Goal: Task Accomplishment & Management: Use online tool/utility

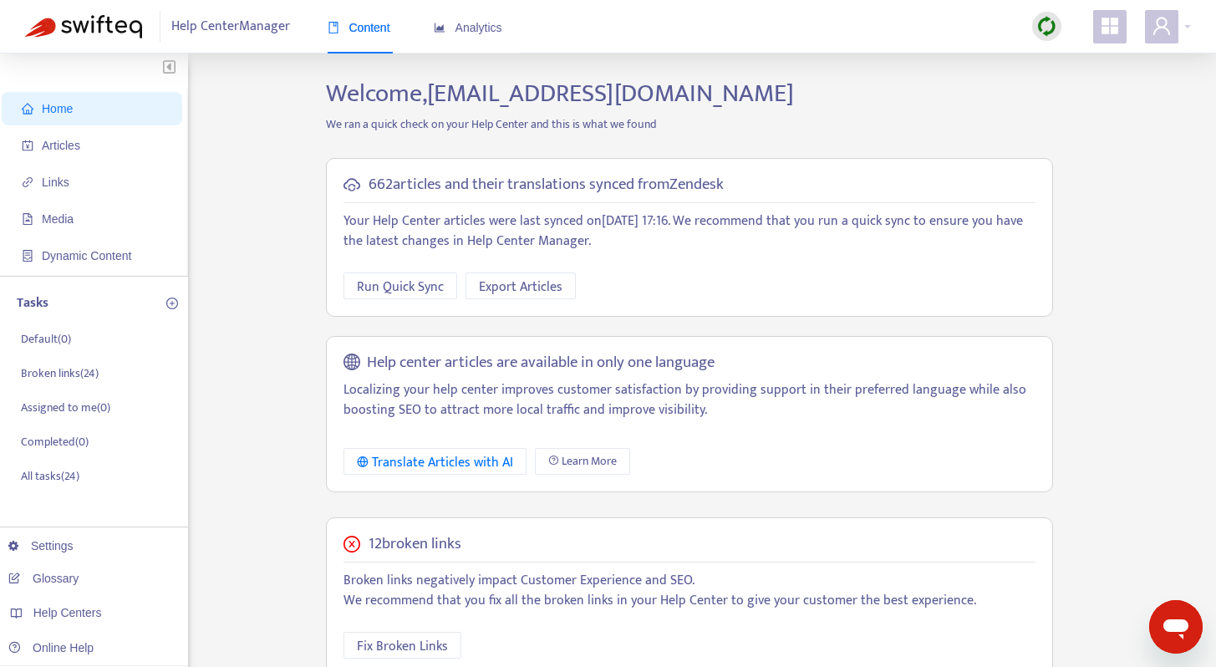
click at [1052, 29] on img at bounding box center [1046, 26] width 21 height 21
click at [1081, 63] on link "Quick Sync" at bounding box center [1081, 60] width 71 height 19
drag, startPoint x: 67, startPoint y: 369, endPoint x: 123, endPoint y: 373, distance: 56.2
click at [68, 369] on p "Broken links ( 24 )" at bounding box center [60, 374] width 78 height 18
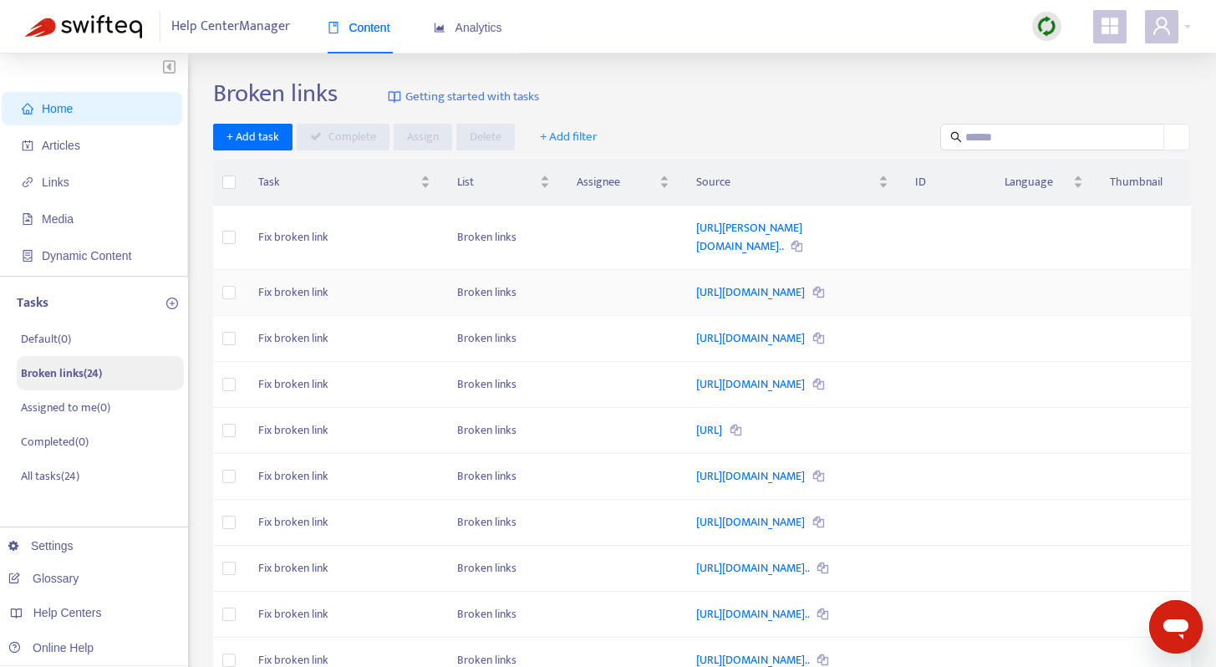
click at [813, 298] on icon at bounding box center [818, 293] width 11 height 11
click at [746, 290] on link "[URL][DOMAIN_NAME]" at bounding box center [751, 291] width 111 height 19
drag, startPoint x: 635, startPoint y: 281, endPoint x: 790, endPoint y: 315, distance: 158.4
click at [790, 315] on tr "Fix broken link Broken links [URL][DOMAIN_NAME]" at bounding box center [702, 293] width 978 height 46
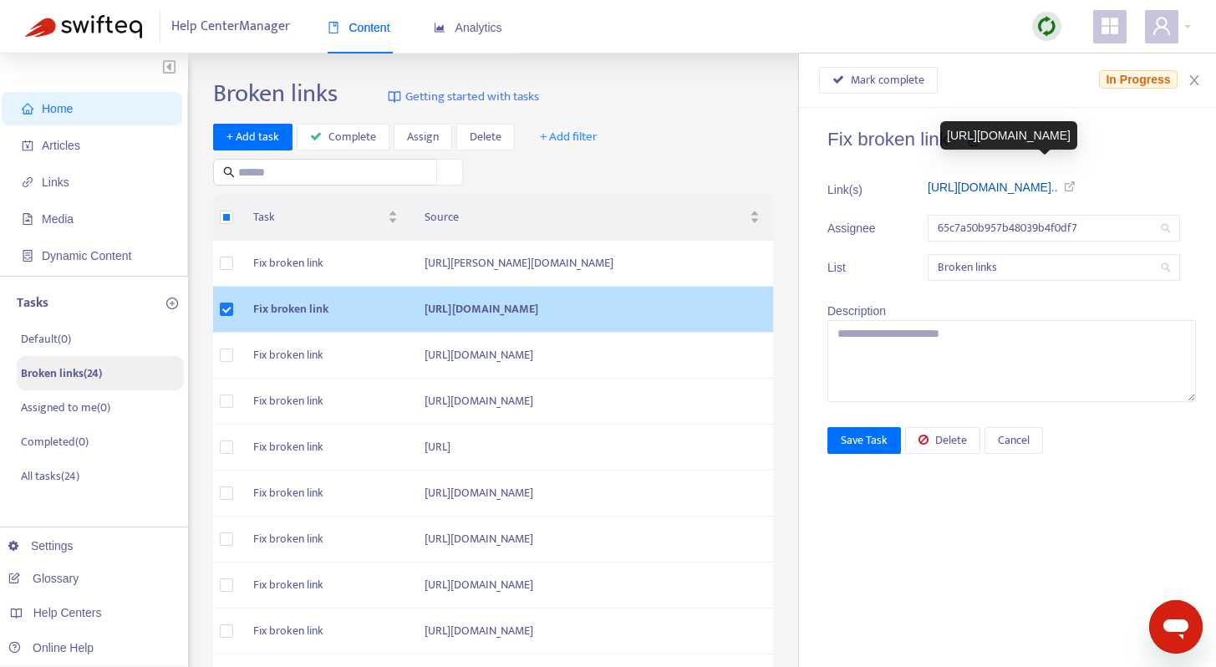
click at [1020, 186] on link "[URL][DOMAIN_NAME].." at bounding box center [993, 187] width 130 height 13
click at [1076, 186] on icon at bounding box center [1067, 187] width 18 height 12
click at [1195, 74] on icon "close" at bounding box center [1194, 80] width 13 height 13
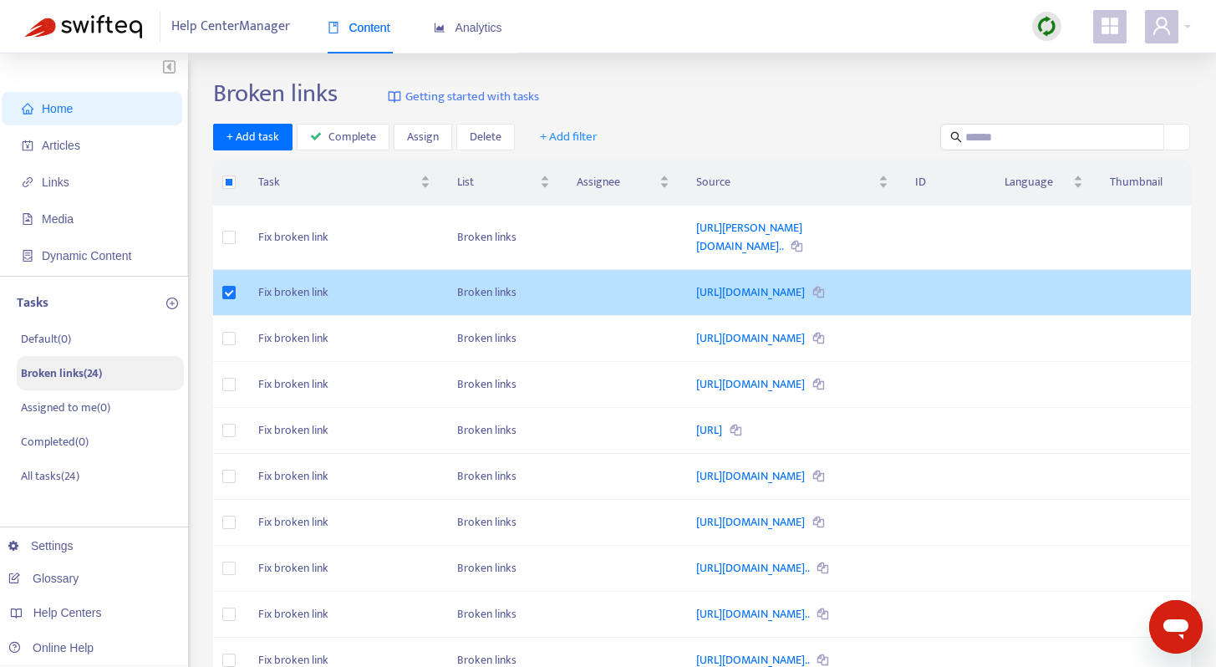
click at [531, 293] on td "Broken links" at bounding box center [504, 293] width 120 height 46
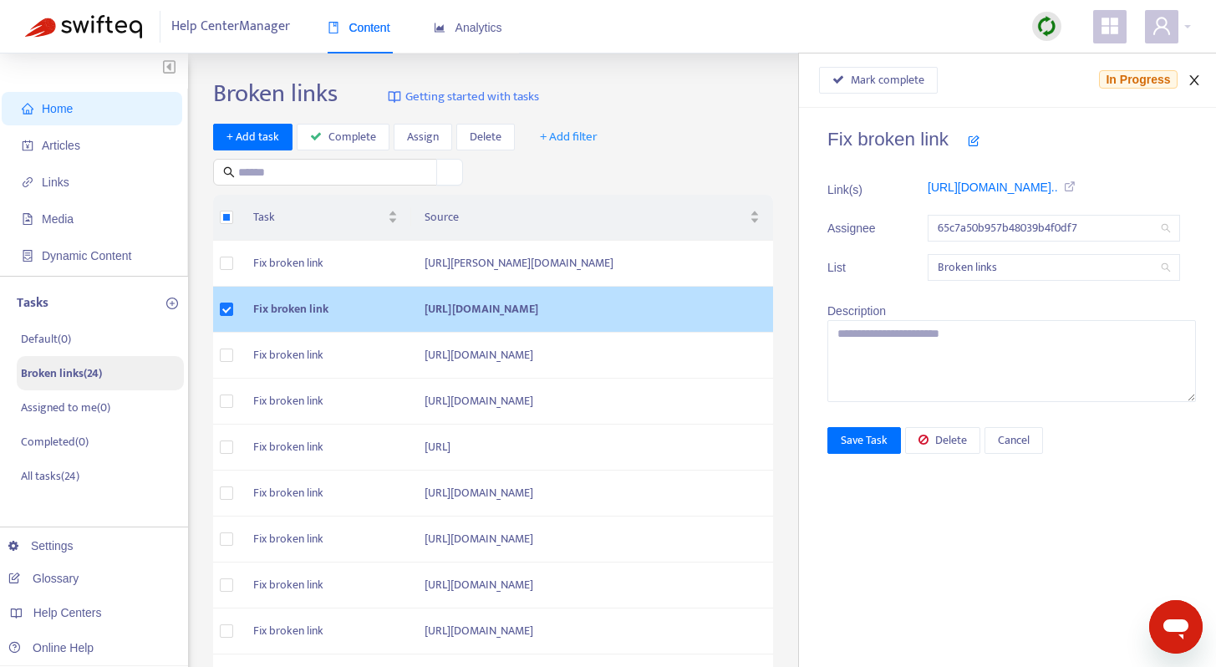
click at [1194, 81] on icon "close" at bounding box center [1193, 80] width 9 height 10
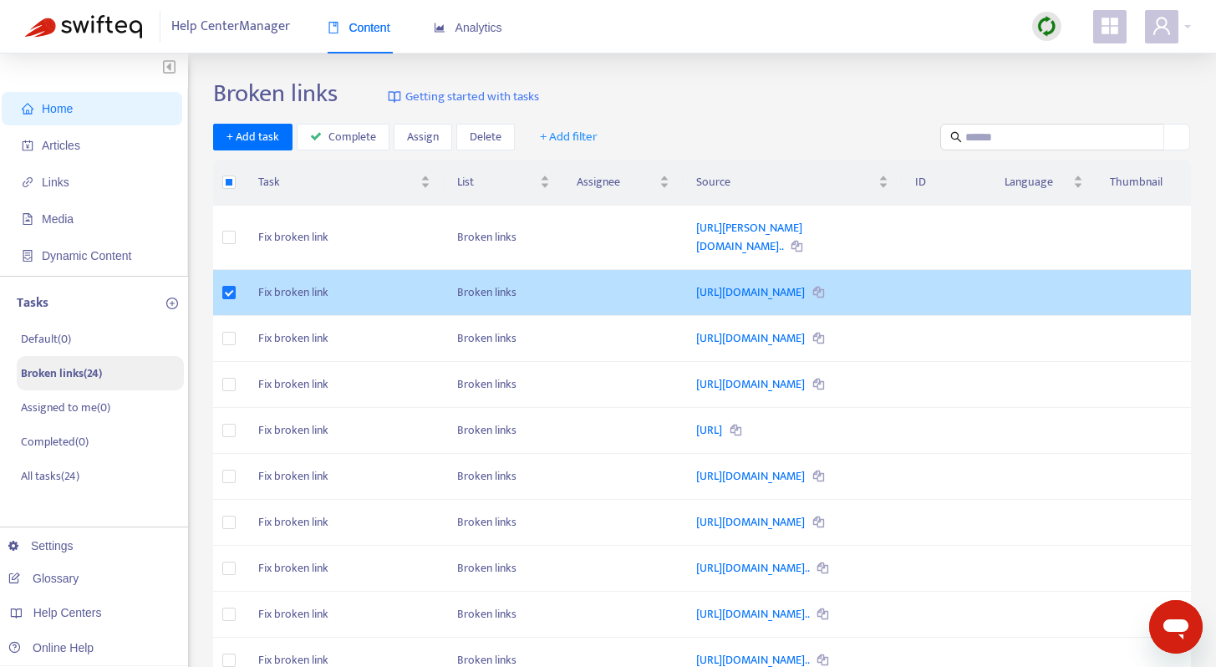
click at [303, 303] on td "Fix broken link" at bounding box center [344, 293] width 199 height 46
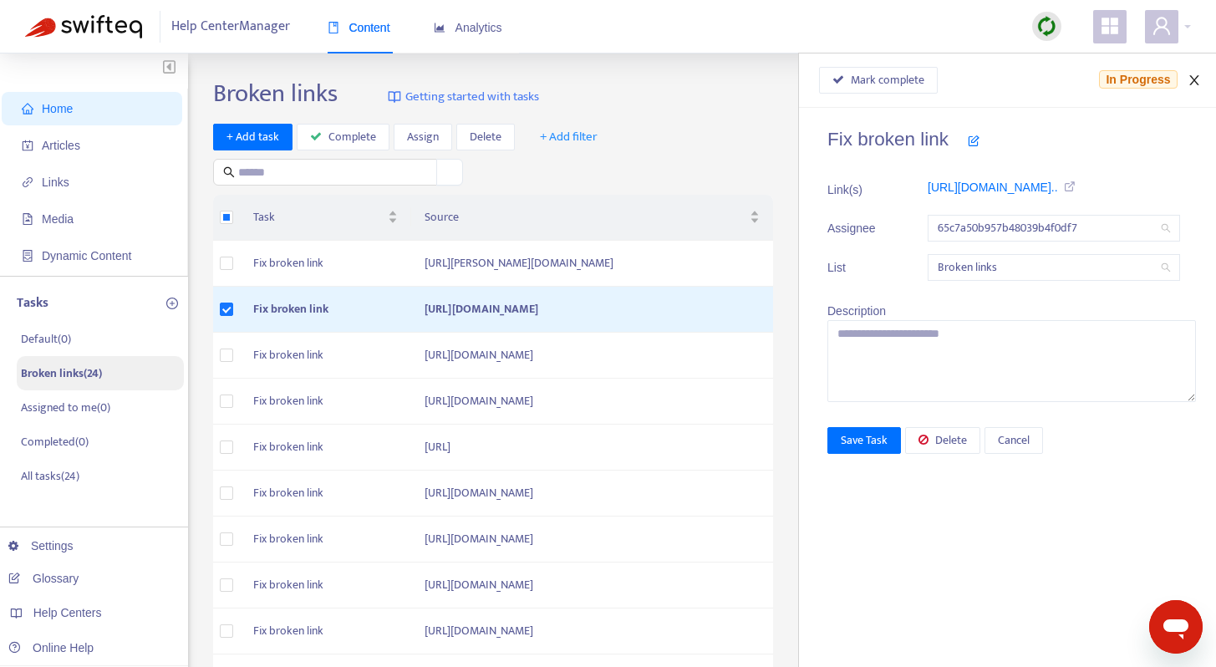
click at [1200, 84] on icon "close" at bounding box center [1194, 80] width 13 height 13
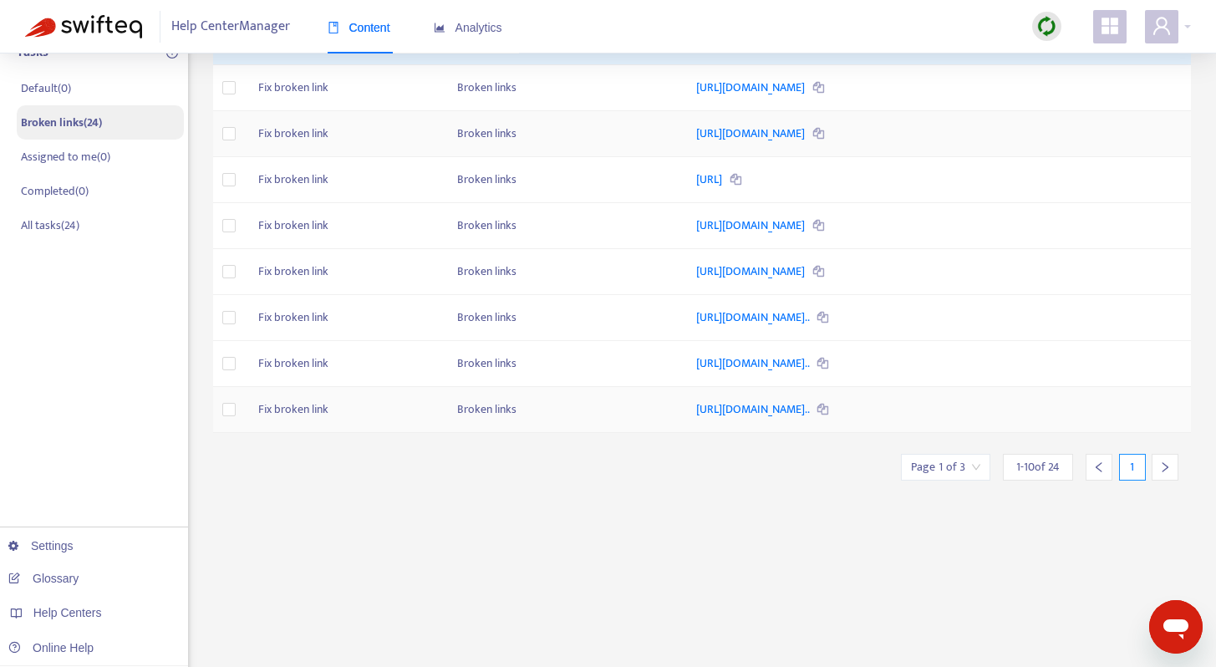
scroll to position [51, 0]
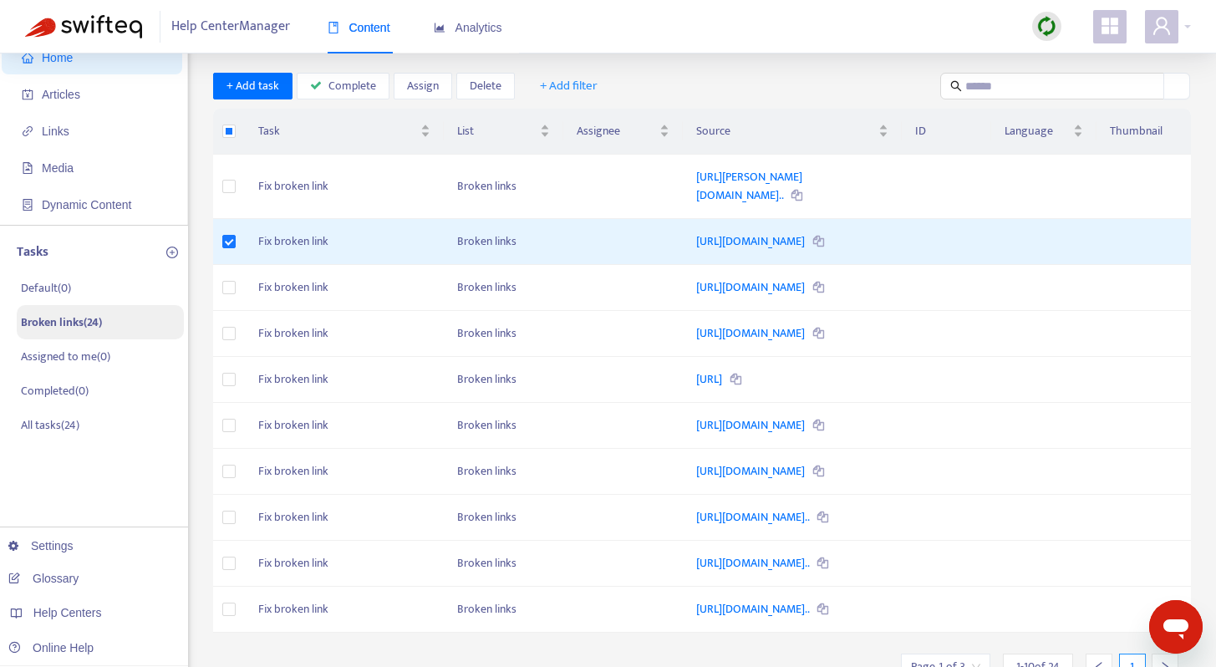
click at [67, 64] on span "Home" at bounding box center [95, 57] width 147 height 33
click at [58, 62] on span "Home" at bounding box center [57, 57] width 31 height 13
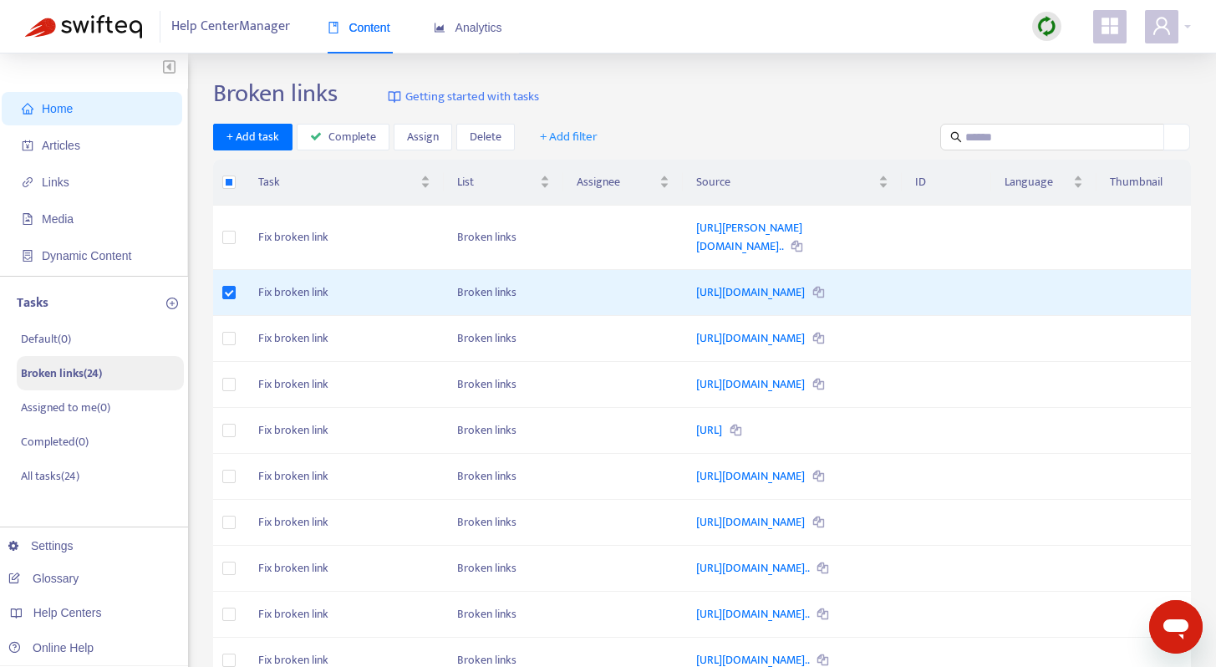
click at [59, 109] on span "Home" at bounding box center [57, 108] width 31 height 13
click at [82, 196] on span "Links" at bounding box center [95, 181] width 147 height 33
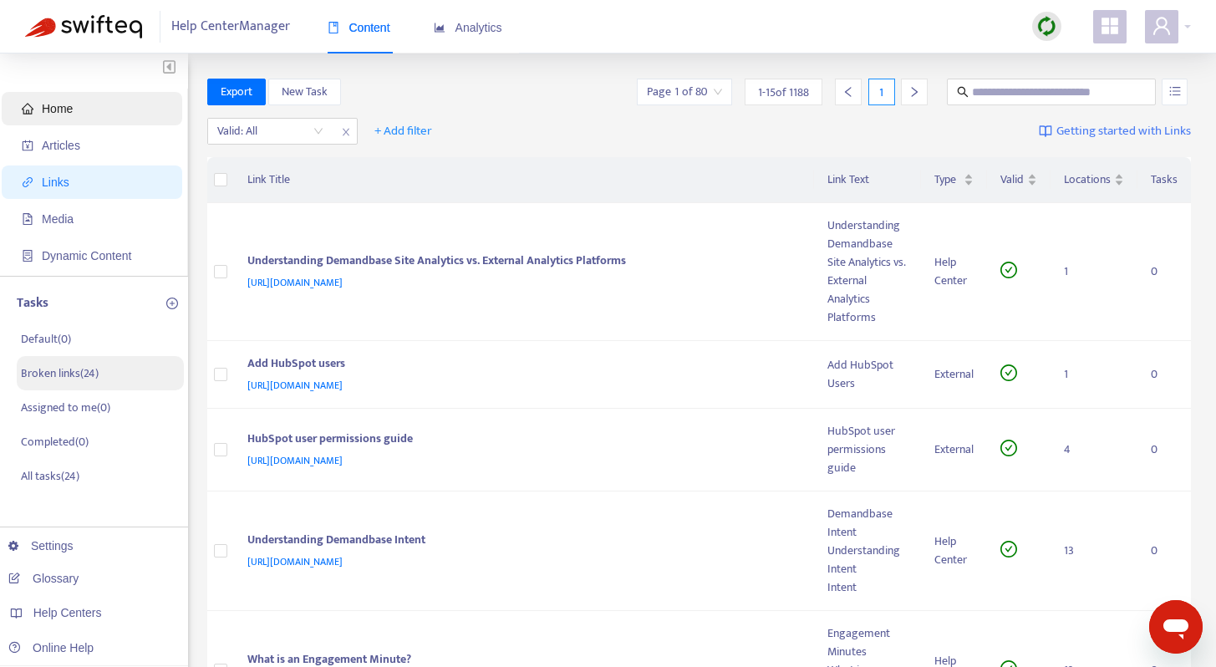
click at [97, 103] on span "Home" at bounding box center [95, 108] width 147 height 33
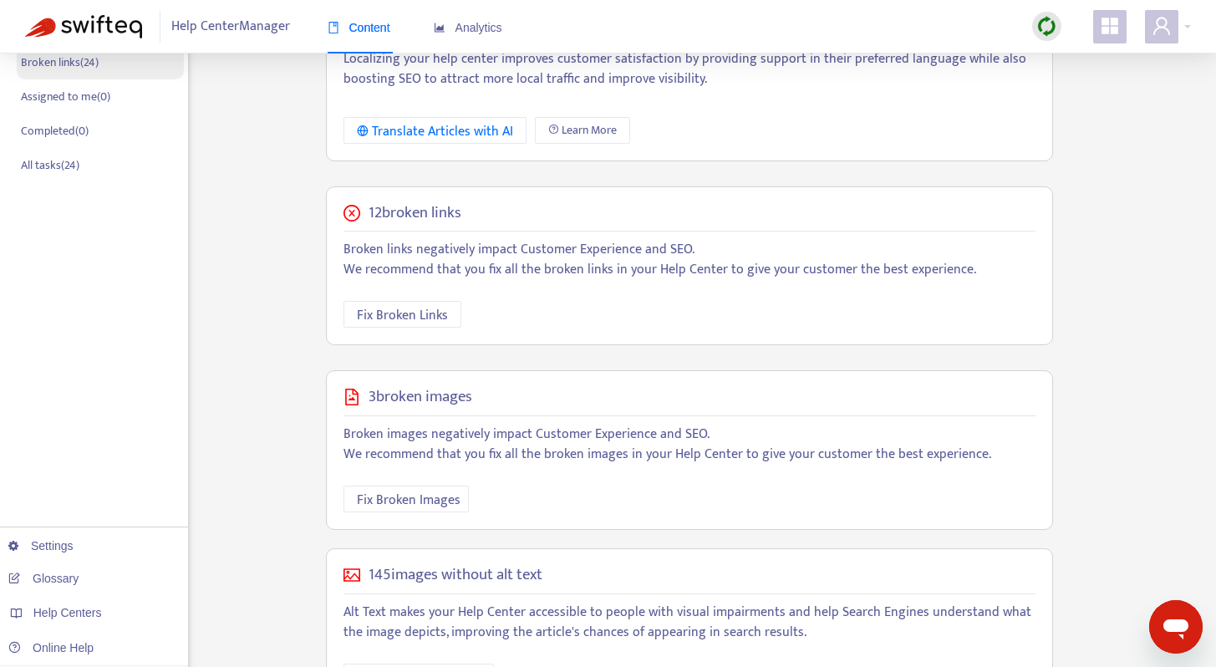
scroll to position [389, 0]
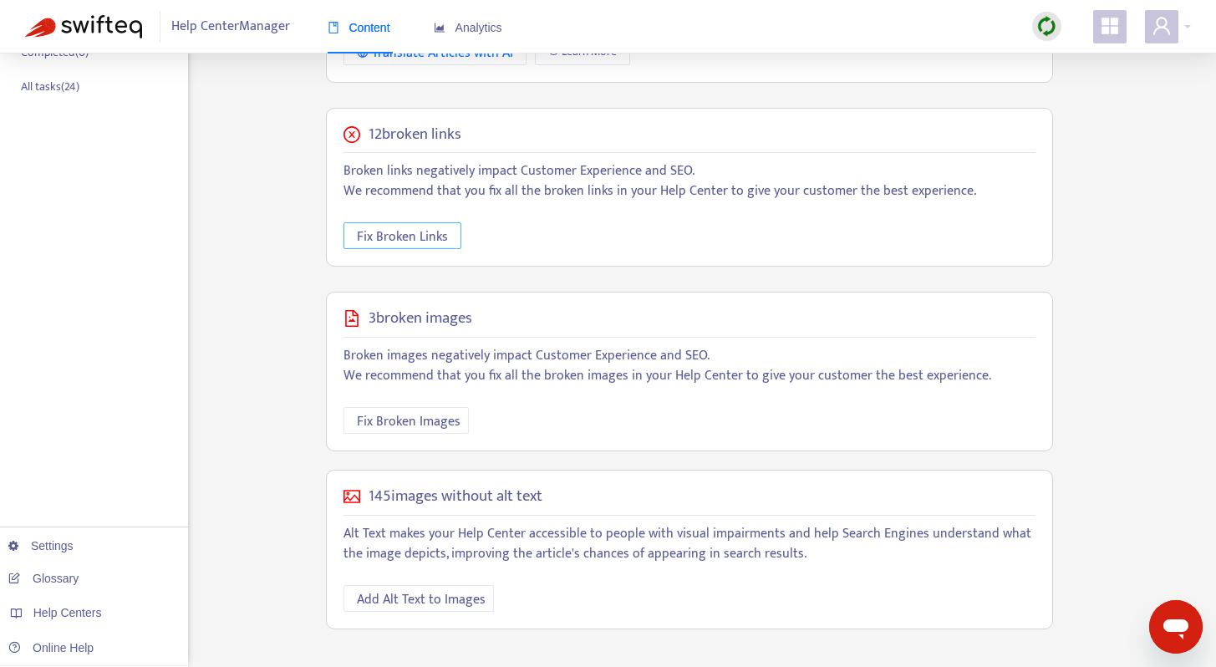
click at [387, 230] on span "Fix Broken Links" at bounding box center [402, 236] width 91 height 21
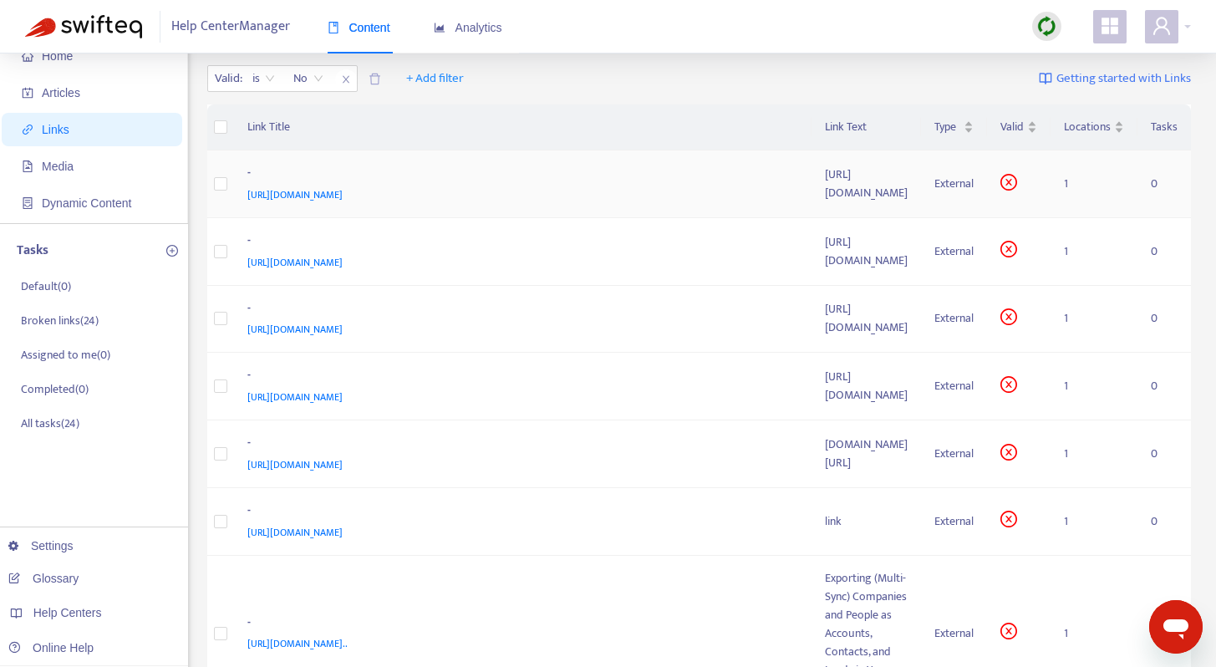
scroll to position [49, 0]
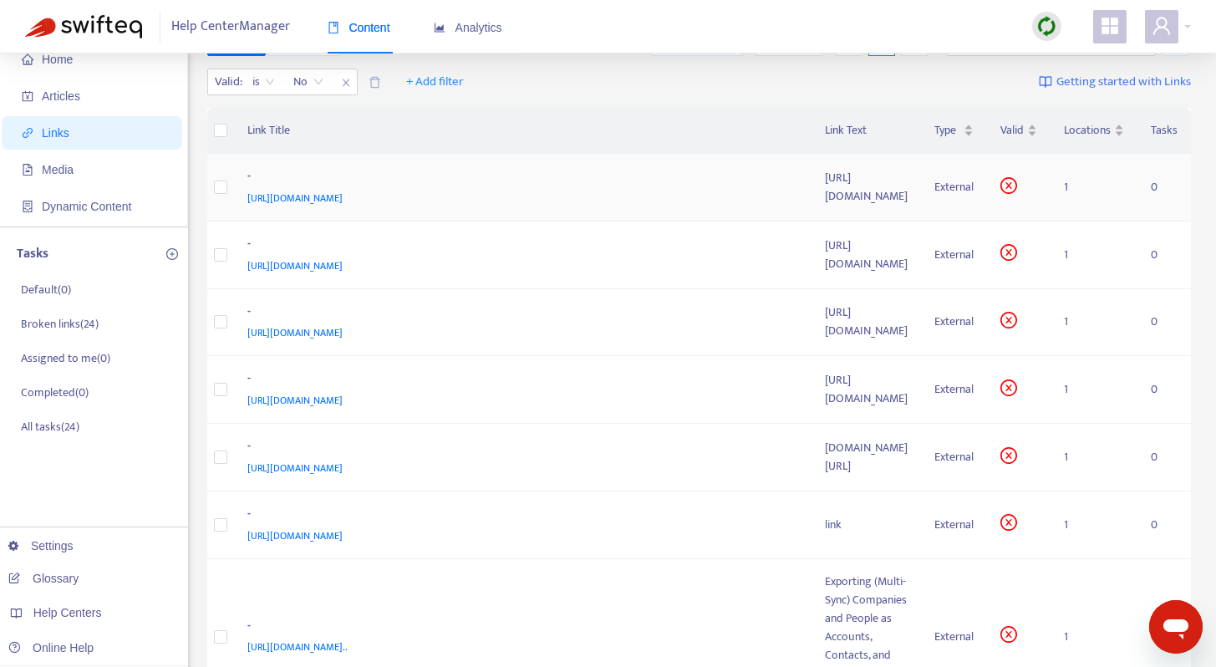
click at [343, 203] on span "[URL][DOMAIN_NAME]" at bounding box center [294, 198] width 95 height 17
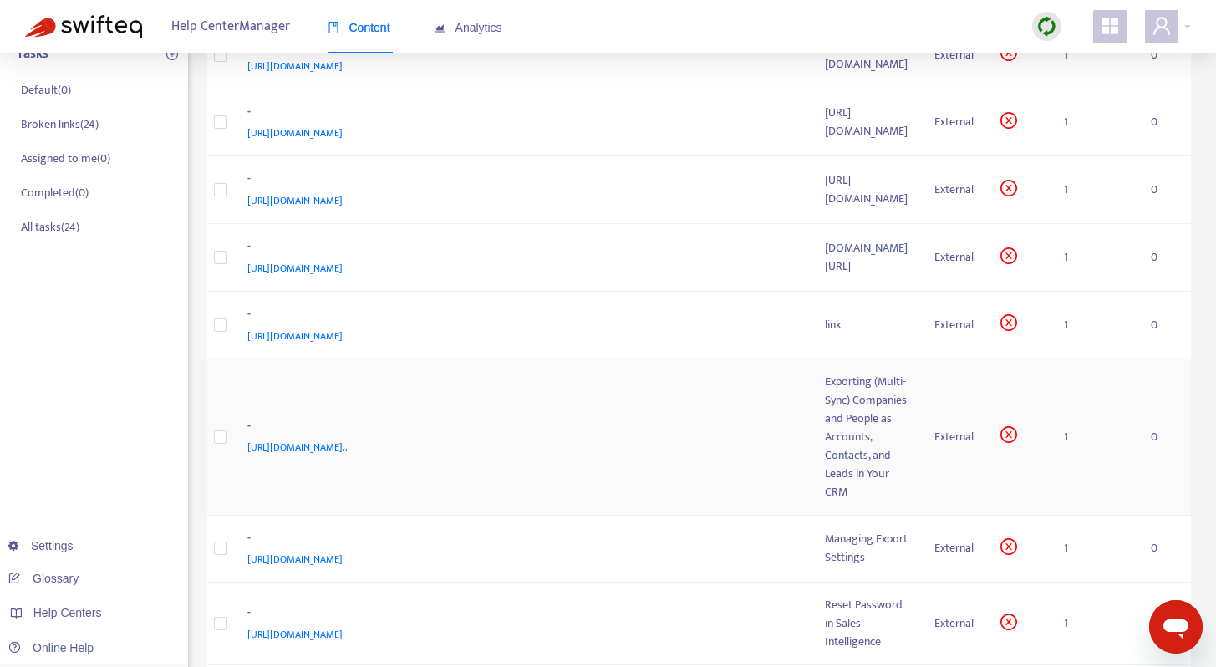
scroll to position [0, 0]
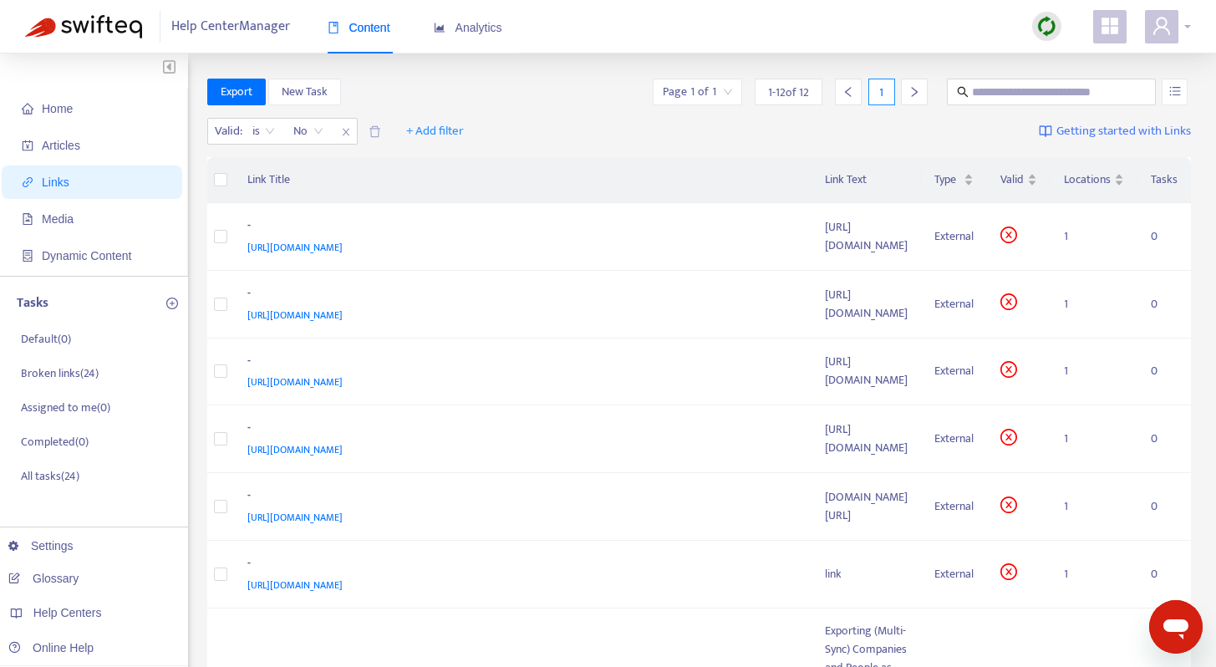
click at [1185, 33] on div at bounding box center [1168, 26] width 46 height 33
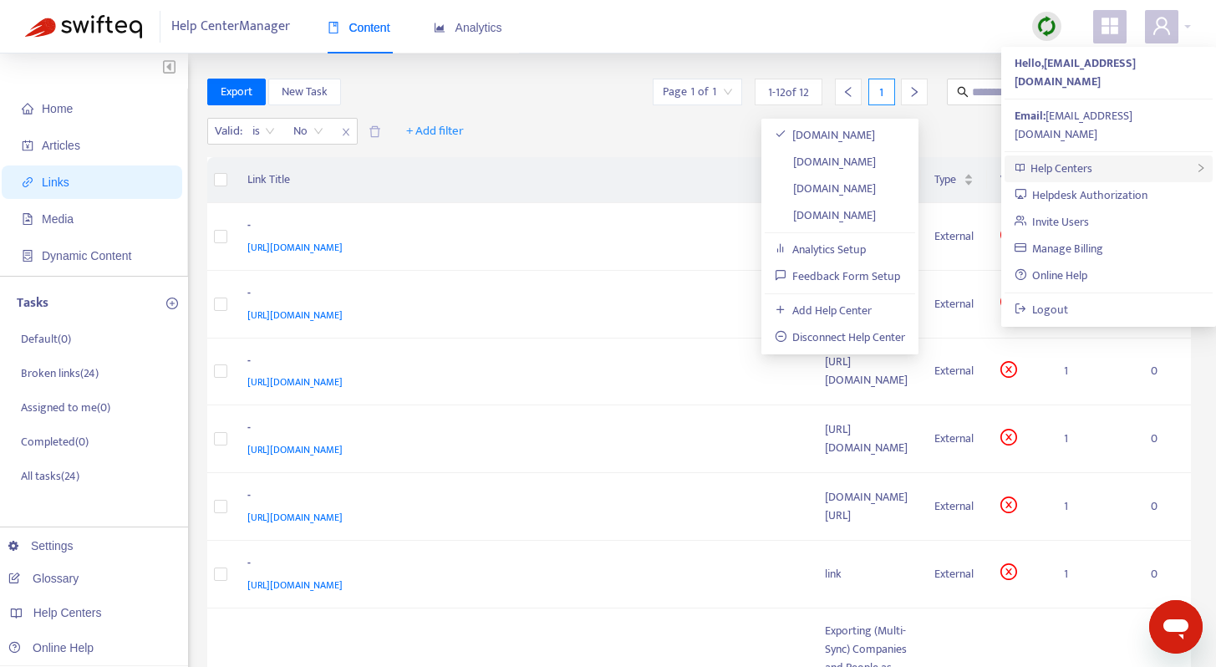
click at [1196, 163] on icon "right" at bounding box center [1201, 168] width 10 height 10
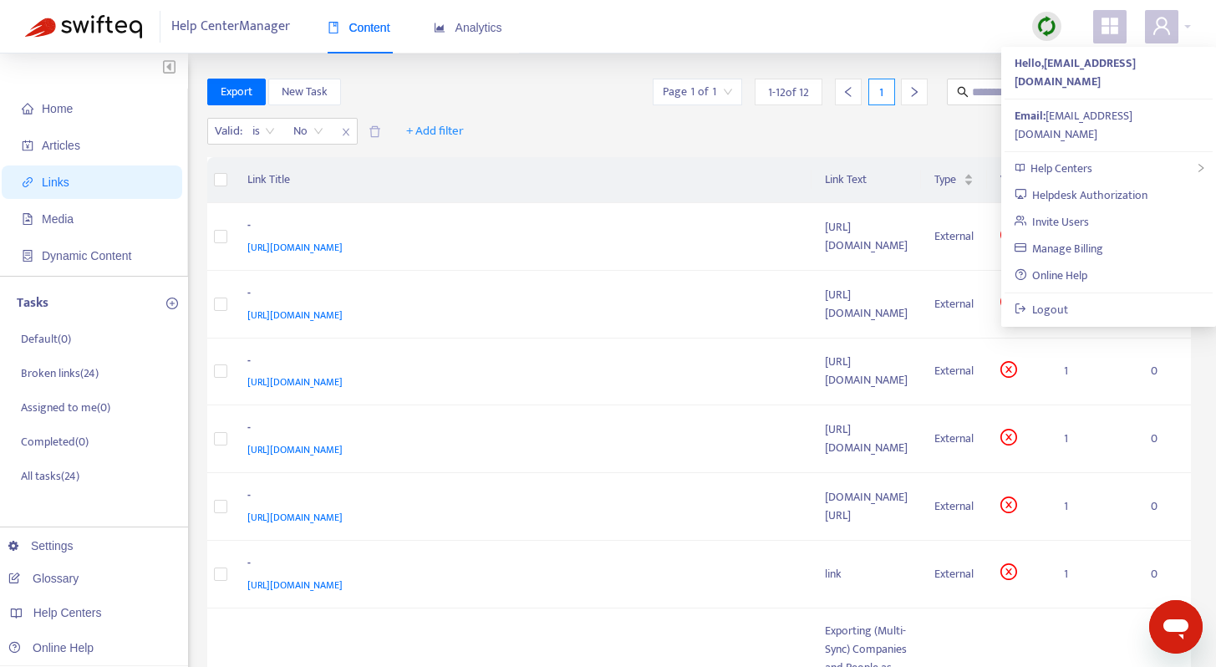
click at [751, 17] on div "Help Center Manager Content Analytics" at bounding box center [608, 26] width 1216 height 53
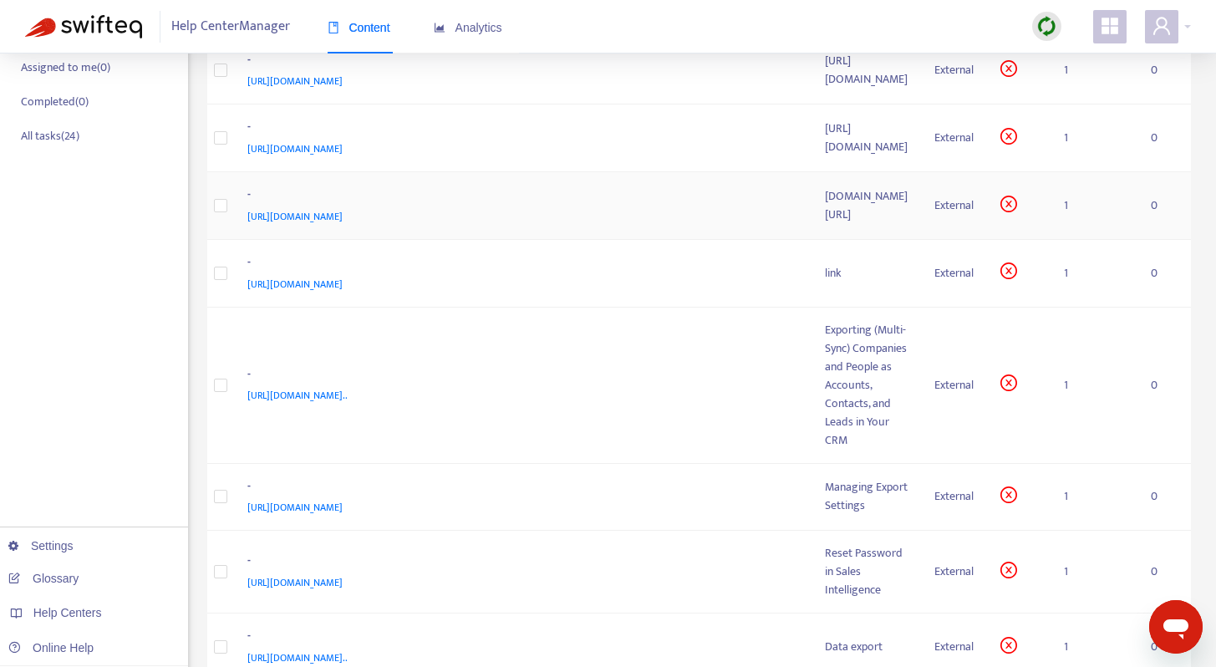
scroll to position [393, 0]
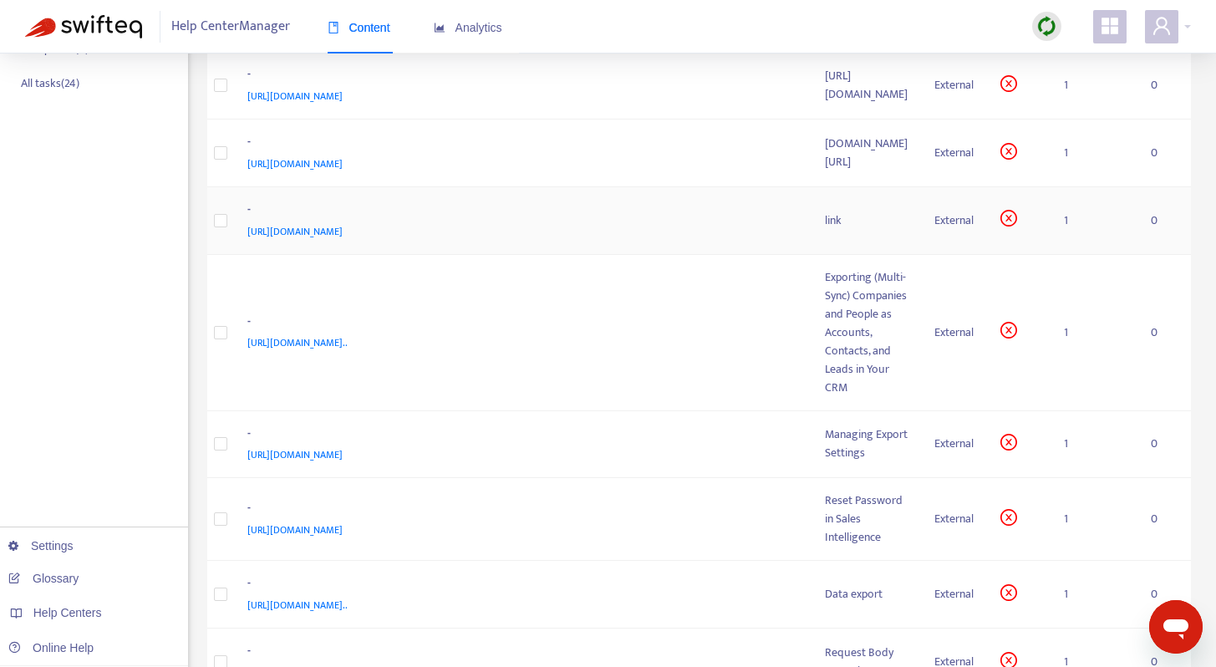
click at [337, 224] on span "[URL][DOMAIN_NAME]" at bounding box center [294, 231] width 95 height 17
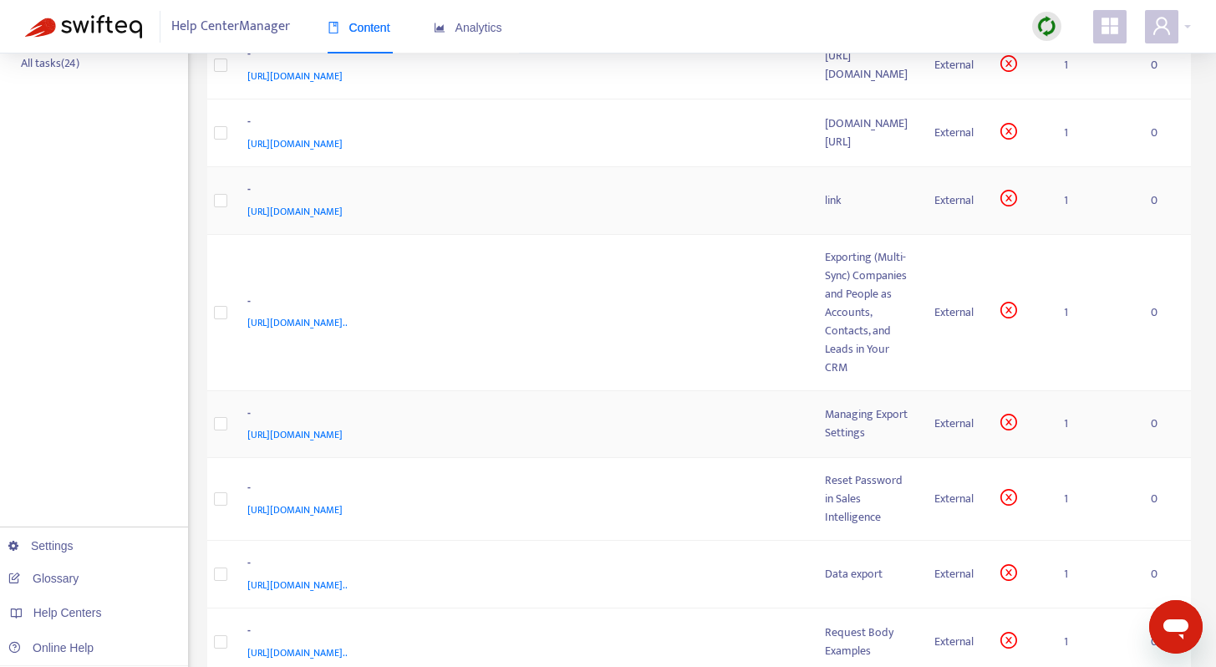
scroll to position [405, 0]
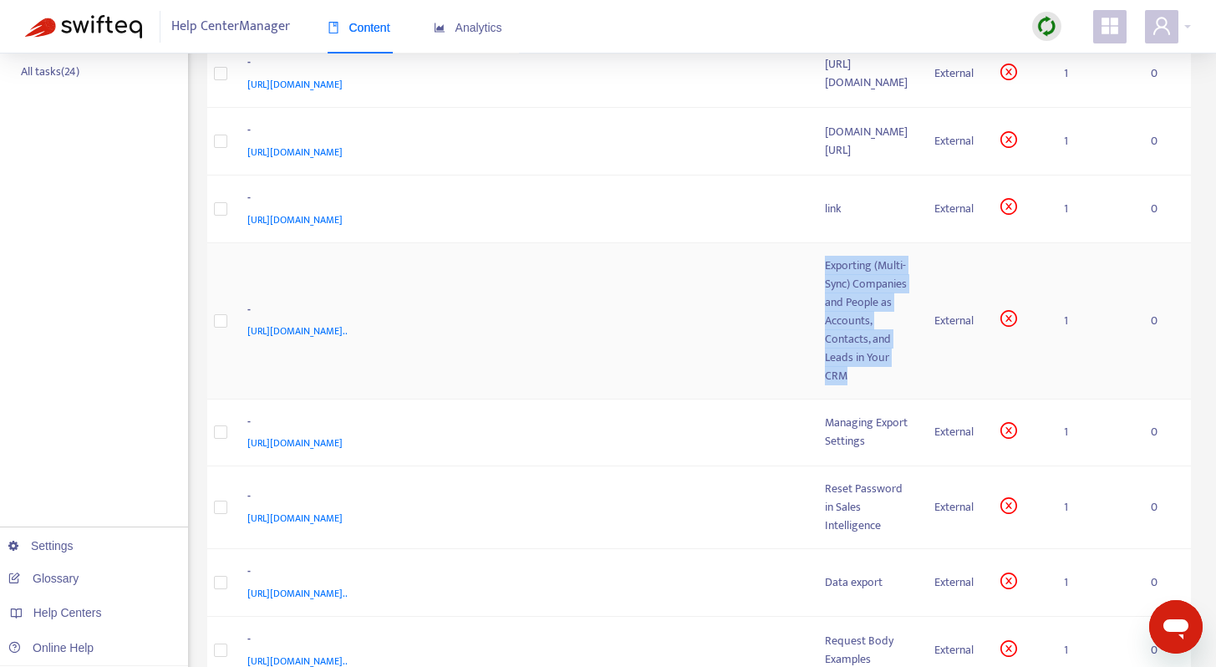
drag, startPoint x: 740, startPoint y: 270, endPoint x: 875, endPoint y: 303, distance: 139.3
click at [875, 303] on div "Exporting (Multi-Sync) Companies and People as Accounts, Contacts, and Leads in…" at bounding box center [866, 321] width 83 height 129
copy div "Exporting (Multi-Sync) Companies and People as Accounts, Contacts, and Leads in…"
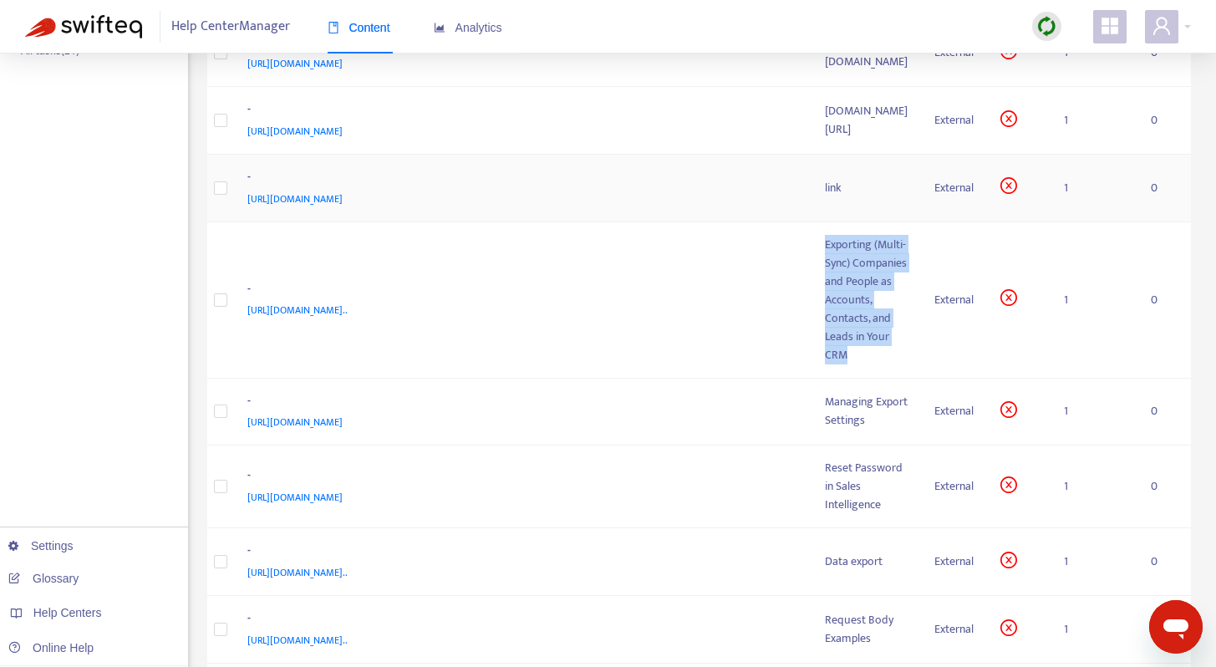
scroll to position [435, 0]
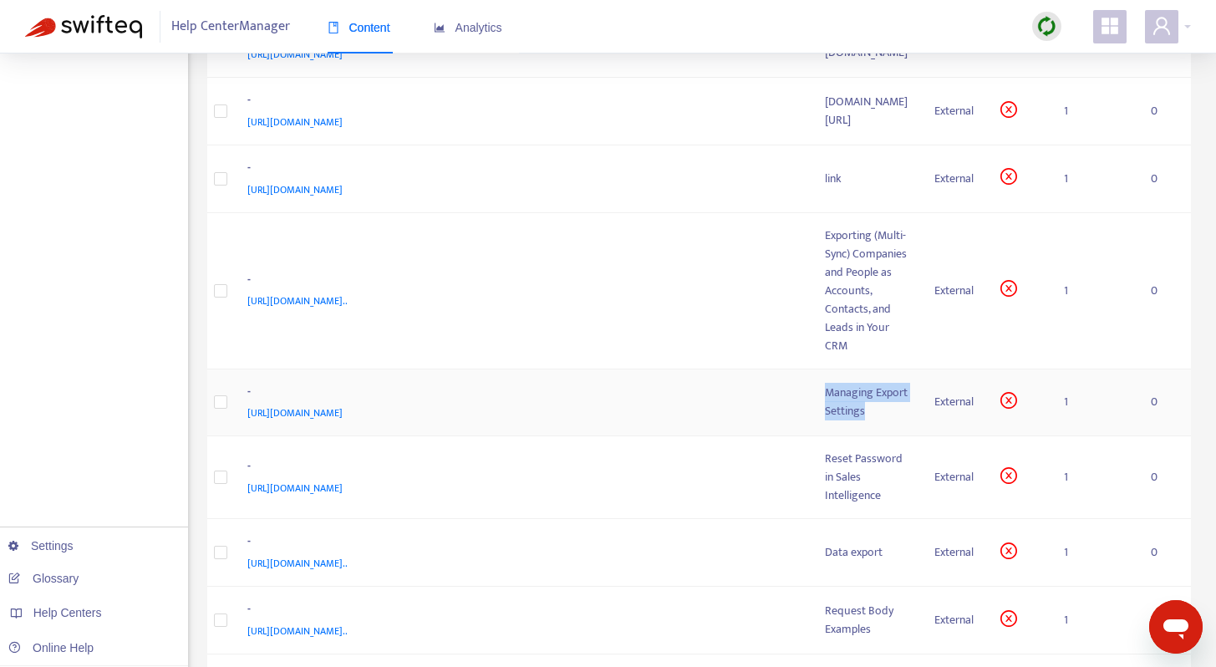
drag, startPoint x: 737, startPoint y: 327, endPoint x: 866, endPoint y: 324, distance: 128.7
click at [866, 384] on div "Managing Export Settings" at bounding box center [866, 402] width 83 height 37
copy div "Managing Export Settings"
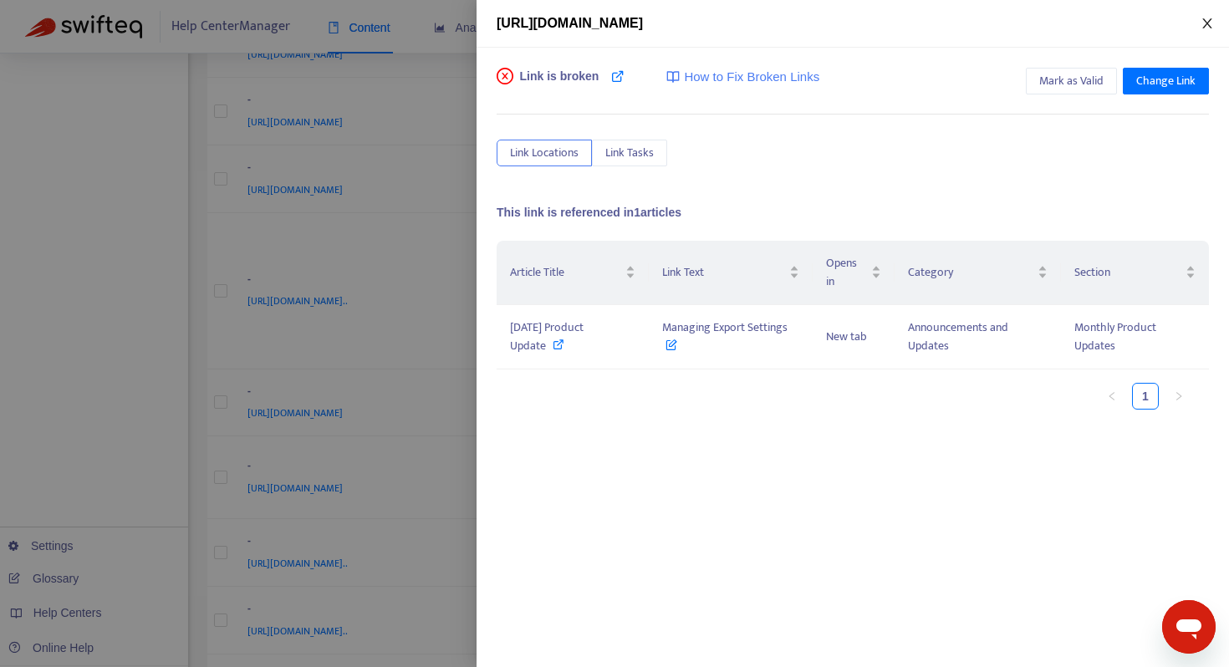
click at [1203, 28] on icon "close" at bounding box center [1206, 23] width 13 height 13
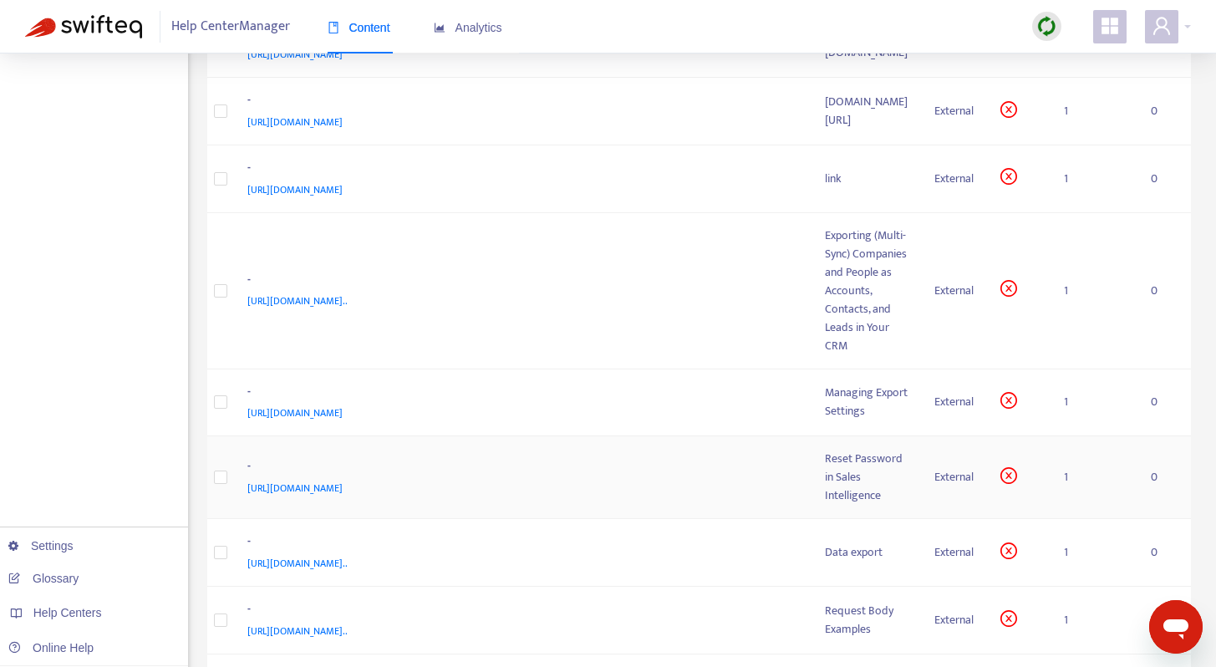
click at [825, 450] on div "Reset Password in Sales Intelligence" at bounding box center [866, 477] width 83 height 55
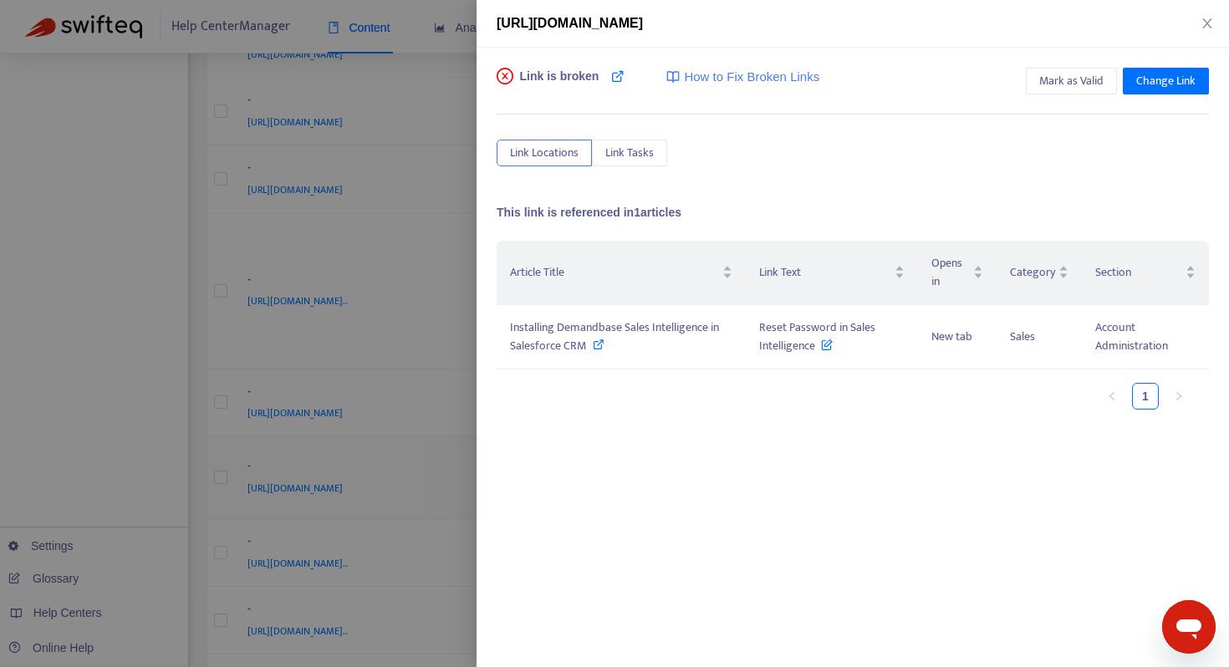
click at [766, 394] on div "[URL][DOMAIN_NAME] Link is broken How to Fix Broken Links Mark as Valid Change …" at bounding box center [614, 333] width 1229 height 667
click at [595, 343] on icon at bounding box center [599, 344] width 12 height 12
click at [1208, 23] on icon "close" at bounding box center [1206, 23] width 13 height 13
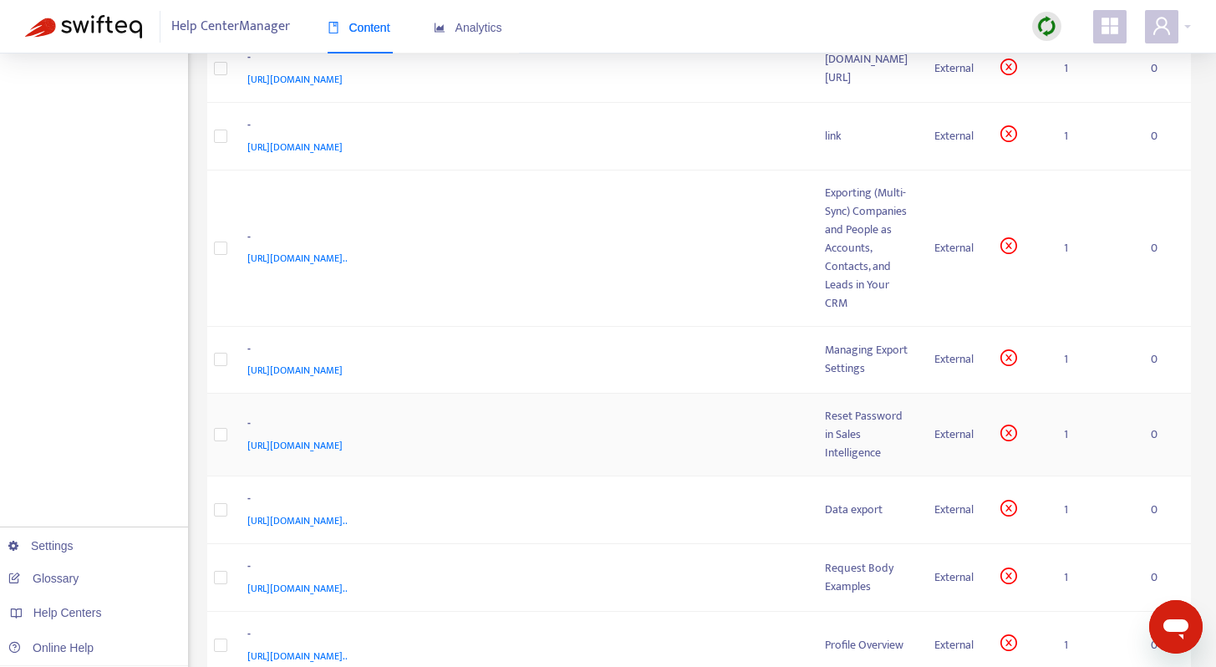
scroll to position [479, 0]
click at [711, 413] on div "- [URL][DOMAIN_NAME]" at bounding box center [523, 433] width 552 height 40
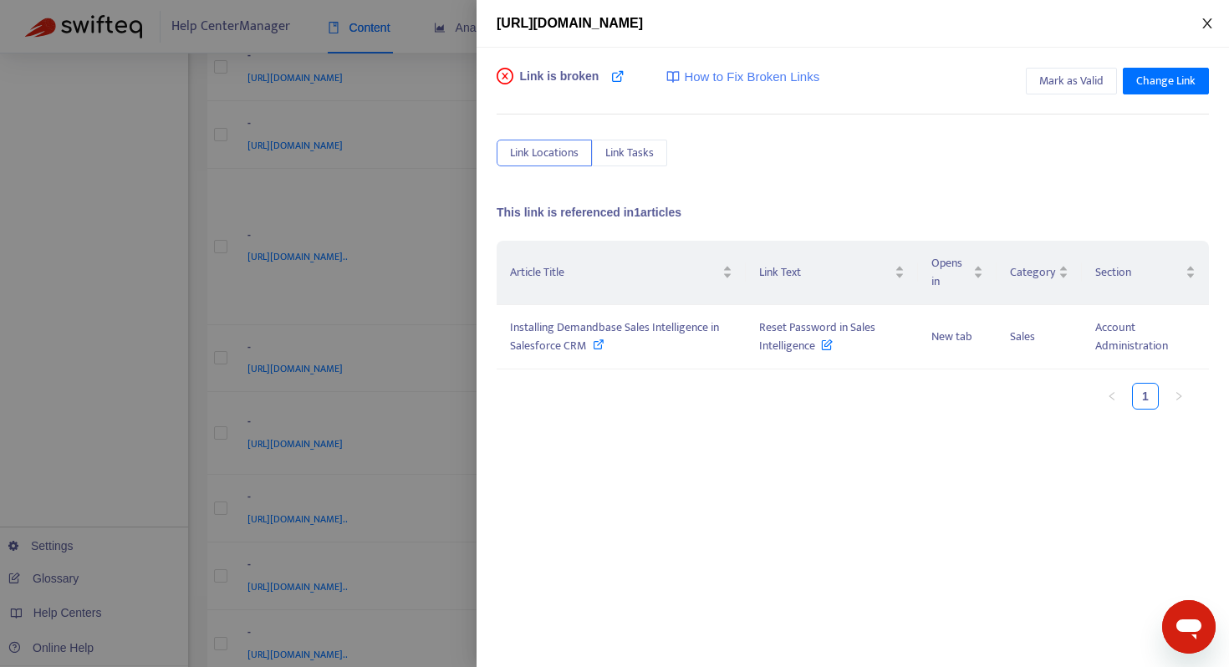
click at [1205, 22] on icon "close" at bounding box center [1206, 23] width 13 height 13
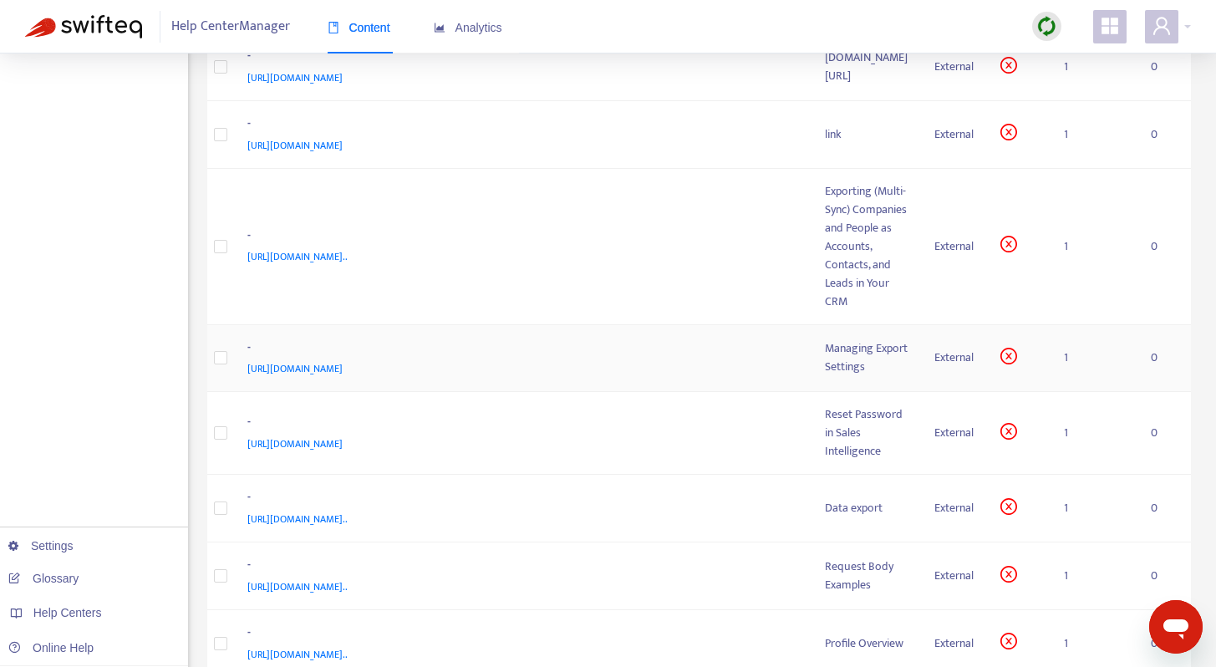
click at [677, 338] on div "-" at bounding box center [519, 349] width 545 height 22
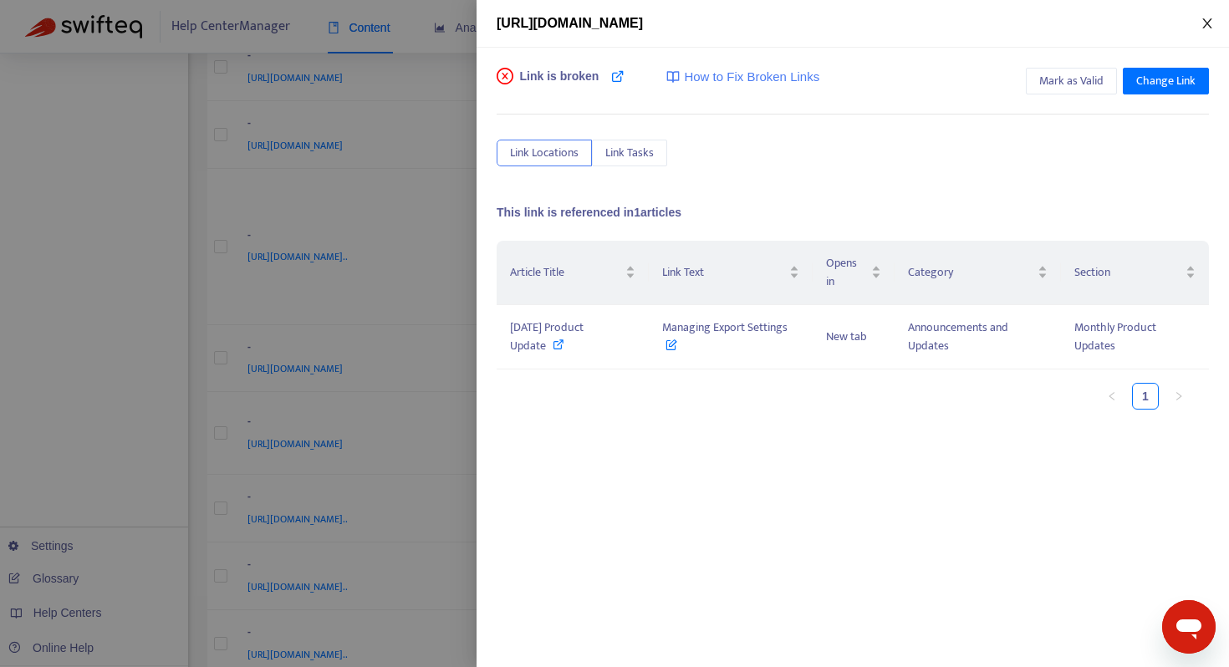
click at [1220, 20] on div "[URL][DOMAIN_NAME]" at bounding box center [852, 24] width 752 height 48
click at [1197, 20] on button "Close" at bounding box center [1206, 24] width 23 height 16
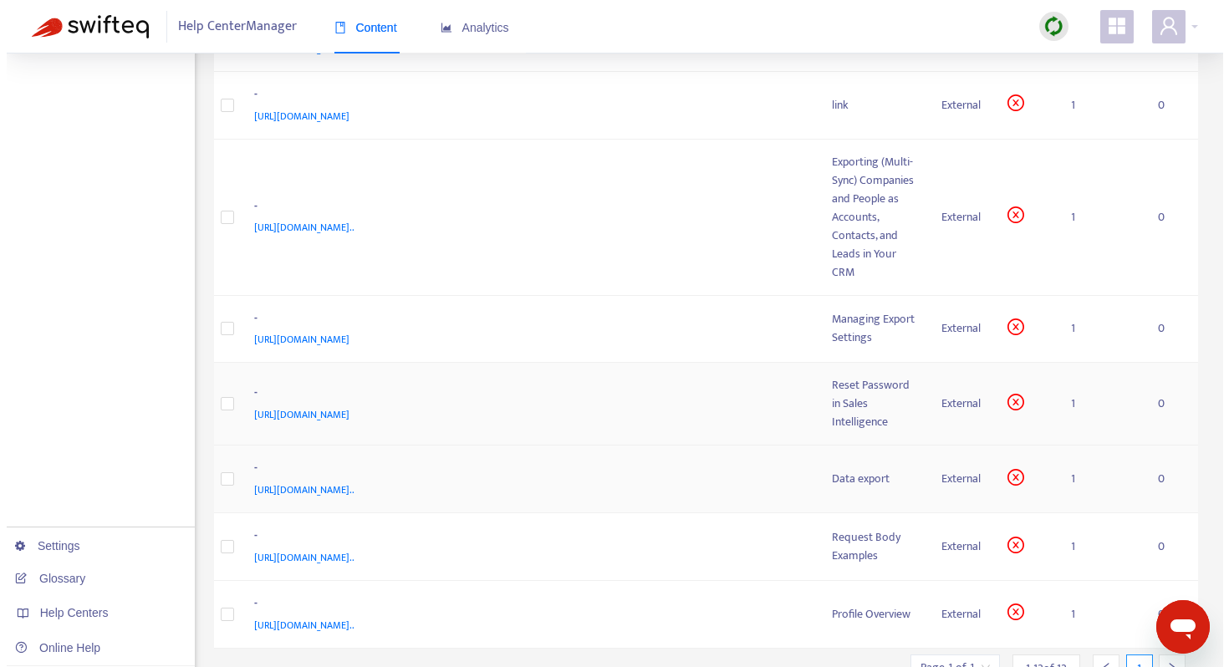
scroll to position [536, 0]
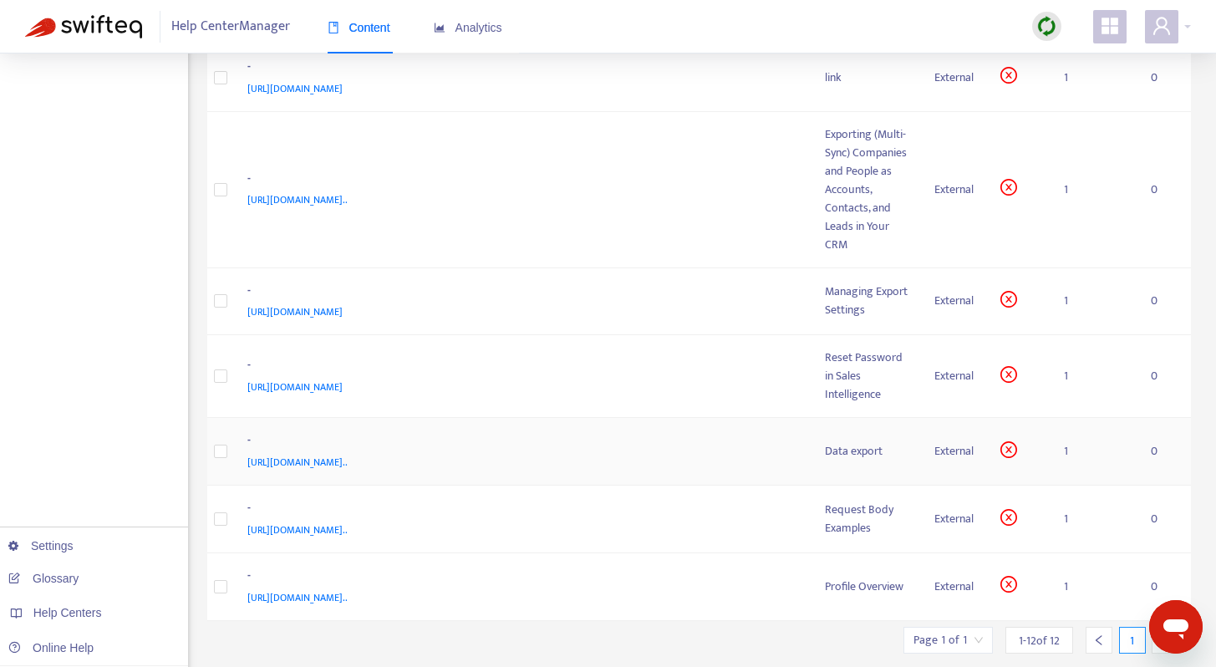
click at [825, 442] on div "Data export" at bounding box center [866, 451] width 83 height 18
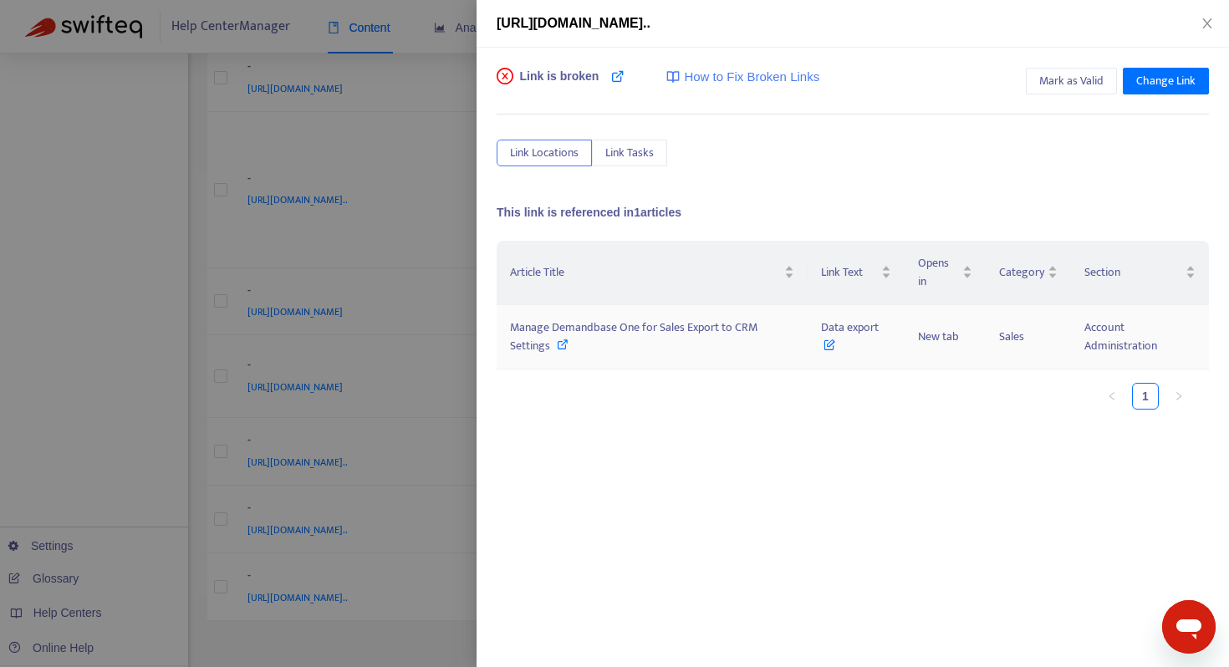
click at [674, 359] on td "Manage Demandbase One for Sales Export to CRM Settings" at bounding box center [651, 337] width 311 height 64
click at [558, 342] on icon at bounding box center [563, 344] width 12 height 12
click at [1212, 22] on icon "close" at bounding box center [1206, 23] width 13 height 13
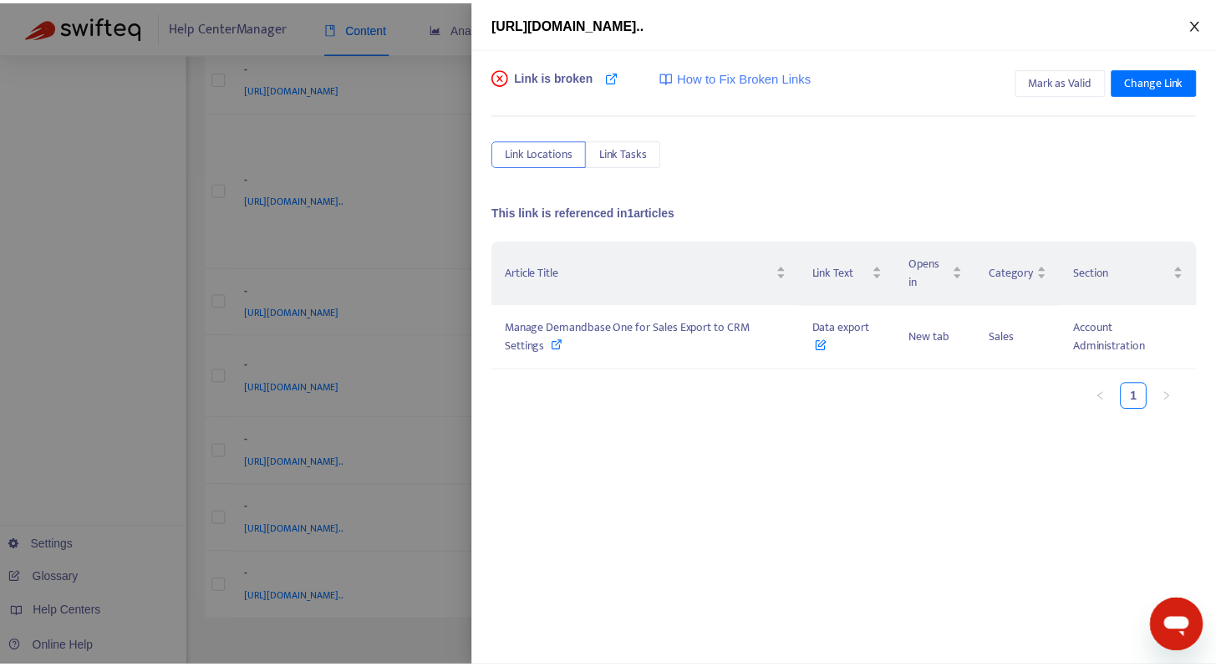
scroll to position [531, 0]
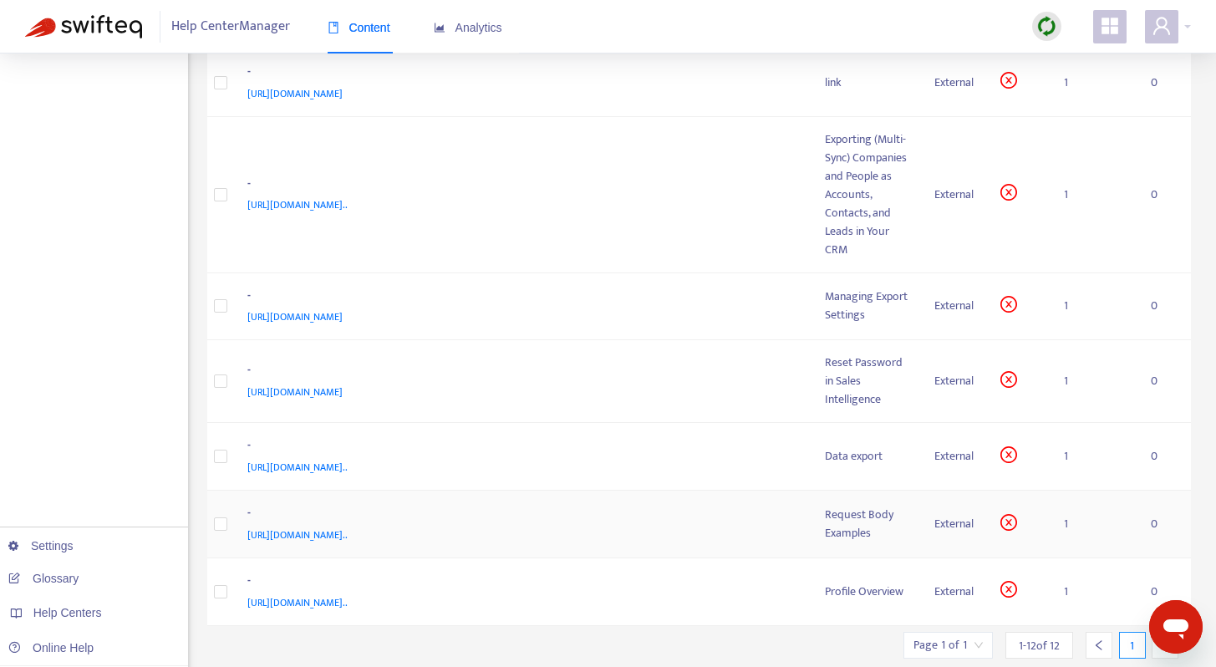
click at [569, 526] on div "[URL][DOMAIN_NAME].." at bounding box center [519, 535] width 545 height 18
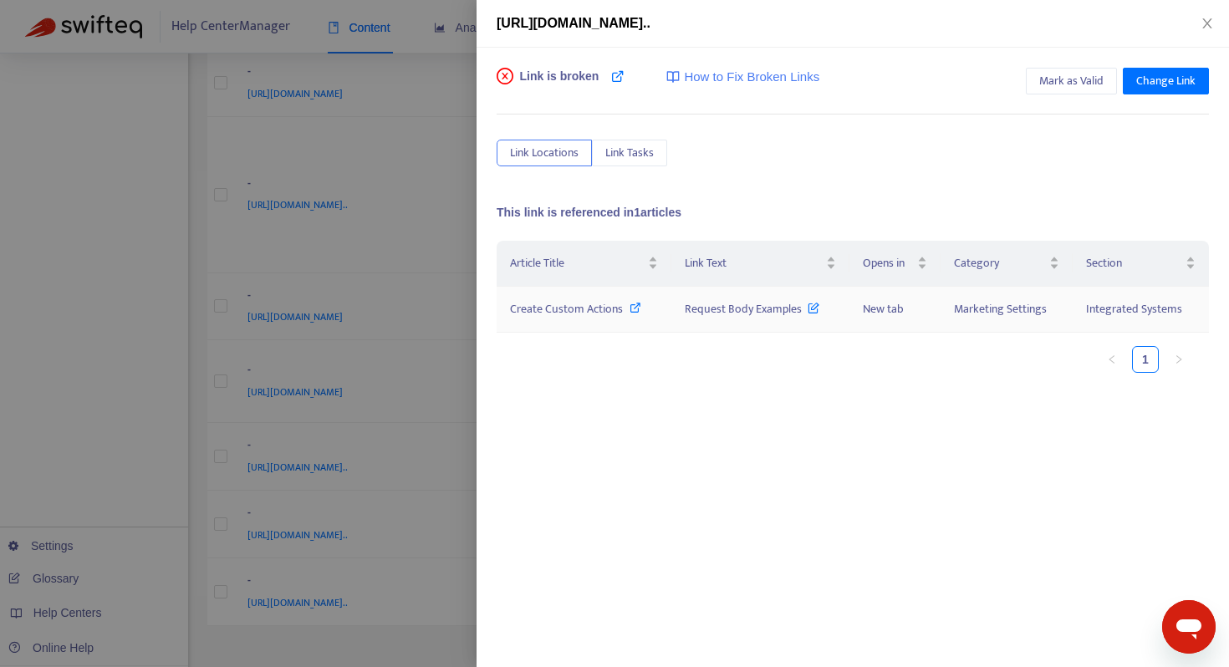
click at [615, 304] on span "Create Custom Actions" at bounding box center [566, 308] width 113 height 19
click at [1209, 28] on icon "close" at bounding box center [1206, 23] width 13 height 13
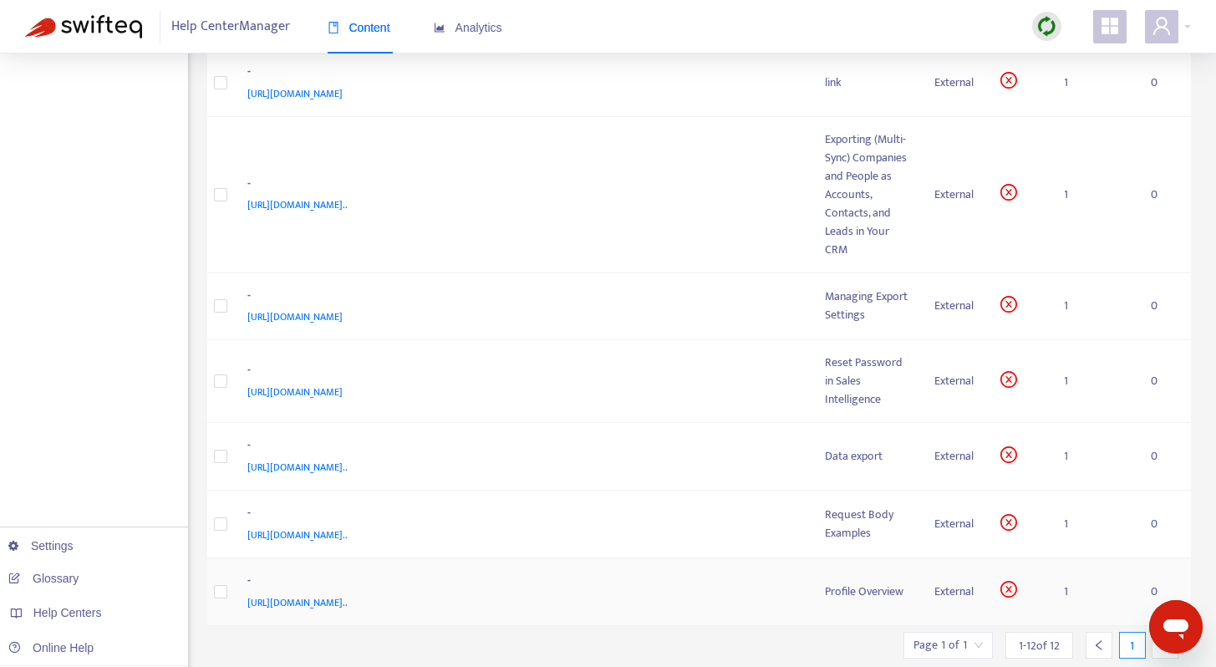
click at [825, 583] on div "Profile Overview" at bounding box center [866, 592] width 83 height 18
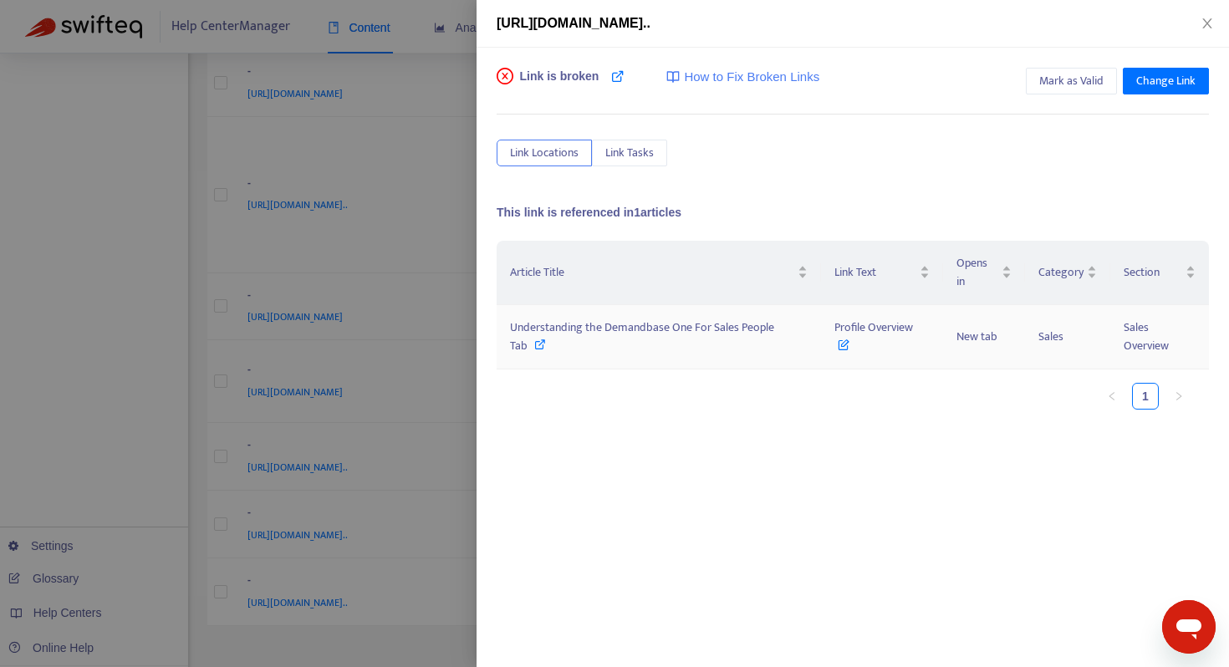
click at [541, 343] on icon at bounding box center [540, 344] width 12 height 12
drag, startPoint x: 1208, startPoint y: 27, endPoint x: 1202, endPoint y: 34, distance: 9.5
click at [1208, 27] on icon "close" at bounding box center [1206, 23] width 13 height 13
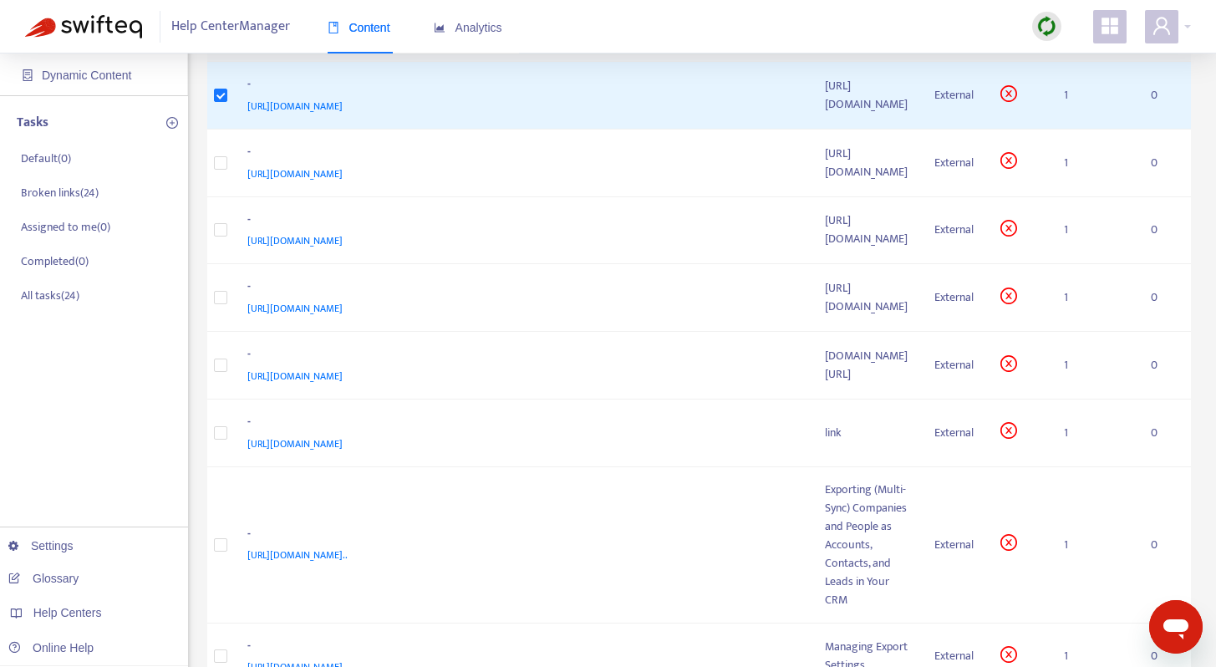
scroll to position [0, 0]
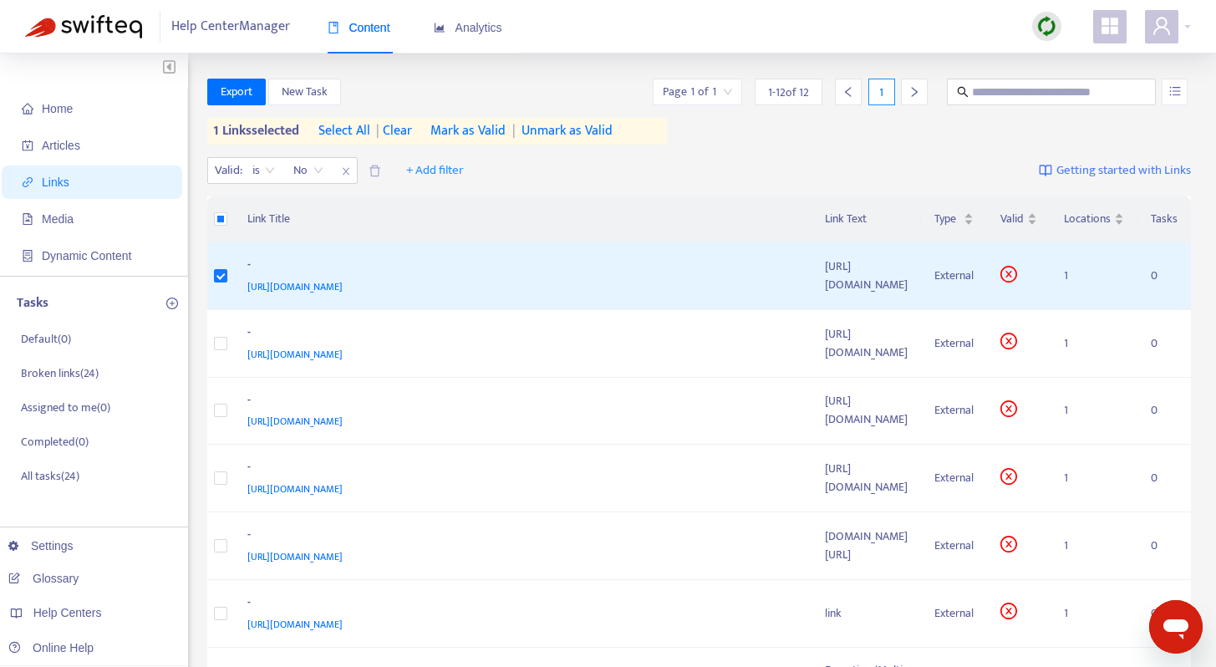
click at [1049, 30] on img at bounding box center [1046, 26] width 21 height 21
click at [1075, 69] on link "Quick Sync" at bounding box center [1081, 60] width 71 height 19
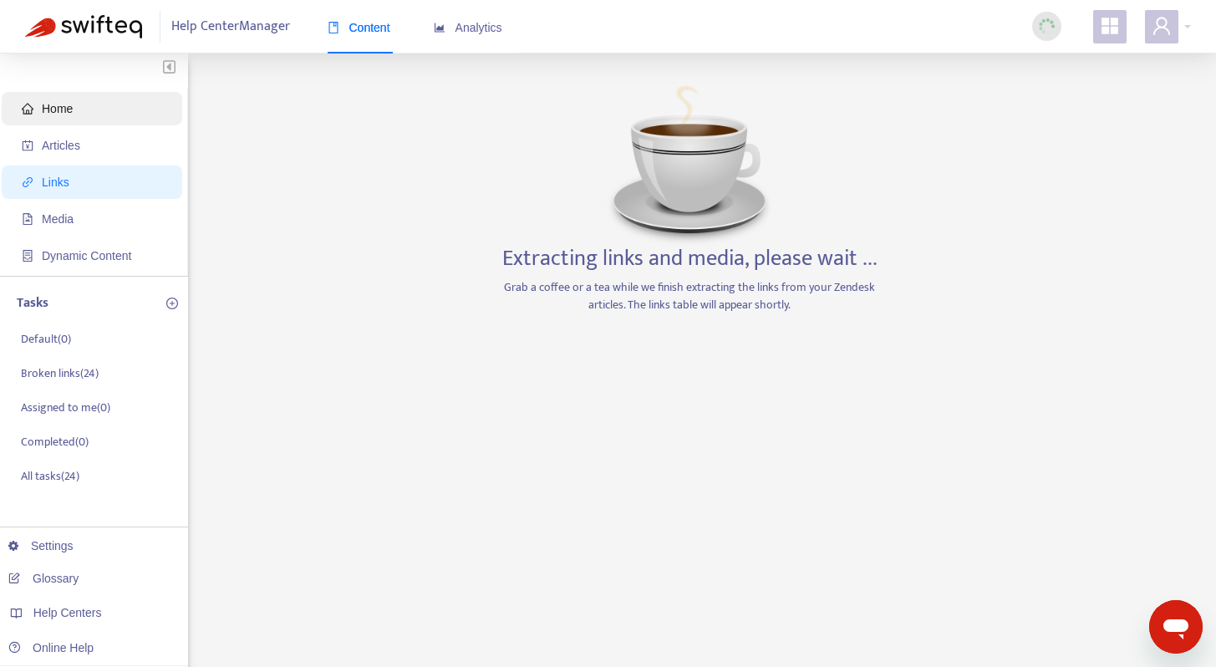
click at [117, 101] on span "Home" at bounding box center [95, 108] width 147 height 33
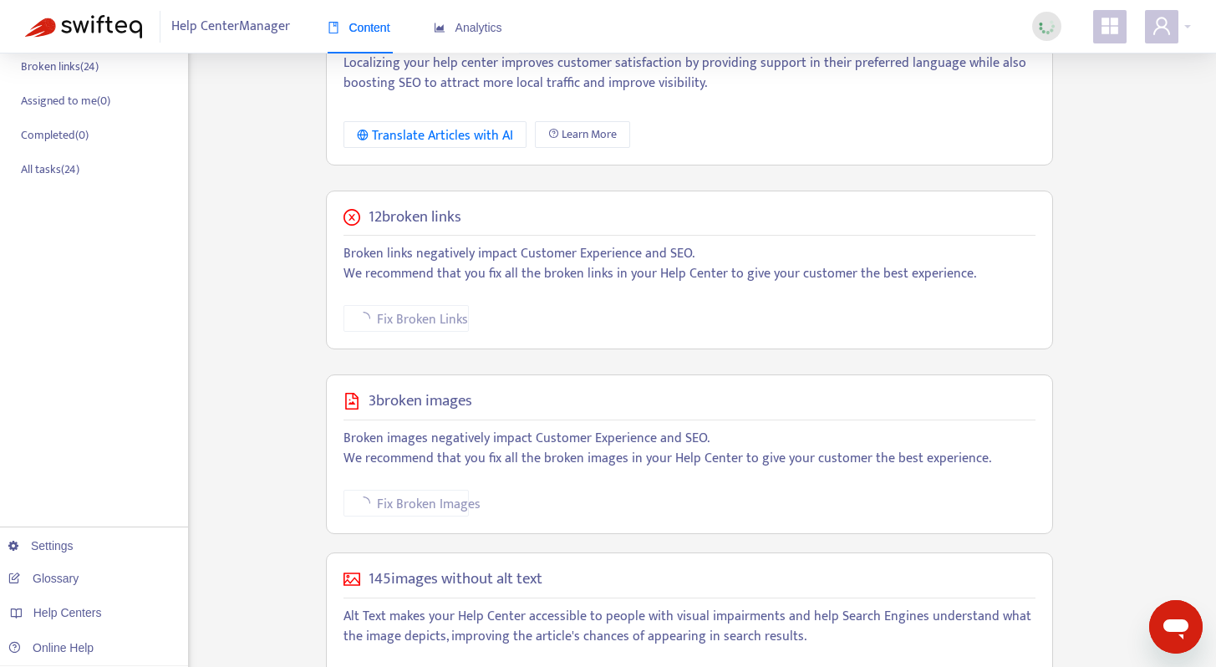
scroll to position [389, 0]
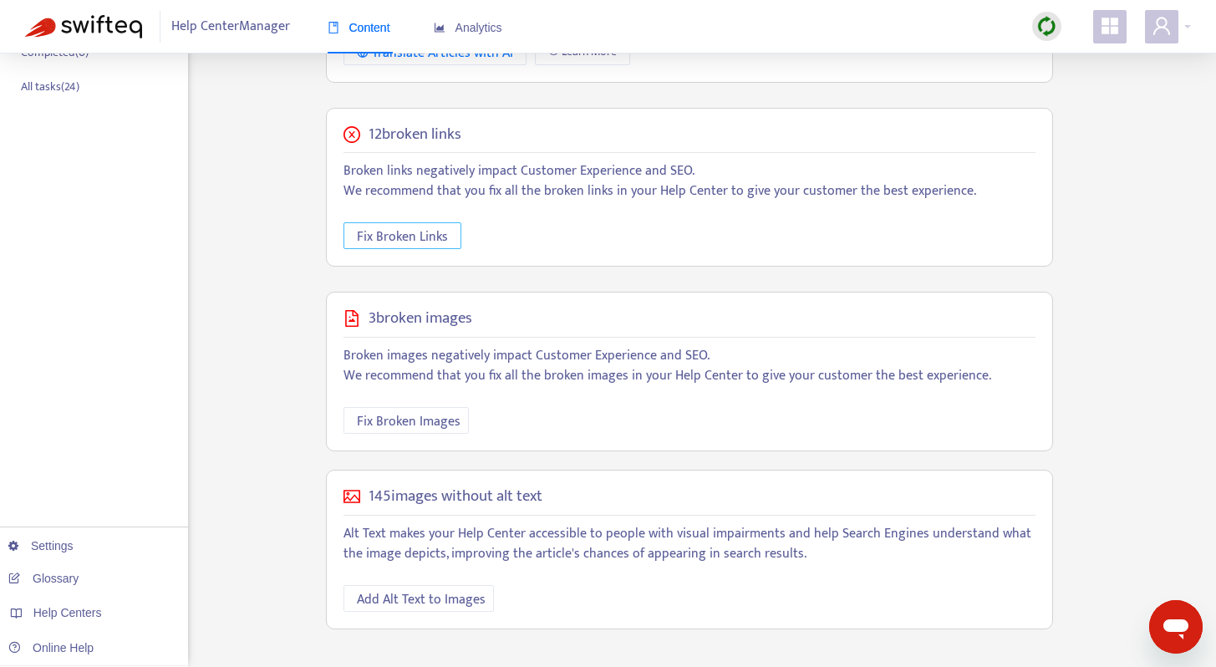
click at [427, 233] on span "Fix Broken Links" at bounding box center [402, 236] width 91 height 21
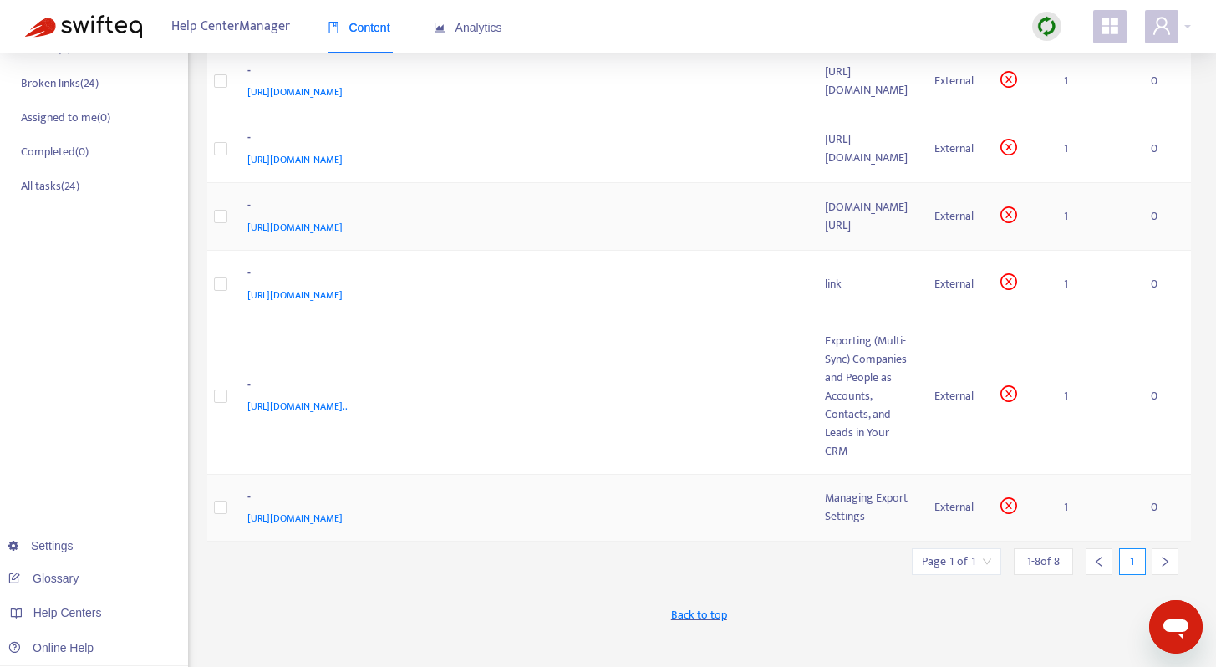
scroll to position [375, 0]
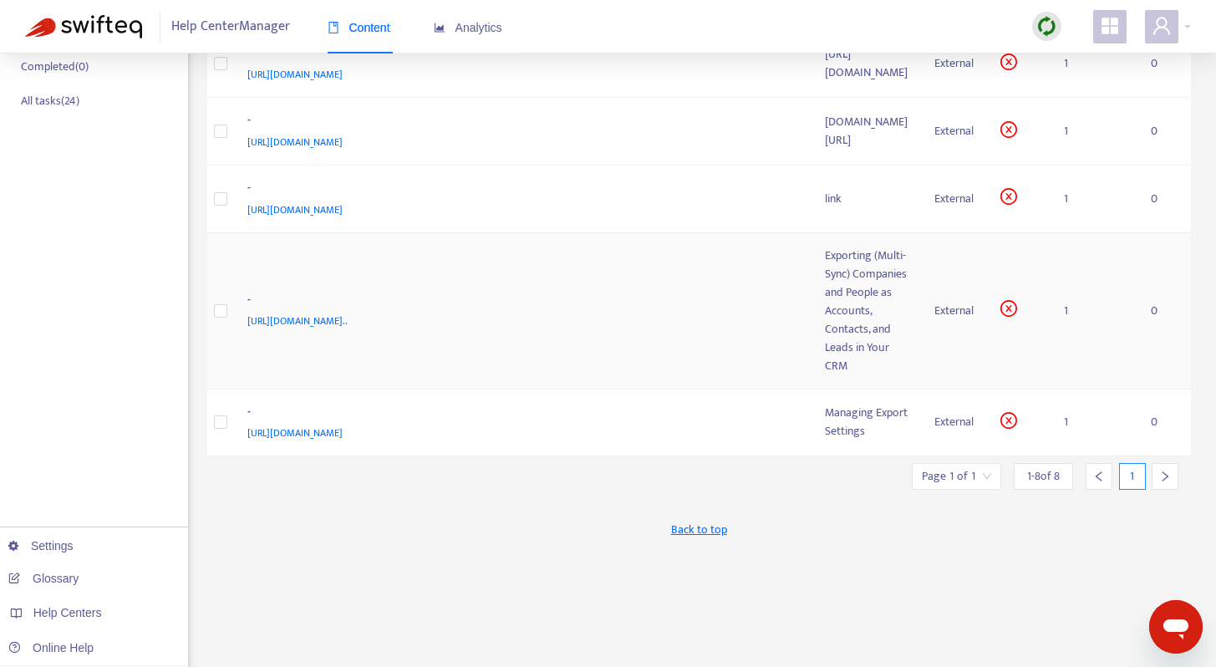
drag, startPoint x: 680, startPoint y: 207, endPoint x: 672, endPoint y: 310, distance: 103.1
click at [672, 310] on tbody "- [URL][DOMAIN_NAME] [URL][DOMAIN_NAME] External 1 0 - [URL][DOMAIN_NAME] [URL]…" at bounding box center [699, 142] width 985 height 628
click at [812, 297] on td "Exporting (Multi-Sync) Companies and People as Accounts, Contacts, and Leads in…" at bounding box center [866, 311] width 109 height 156
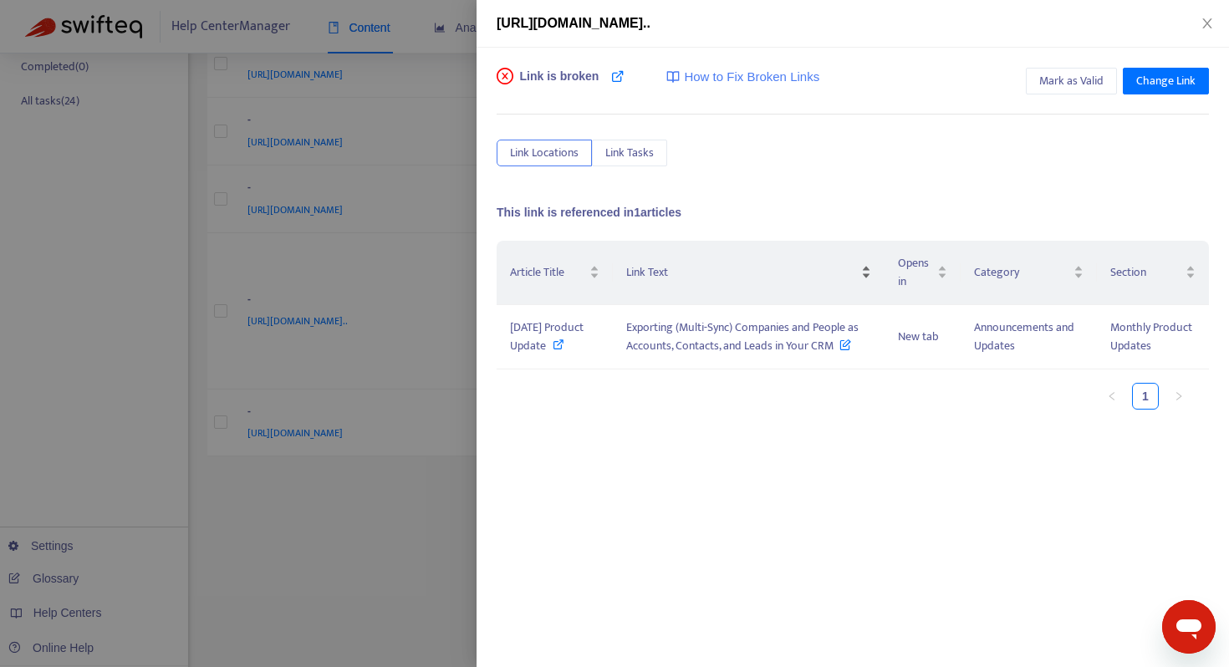
click at [710, 270] on span "Link Text" at bounding box center [742, 272] width 232 height 18
click at [1200, 13] on div "[URL][DOMAIN_NAME].." at bounding box center [852, 23] width 712 height 20
click at [1204, 23] on icon "close" at bounding box center [1206, 23] width 13 height 13
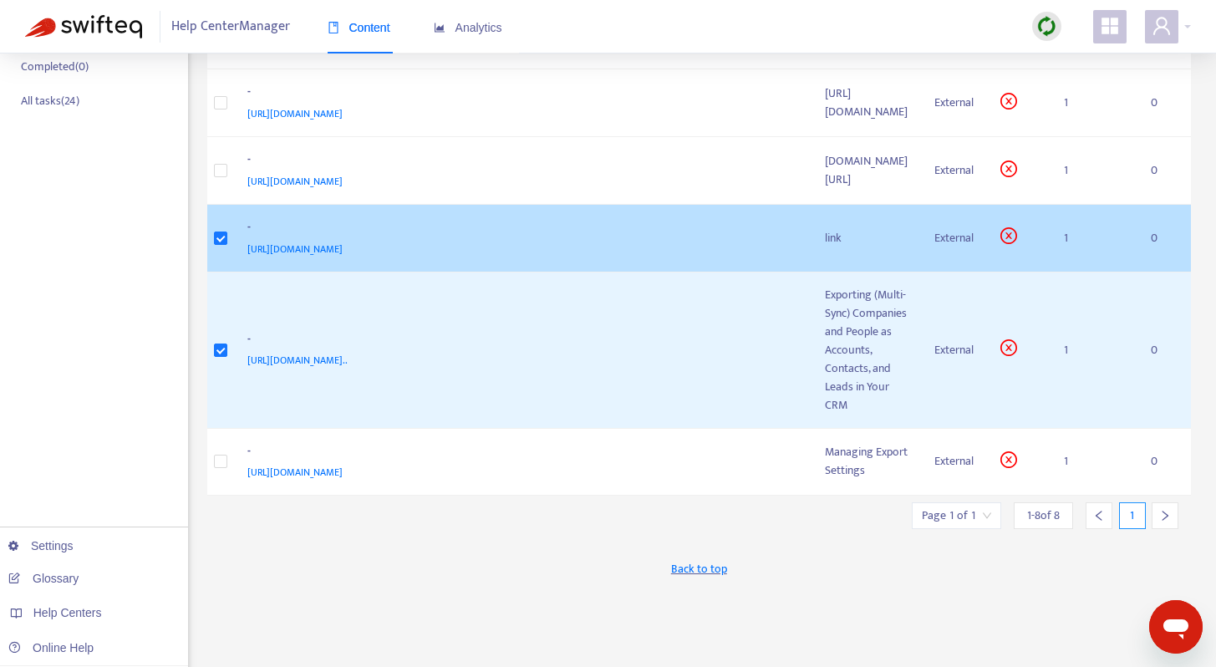
click at [1009, 235] on icon "close-circle" at bounding box center [1008, 236] width 7 height 7
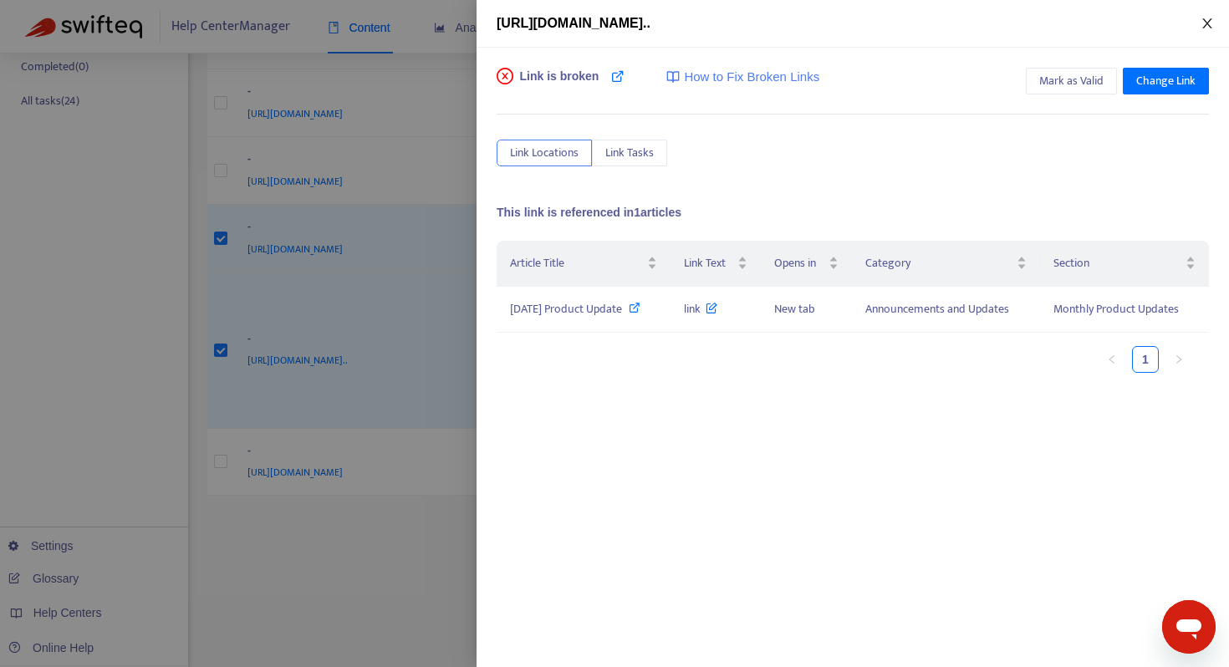
click at [1200, 25] on icon "close" at bounding box center [1206, 23] width 13 height 13
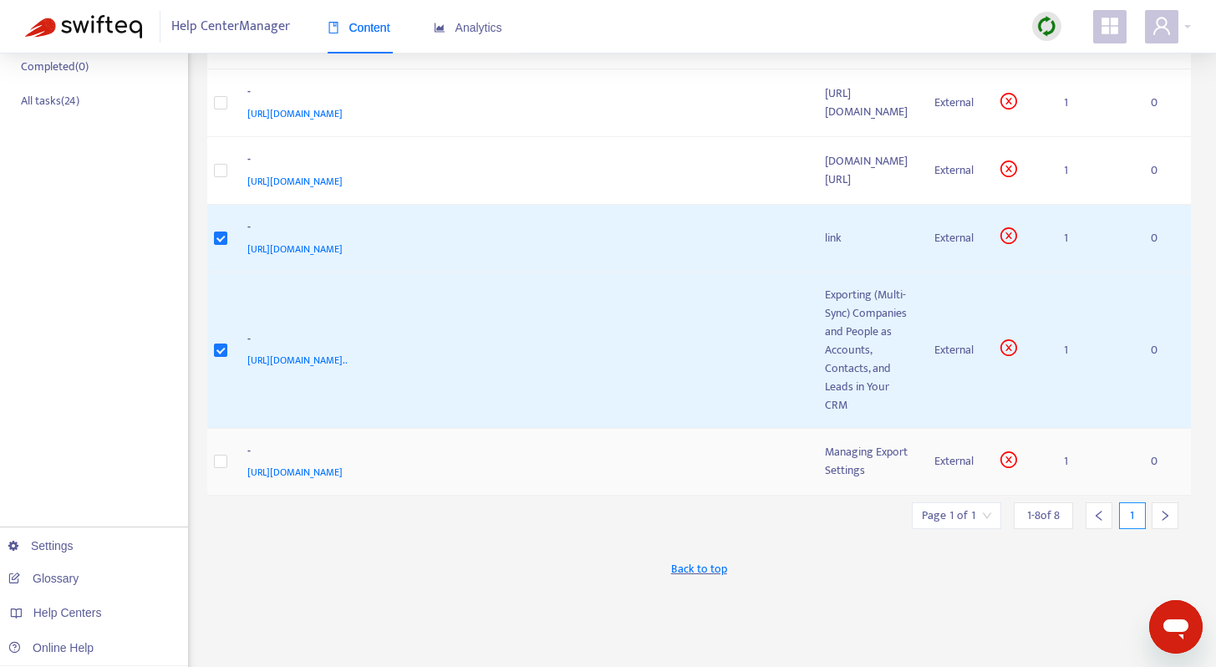
click at [825, 443] on div "Managing Export Settings" at bounding box center [866, 461] width 83 height 37
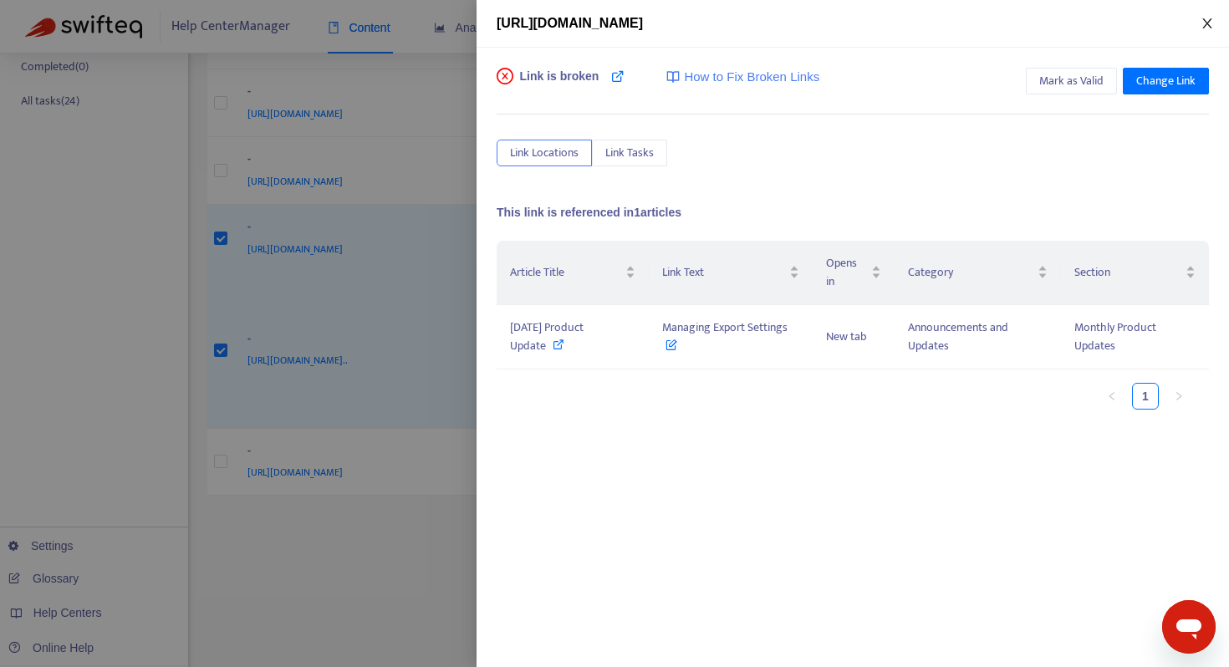
click at [1210, 23] on icon "close" at bounding box center [1206, 23] width 13 height 13
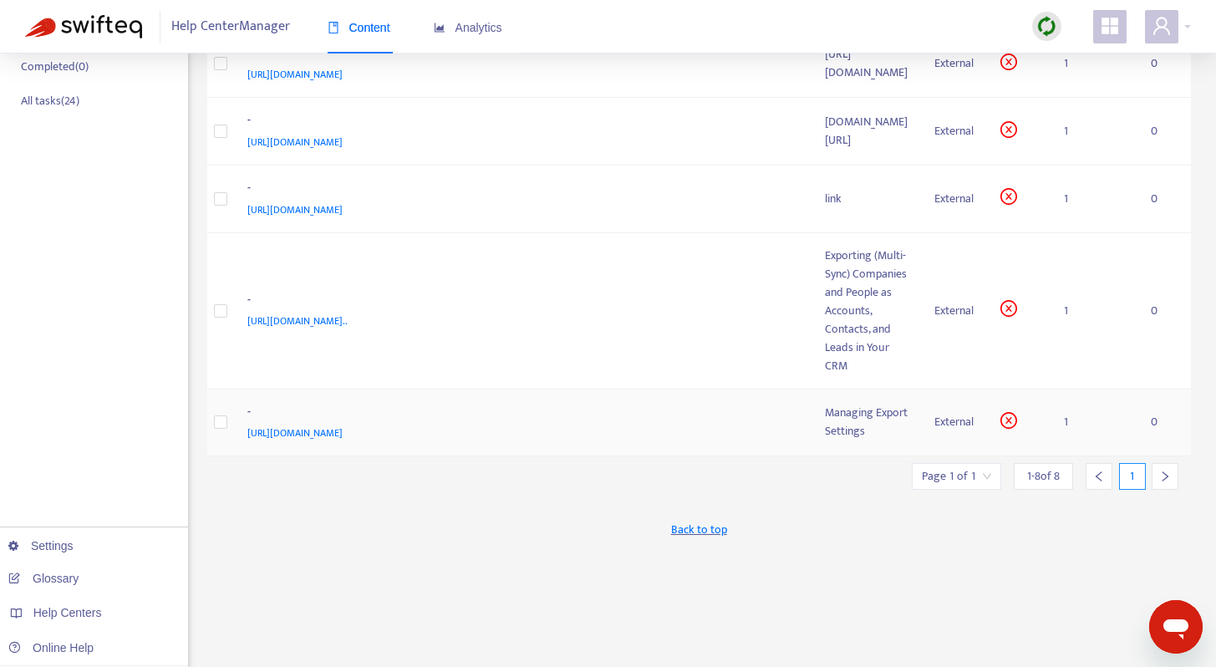
click at [604, 424] on div "[URL][DOMAIN_NAME]" at bounding box center [519, 433] width 545 height 18
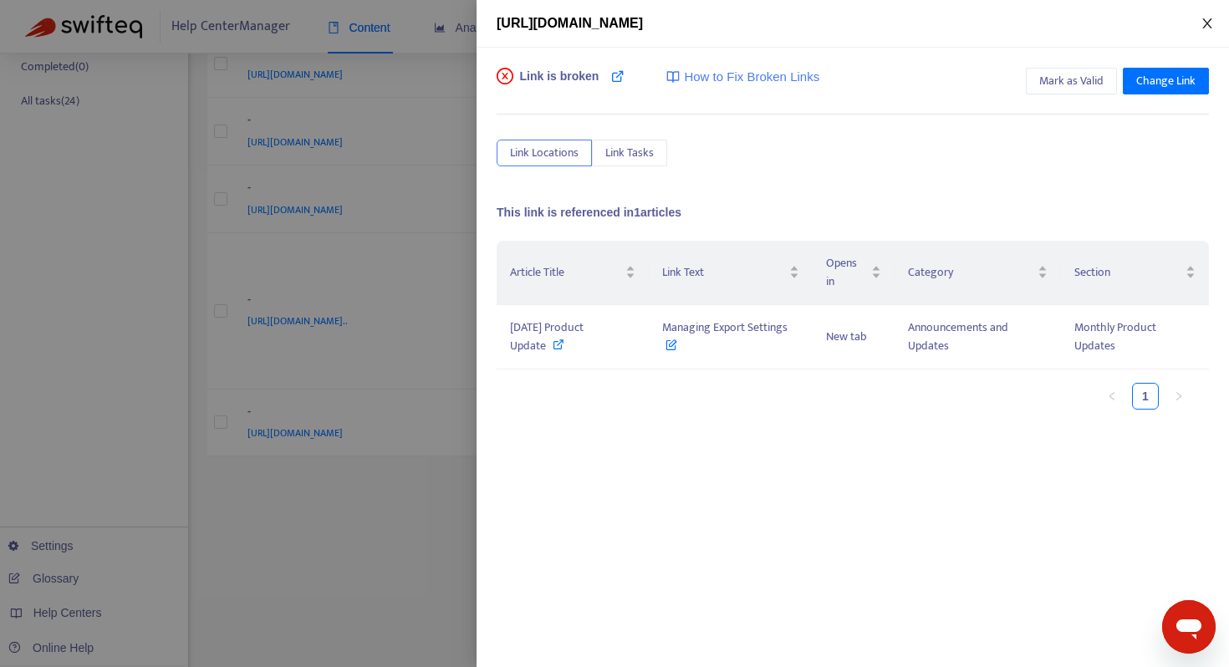
click at [1196, 24] on button "Close" at bounding box center [1206, 24] width 23 height 16
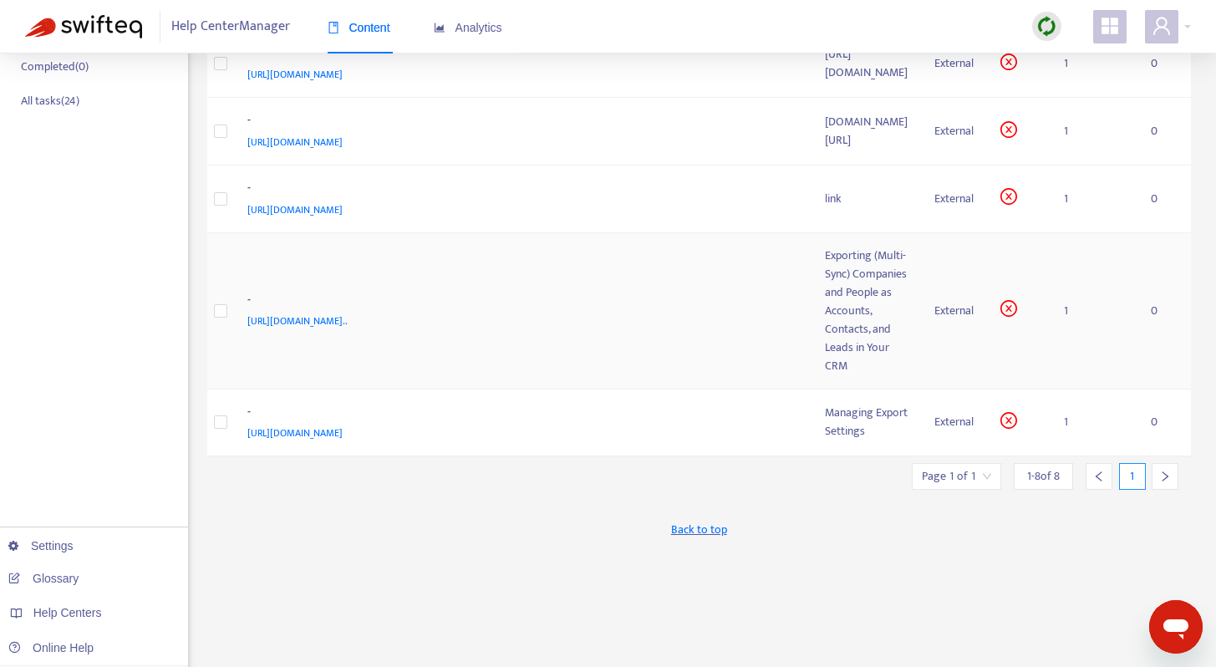
click at [348, 313] on span "[URL][DOMAIN_NAME].." at bounding box center [297, 321] width 100 height 17
click at [705, 291] on div "- [URL][DOMAIN_NAME].." at bounding box center [523, 311] width 552 height 40
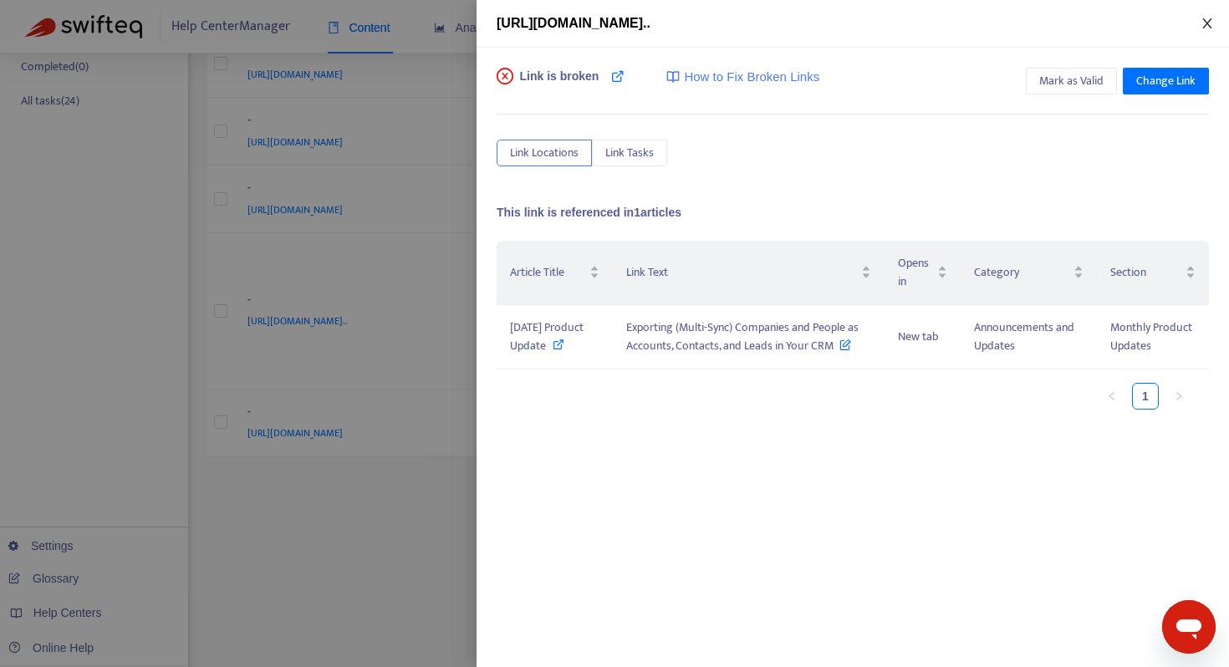
click at [1205, 18] on icon "close" at bounding box center [1206, 23] width 13 height 13
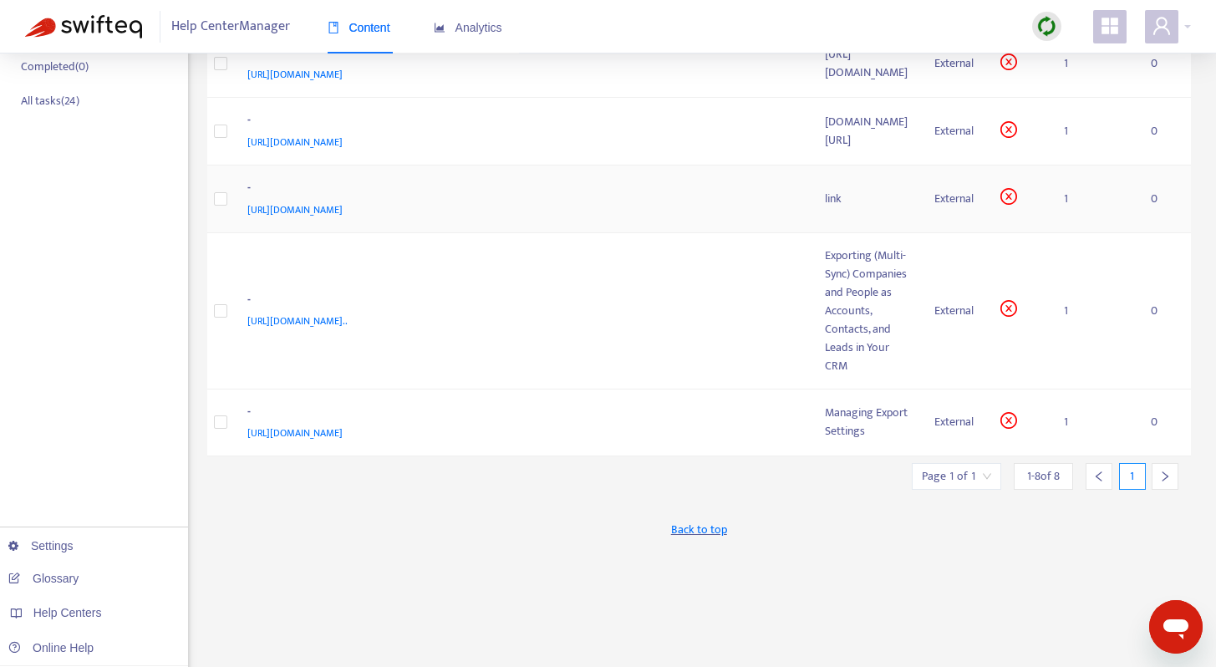
click at [812, 203] on td "link" at bounding box center [866, 199] width 109 height 68
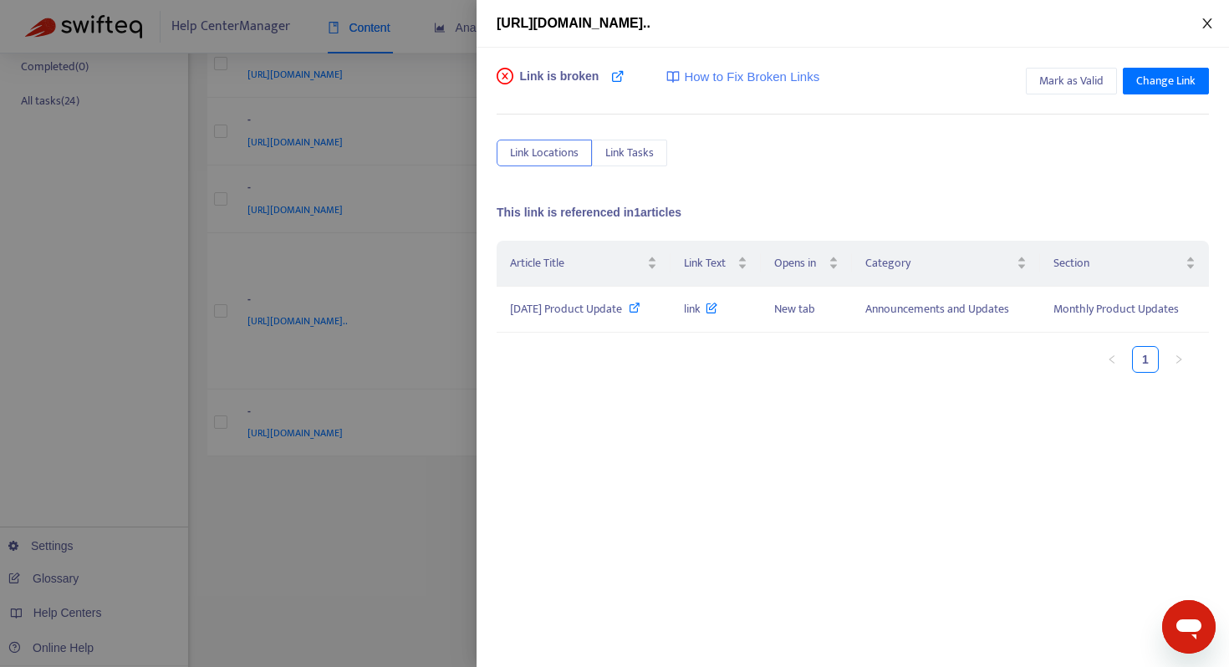
click at [1197, 22] on button "Close" at bounding box center [1206, 24] width 23 height 16
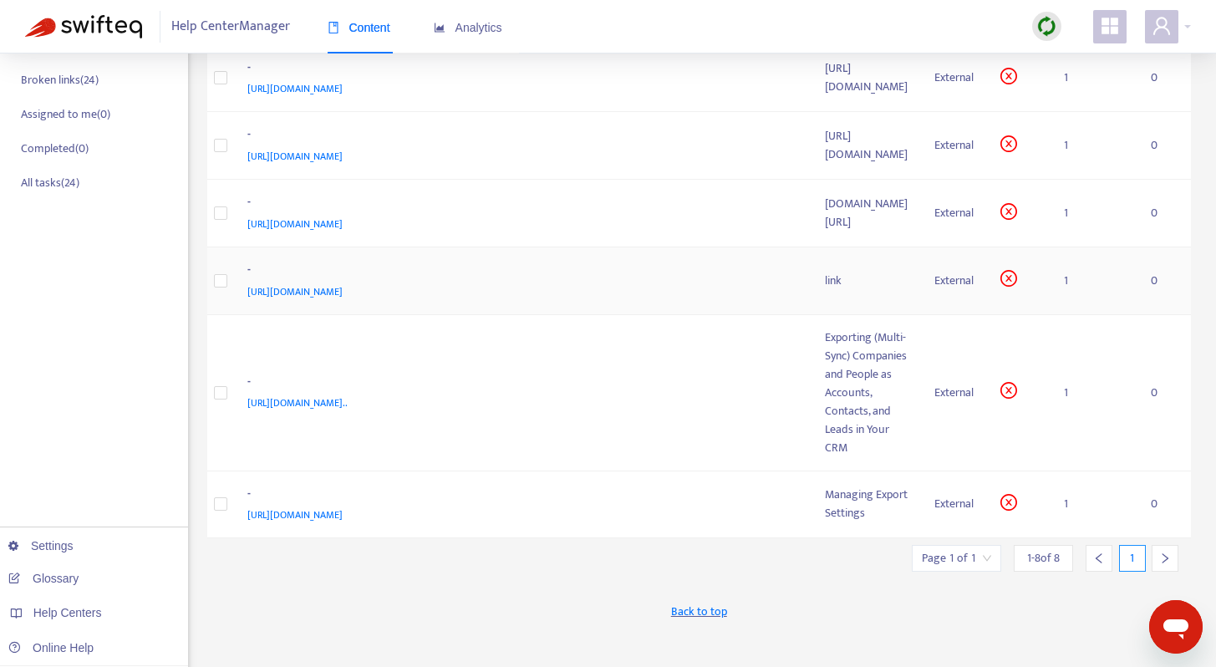
scroll to position [292, 0]
click at [720, 225] on td "- [URL][DOMAIN_NAME]" at bounding box center [523, 215] width 578 height 68
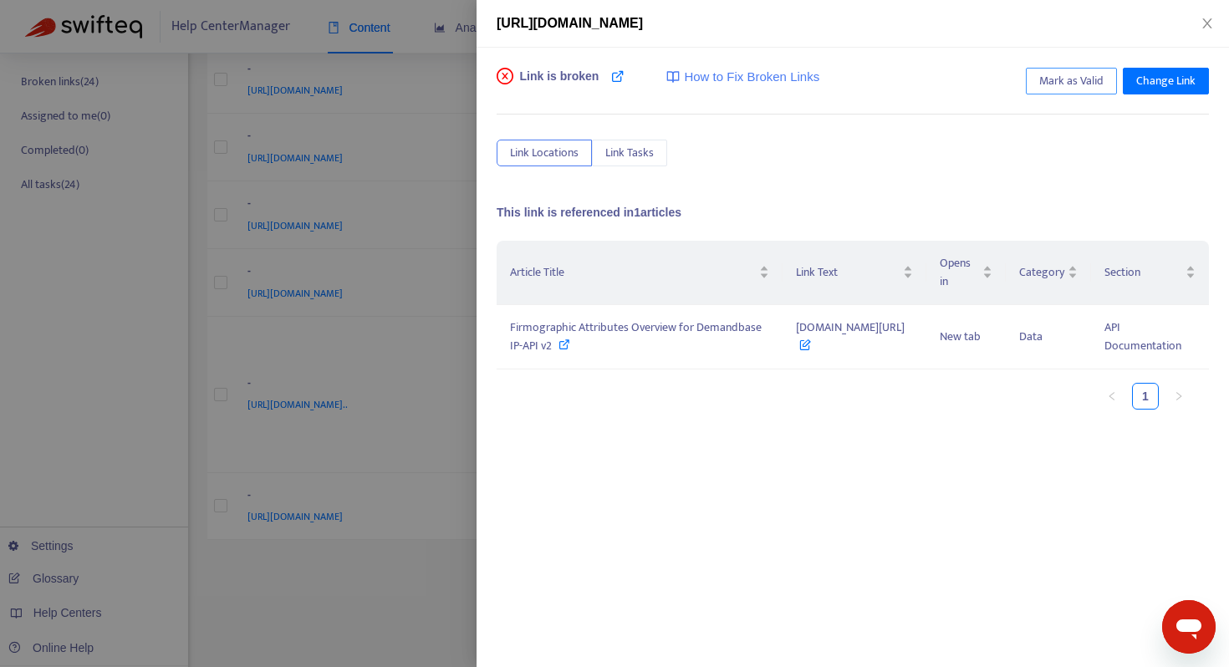
click at [1063, 74] on span "Mark as Valid" at bounding box center [1071, 81] width 64 height 18
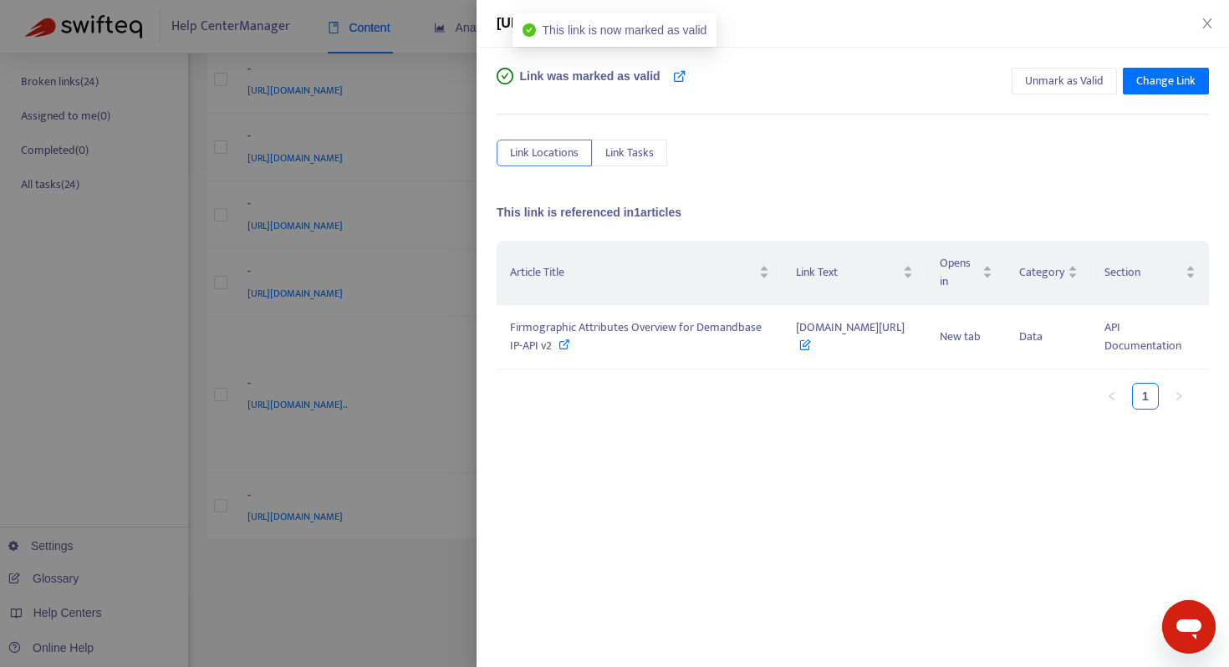
click at [1220, 32] on div "[URL][DOMAIN_NAME]" at bounding box center [852, 24] width 752 height 48
click at [1209, 22] on icon "close" at bounding box center [1206, 23] width 13 height 13
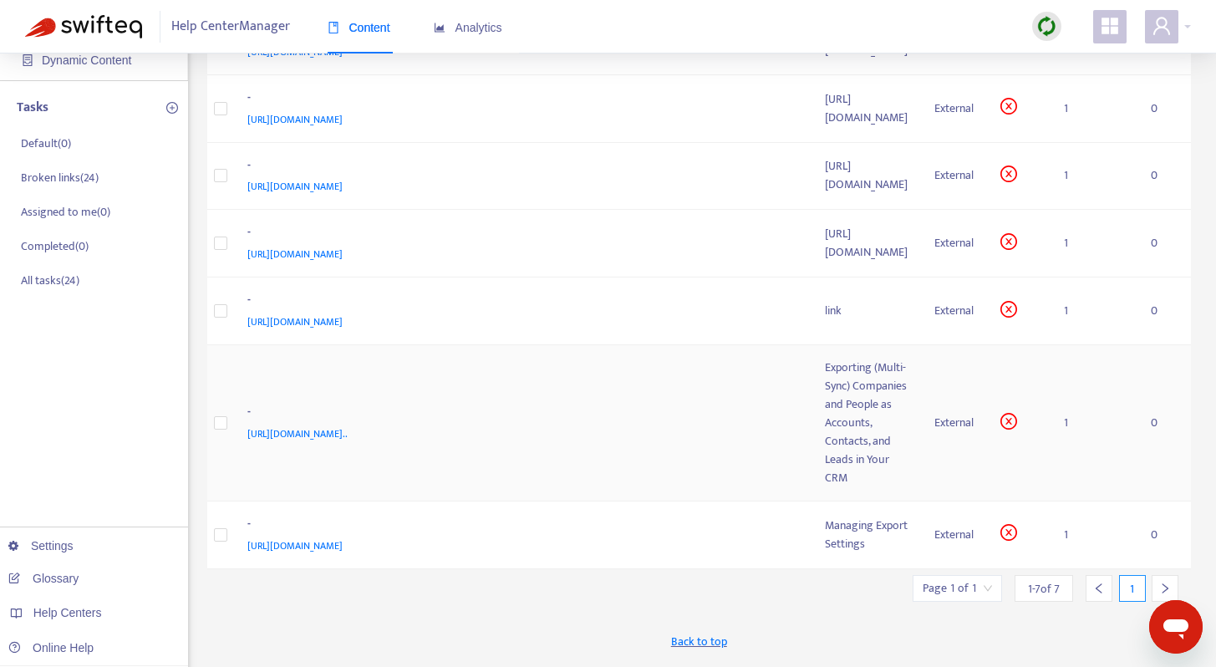
scroll to position [203, 0]
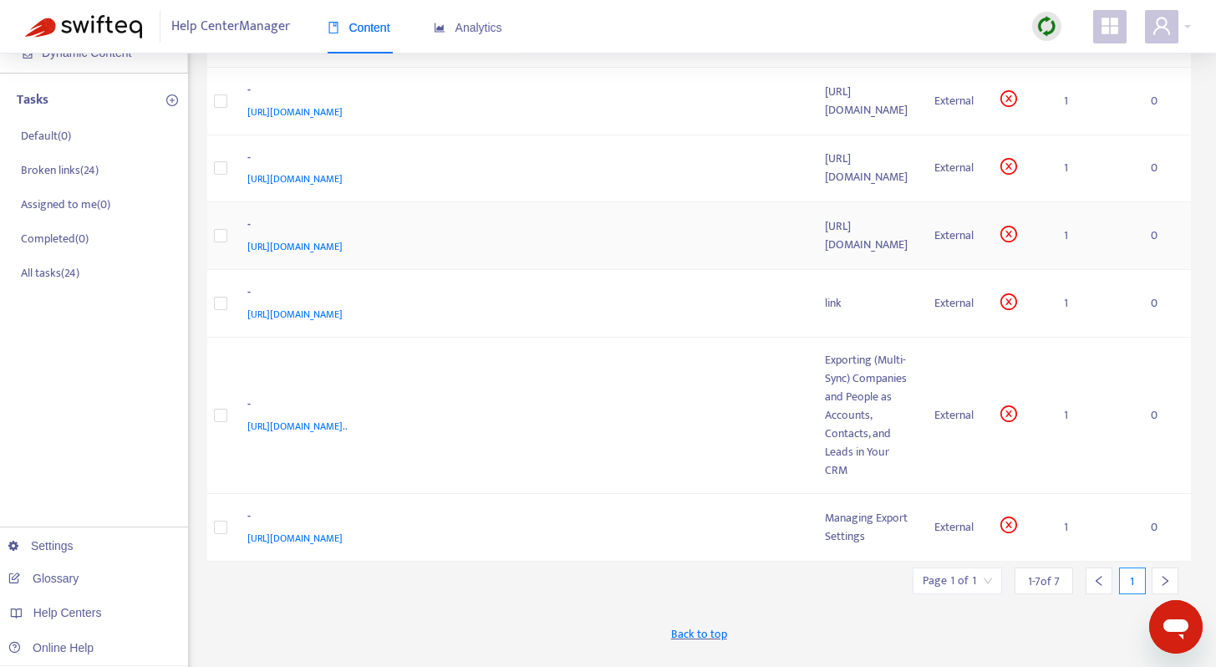
click at [643, 239] on div "[URL][DOMAIN_NAME]" at bounding box center [519, 246] width 545 height 18
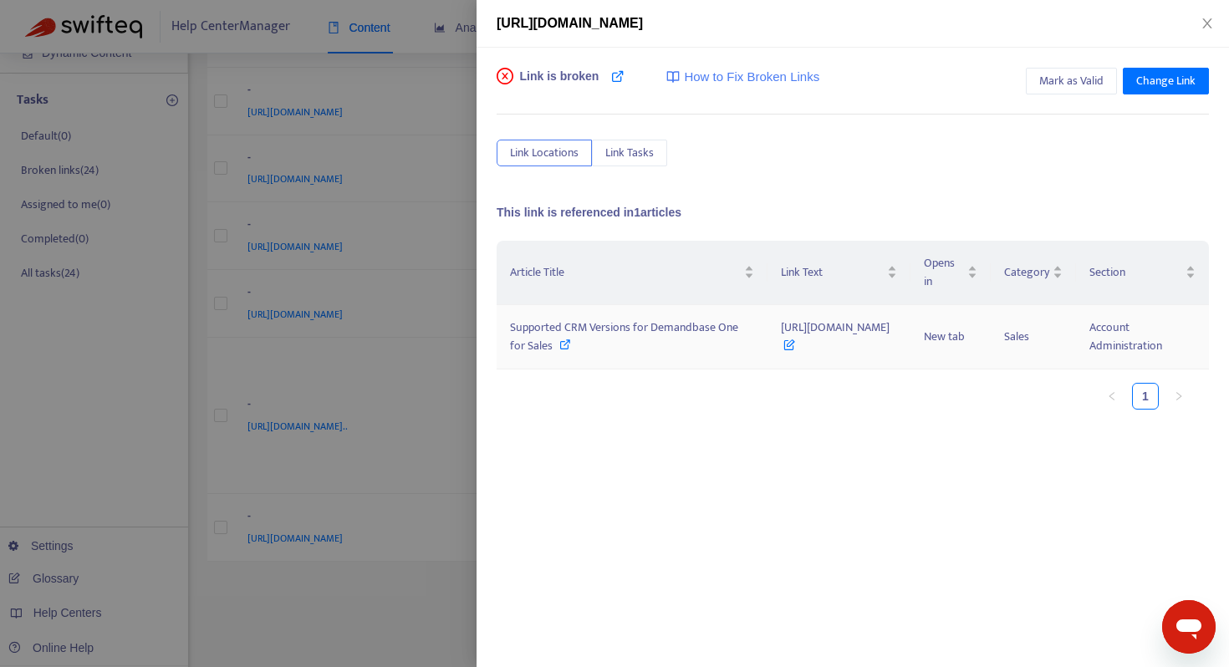
click at [571, 345] on icon at bounding box center [565, 344] width 12 height 12
click at [1210, 13] on div "[URL][DOMAIN_NAME]" at bounding box center [852, 24] width 752 height 48
click at [1208, 20] on icon "close" at bounding box center [1206, 23] width 13 height 13
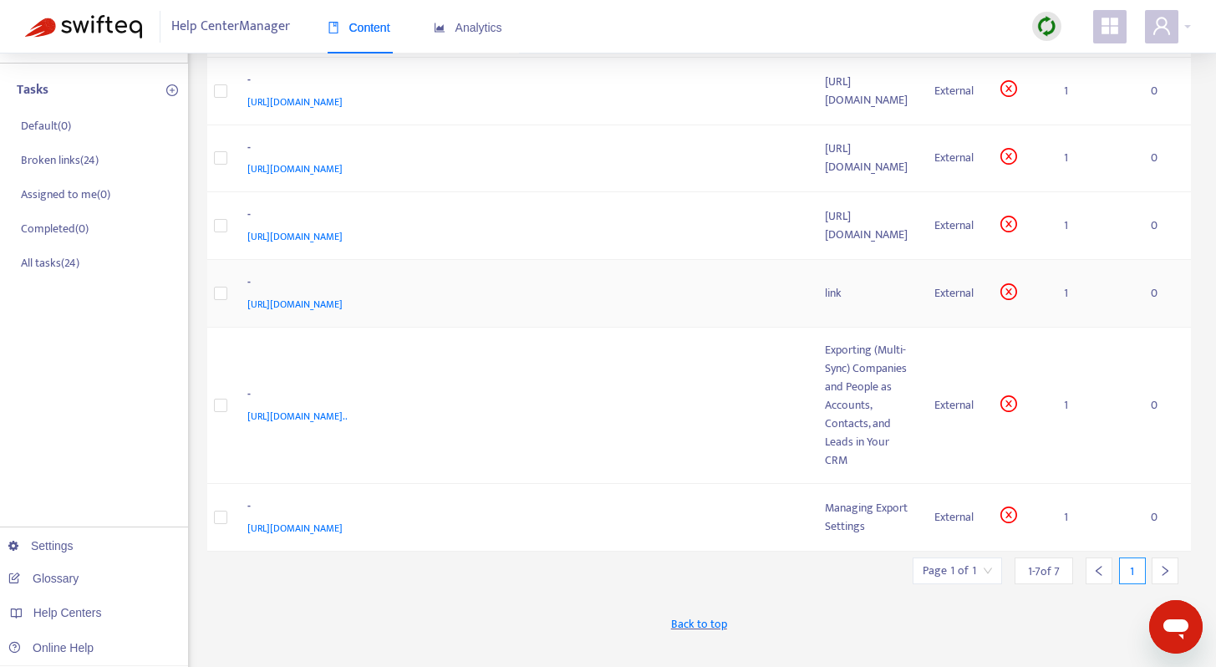
scroll to position [0, 0]
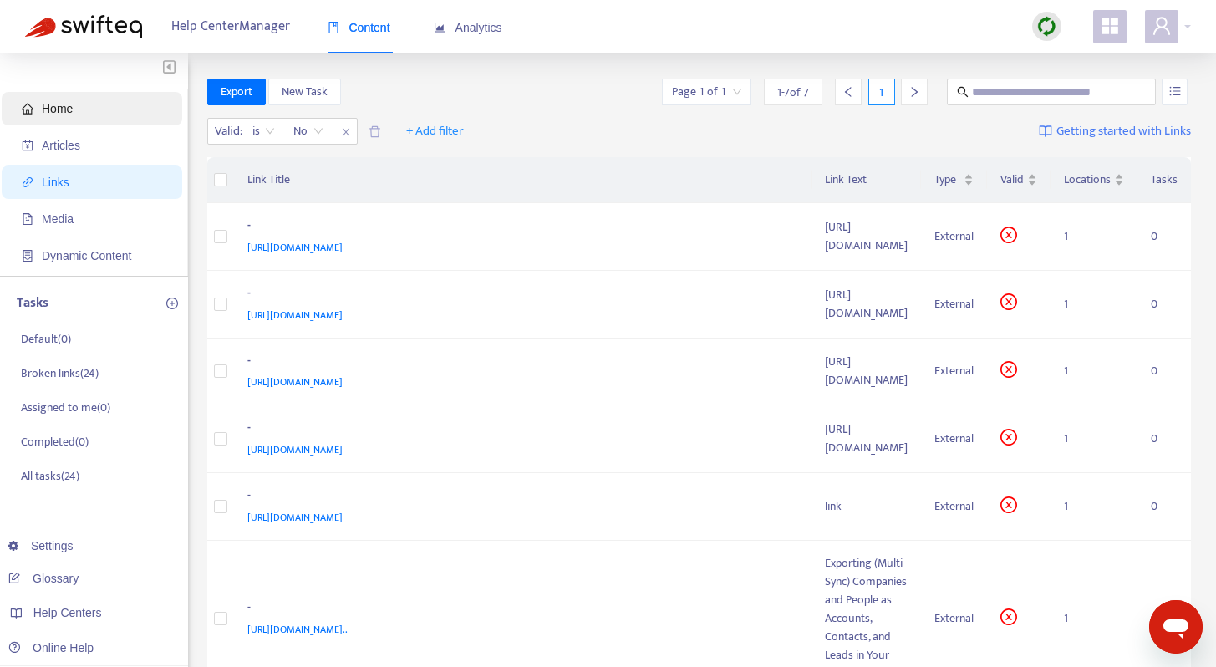
click at [92, 113] on span "Home" at bounding box center [95, 108] width 147 height 33
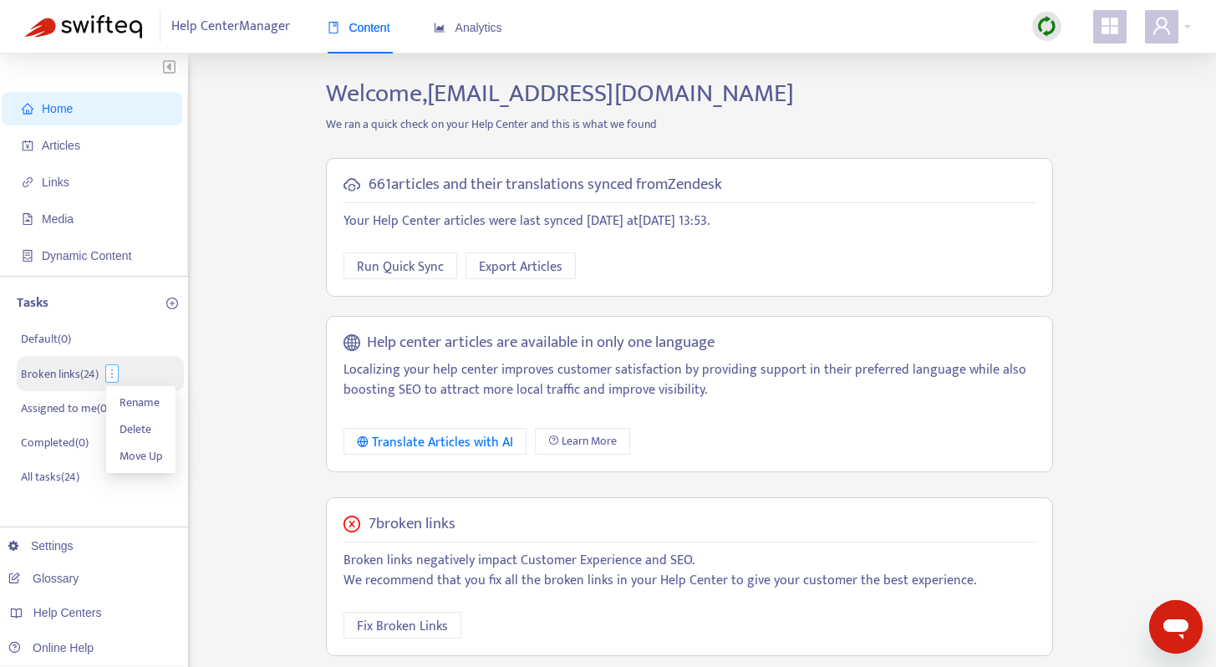
click at [118, 373] on icon "more" at bounding box center [112, 374] width 12 height 12
click at [81, 374] on p "Broken links ( 24 )" at bounding box center [60, 374] width 78 height 18
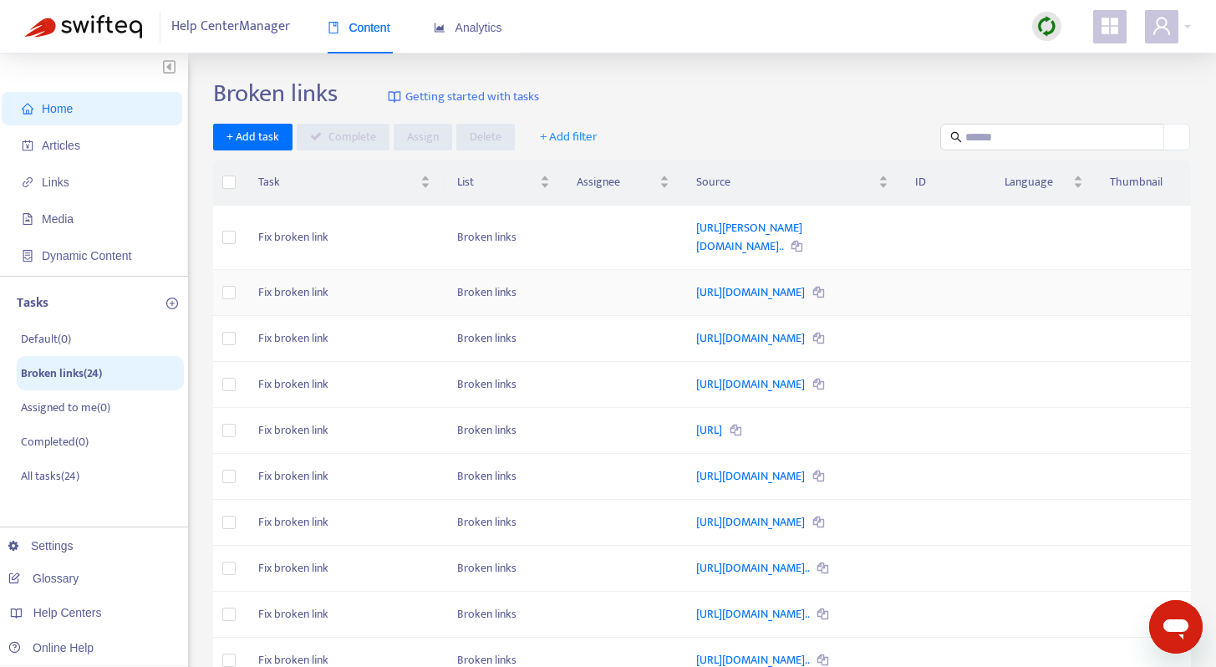
click at [563, 297] on td at bounding box center [623, 293] width 120 height 46
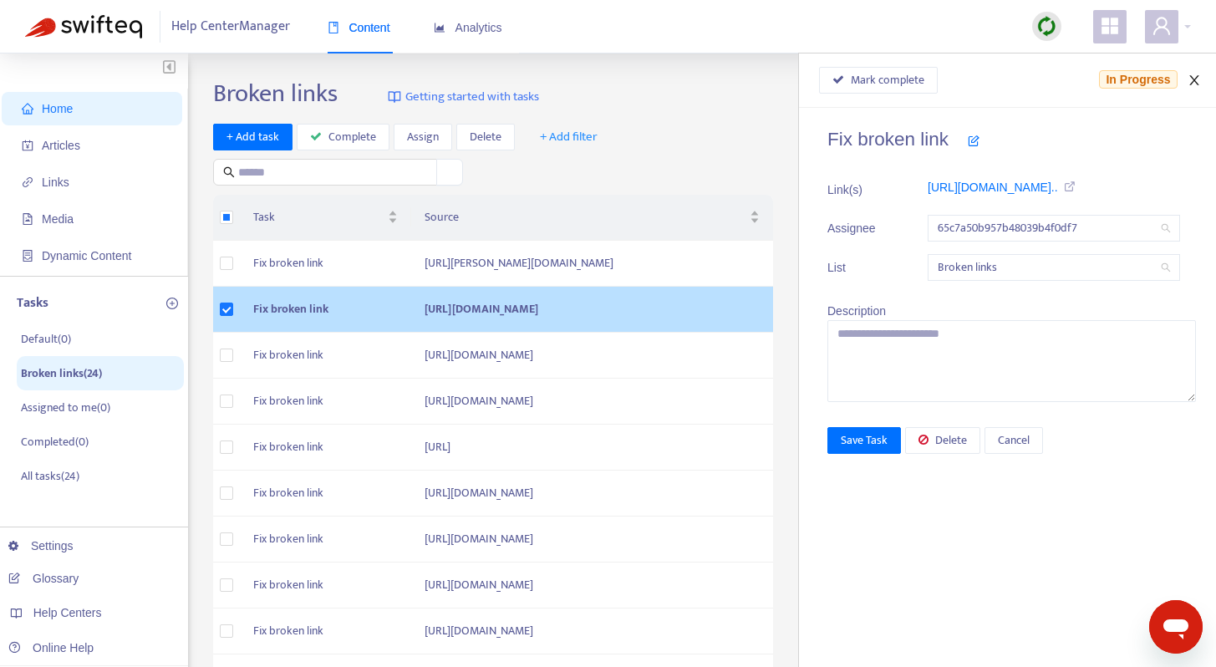
click at [1200, 79] on icon "close" at bounding box center [1194, 80] width 13 height 13
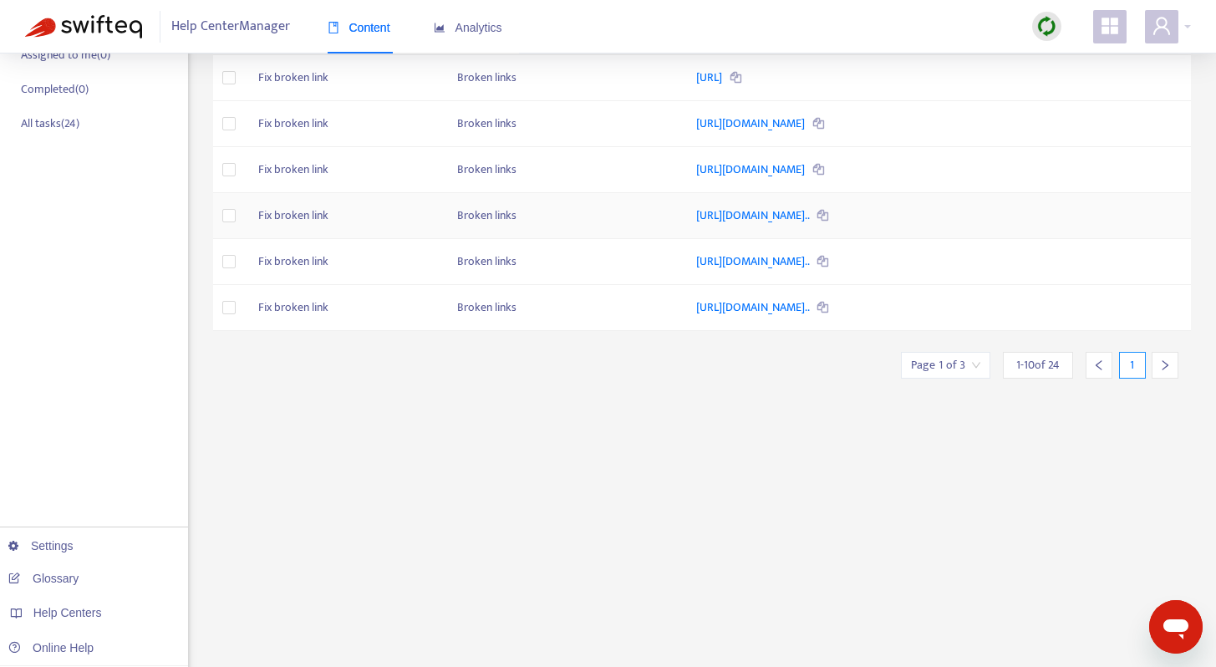
scroll to position [365, 0]
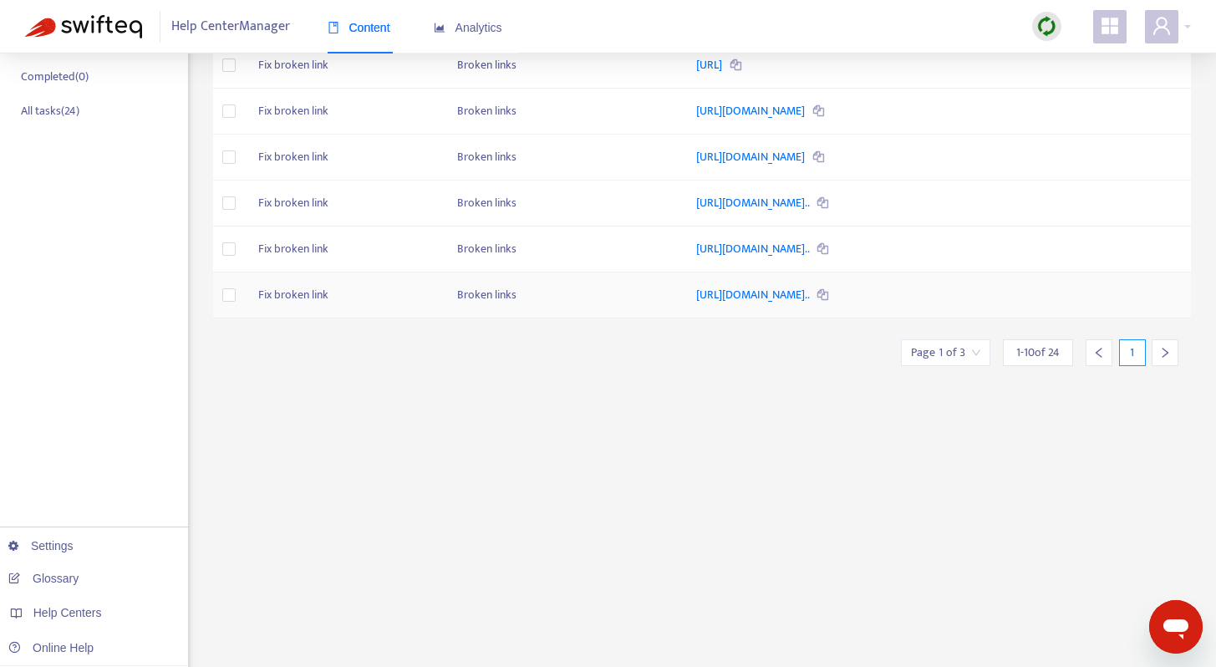
click at [638, 318] on td at bounding box center [623, 295] width 120 height 46
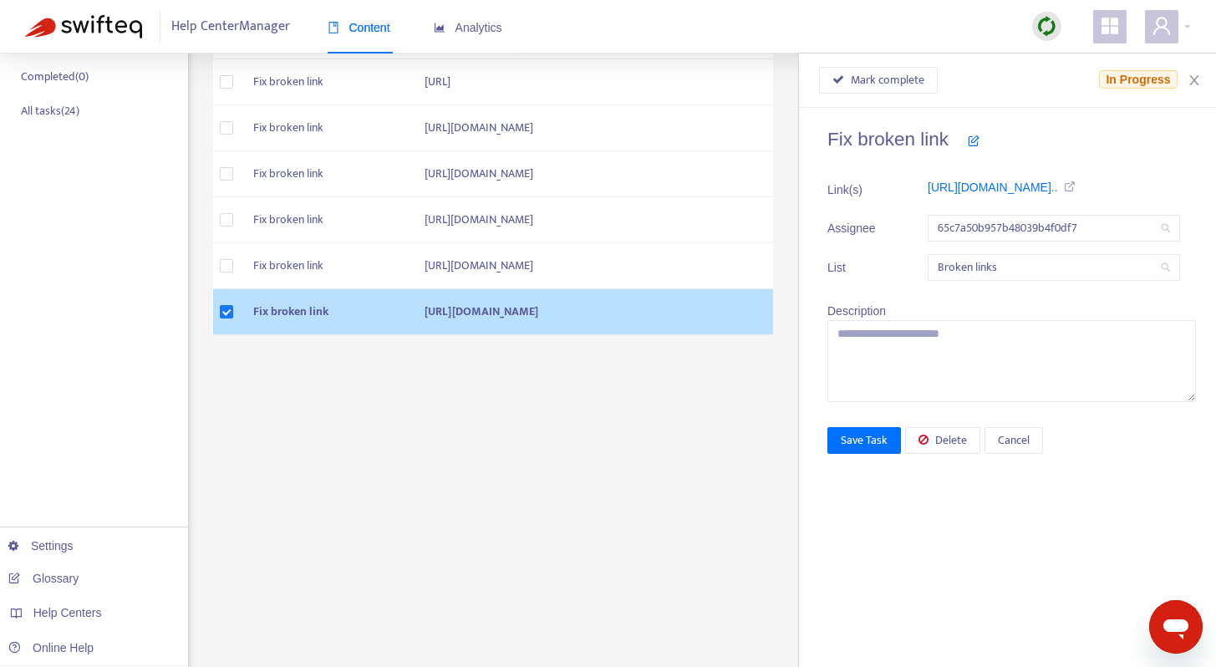
click at [973, 142] on icon at bounding box center [974, 141] width 12 height 12
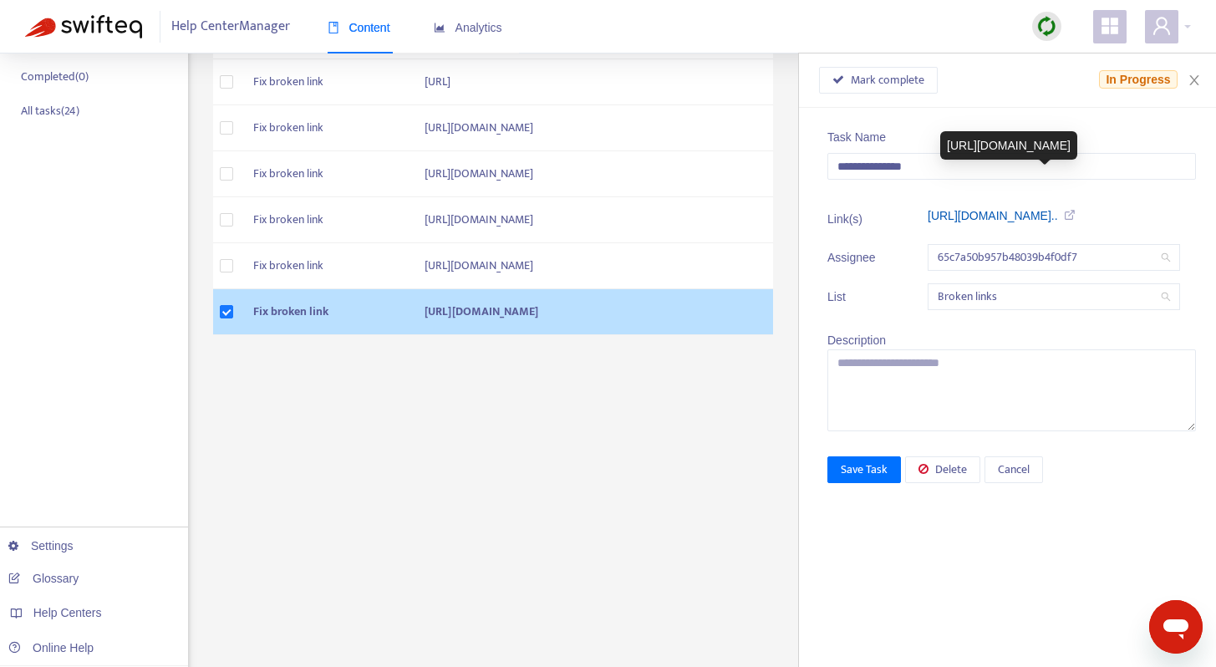
click at [1058, 216] on link "[URL][DOMAIN_NAME].." at bounding box center [993, 215] width 130 height 13
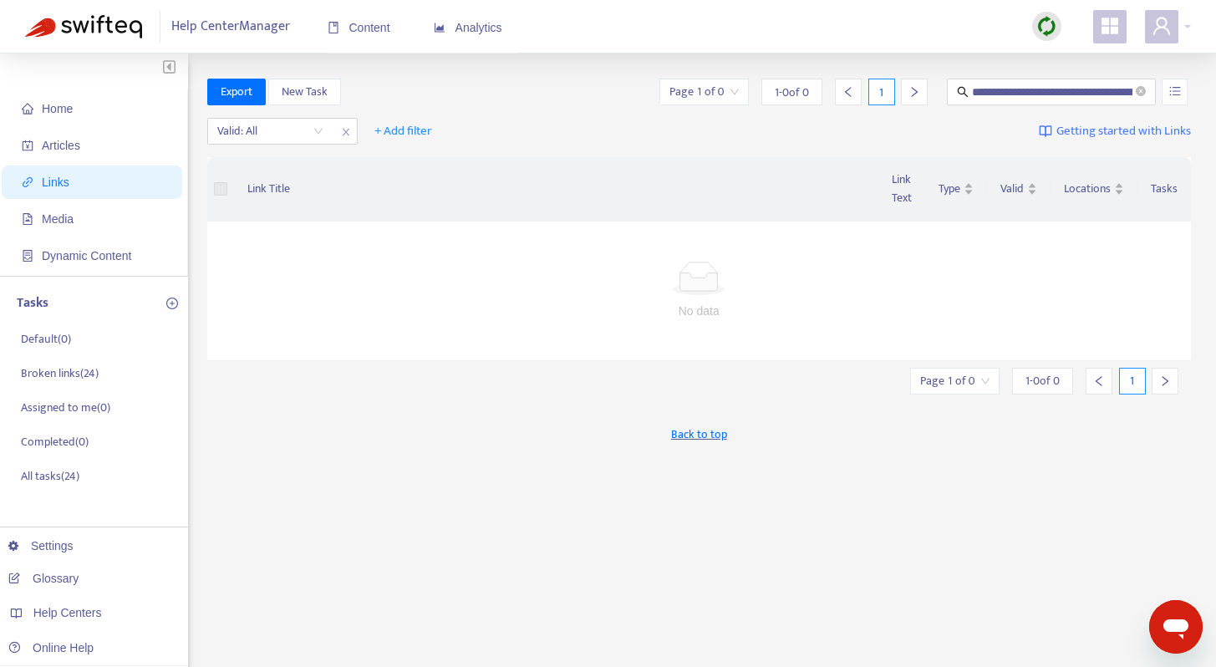
scroll to position [35, 0]
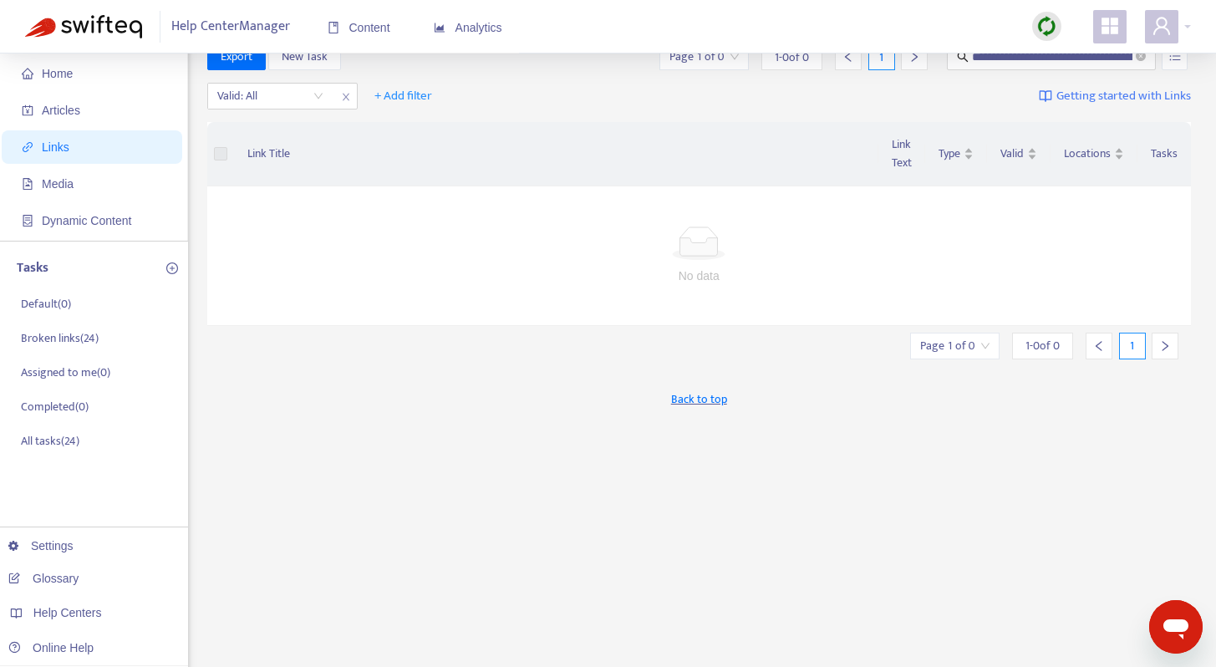
click at [79, 145] on span "Links" at bounding box center [95, 146] width 147 height 33
drag, startPoint x: 47, startPoint y: 145, endPoint x: 61, endPoint y: 106, distance: 41.8
click at [47, 145] on span "Links" at bounding box center [56, 146] width 28 height 13
click at [67, 64] on span "Home" at bounding box center [95, 73] width 147 height 33
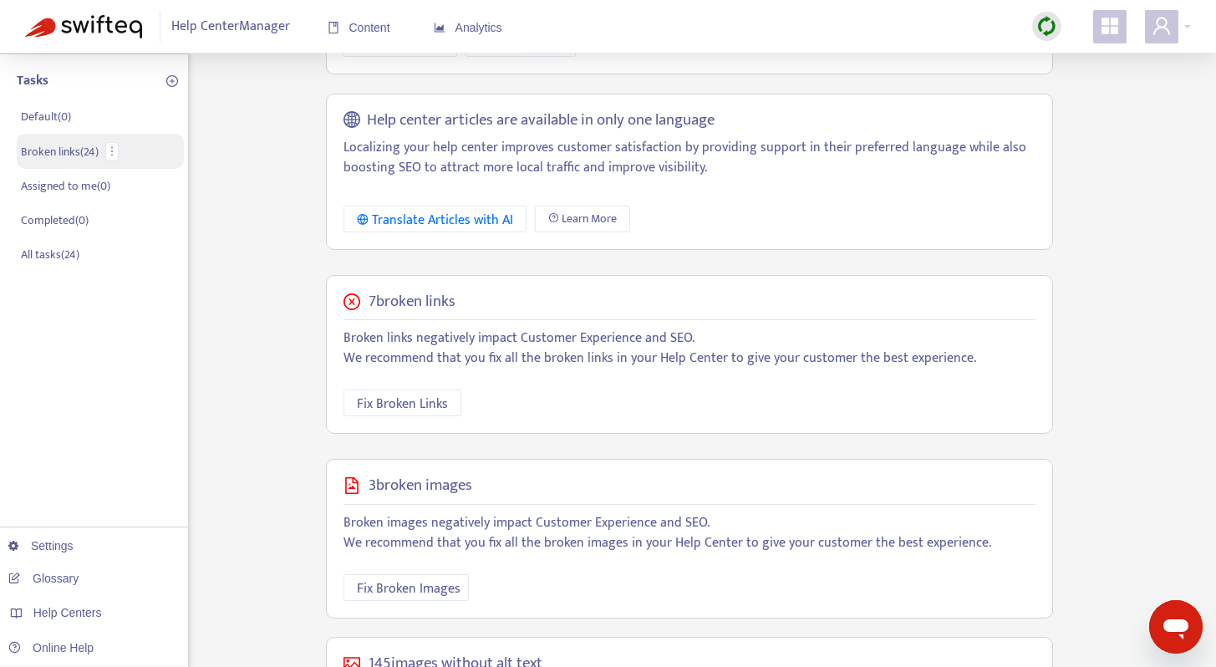
scroll to position [237, 0]
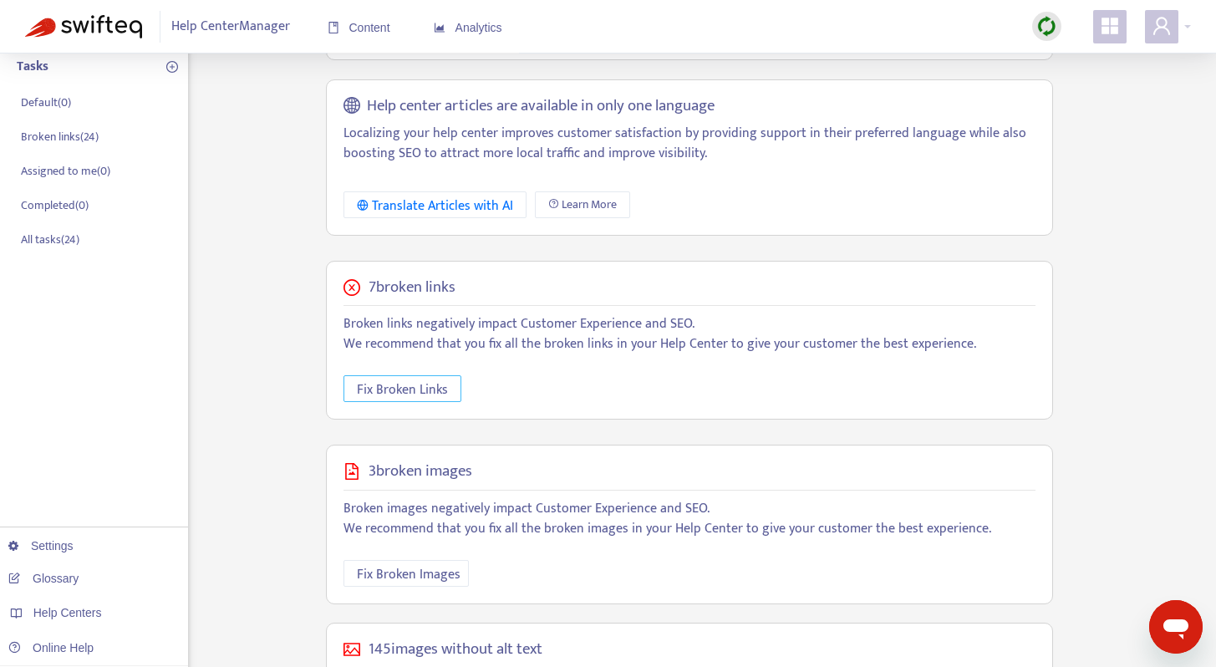
click at [433, 381] on span "Fix Broken Links" at bounding box center [402, 389] width 91 height 21
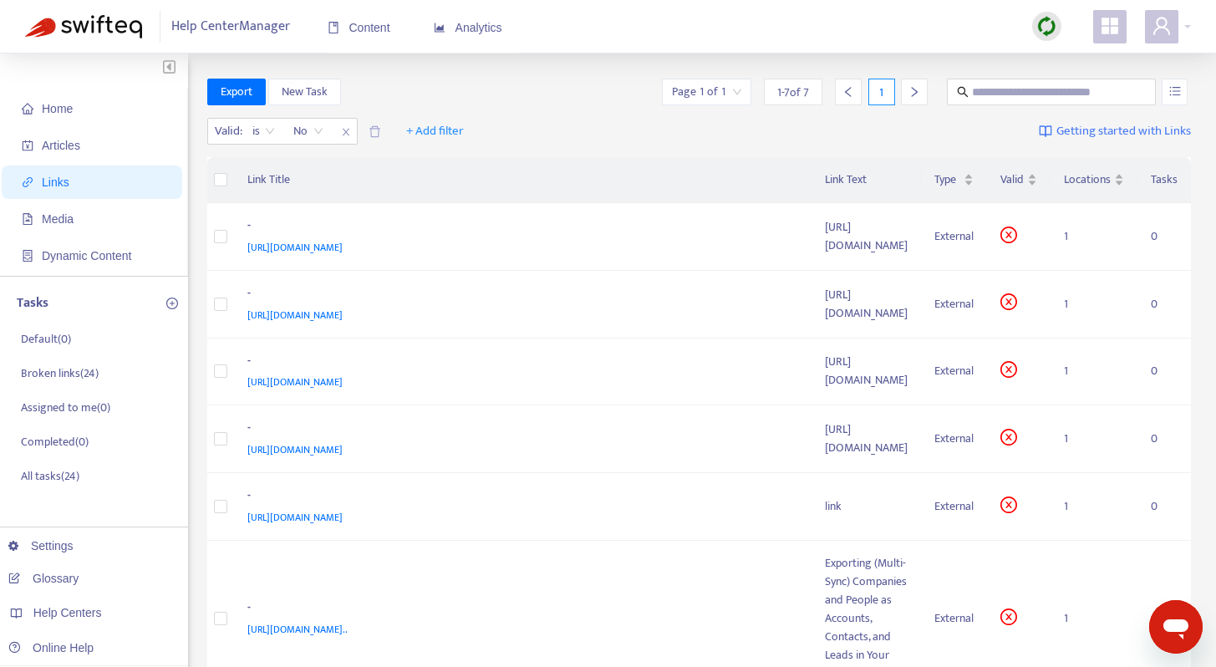
click at [1046, 30] on img at bounding box center [1046, 26] width 21 height 21
click at [1085, 64] on link "Quick Sync" at bounding box center [1081, 60] width 71 height 19
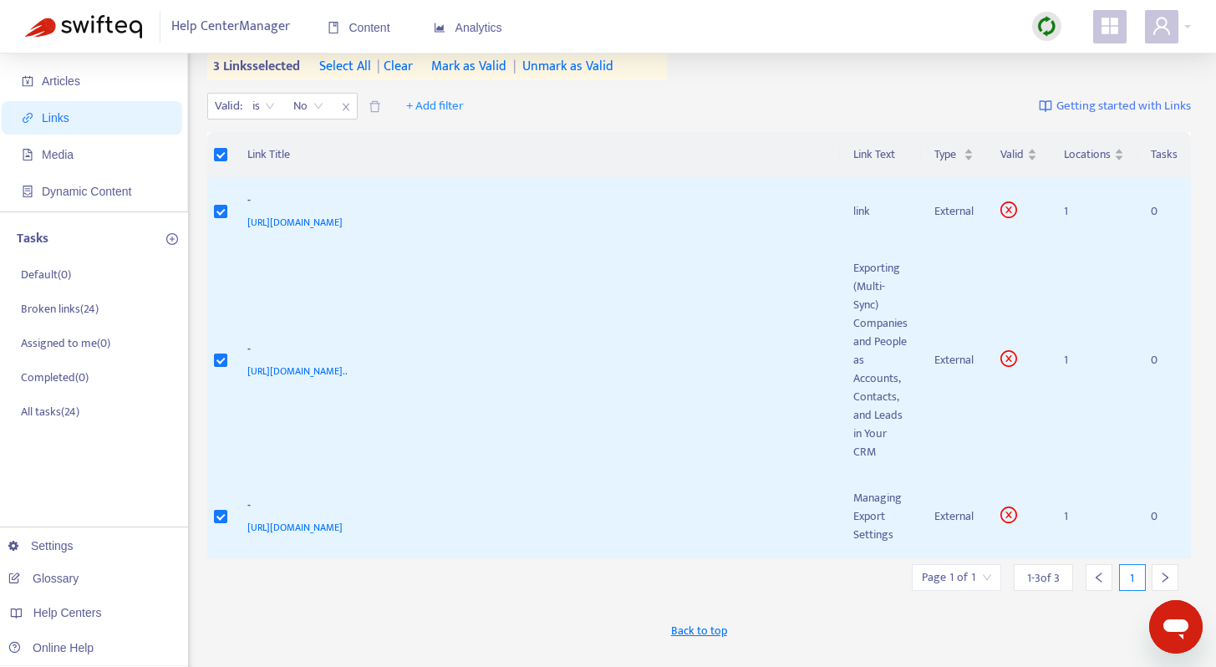
scroll to position [53, 0]
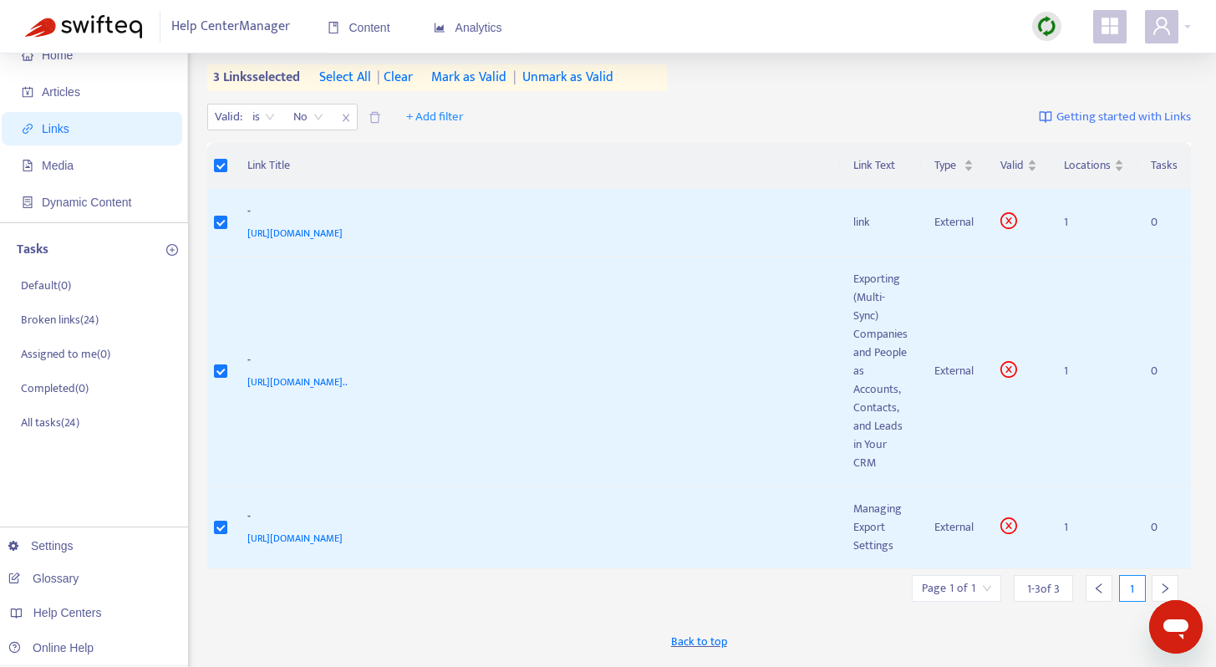
click at [497, 68] on span "Mark as Valid" at bounding box center [468, 78] width 75 height 20
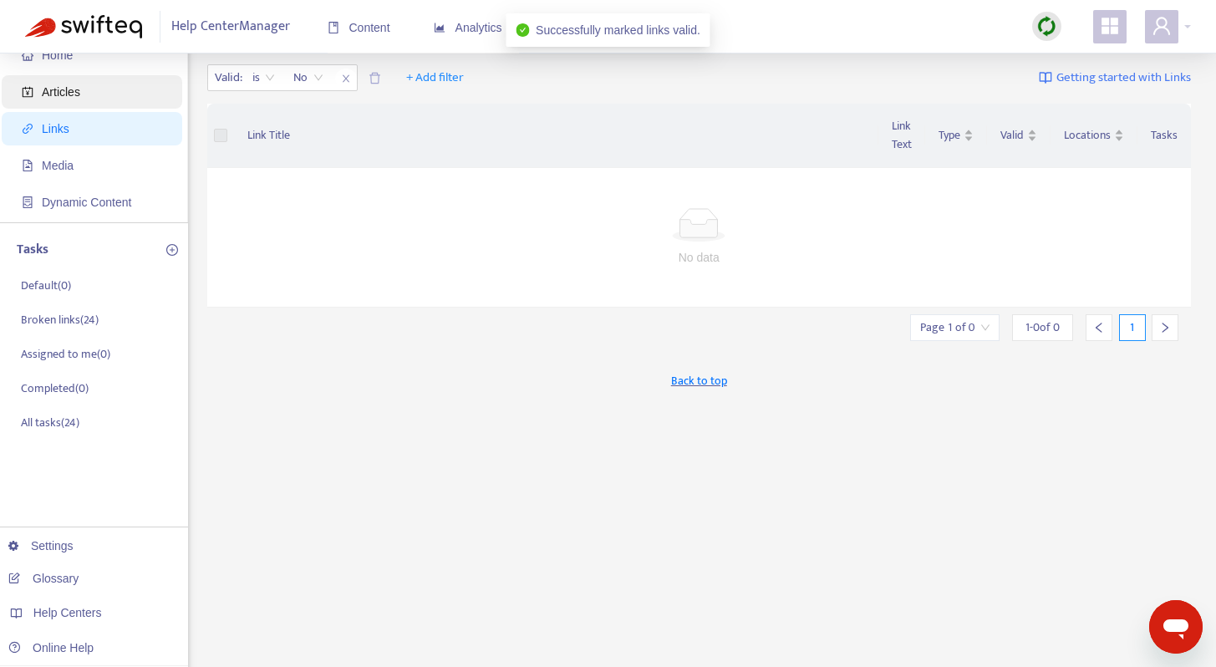
click at [91, 85] on span "Articles" at bounding box center [95, 91] width 147 height 33
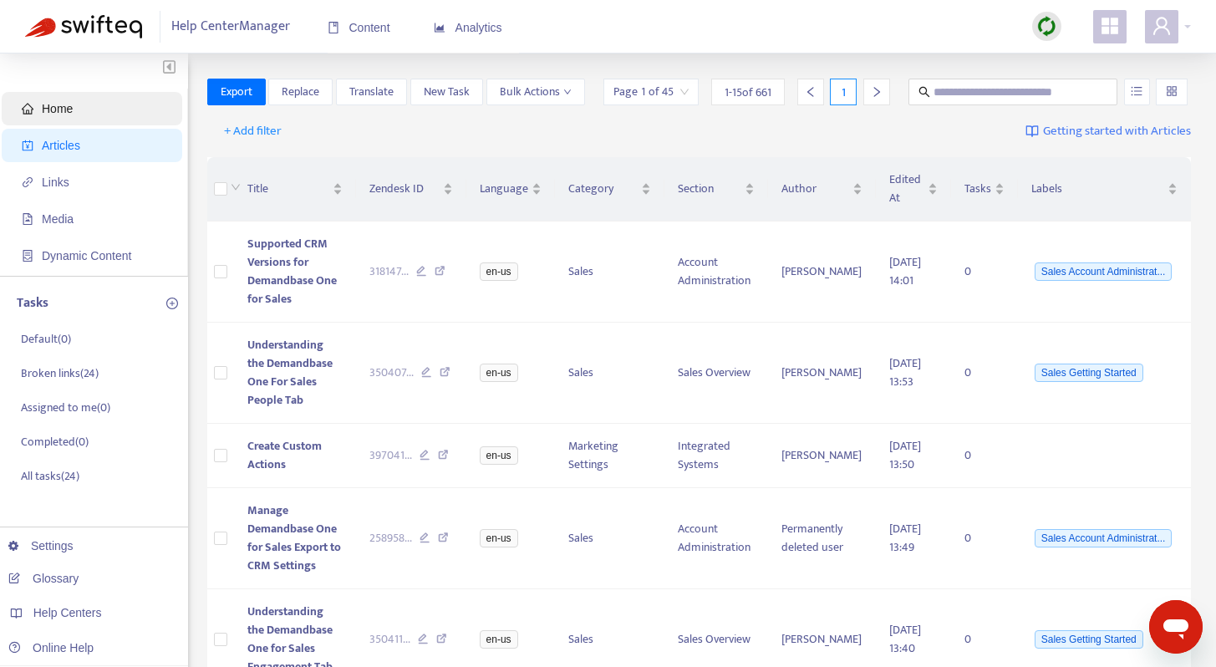
click at [116, 120] on span "Home" at bounding box center [95, 108] width 147 height 33
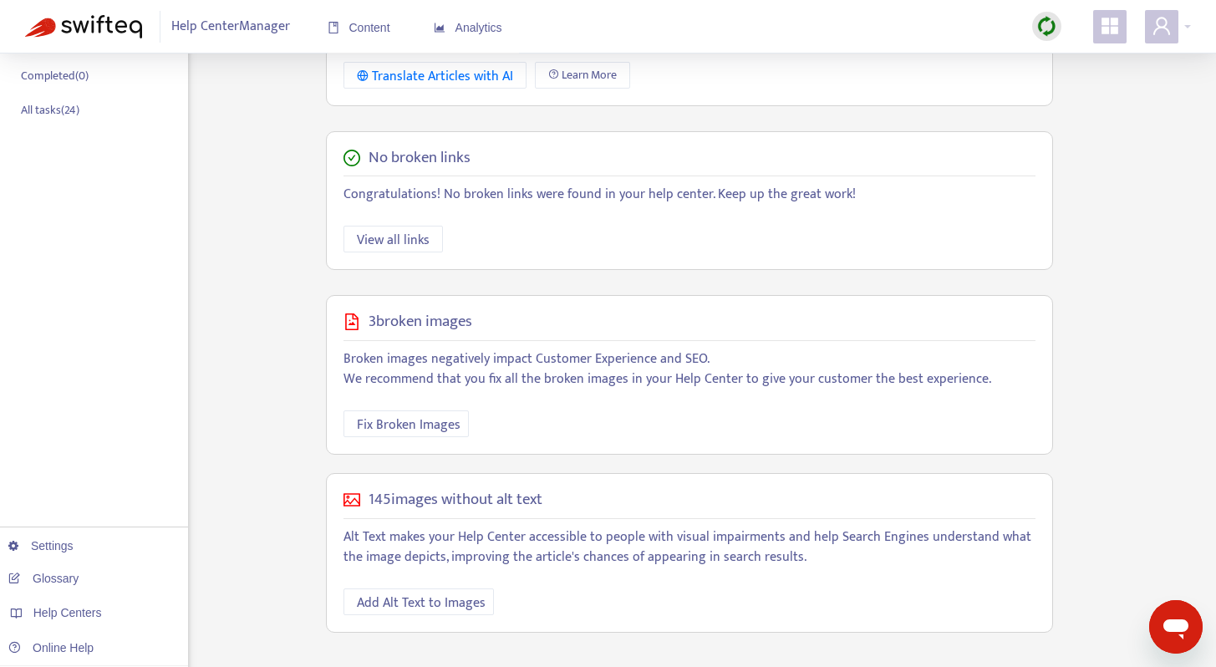
scroll to position [389, 0]
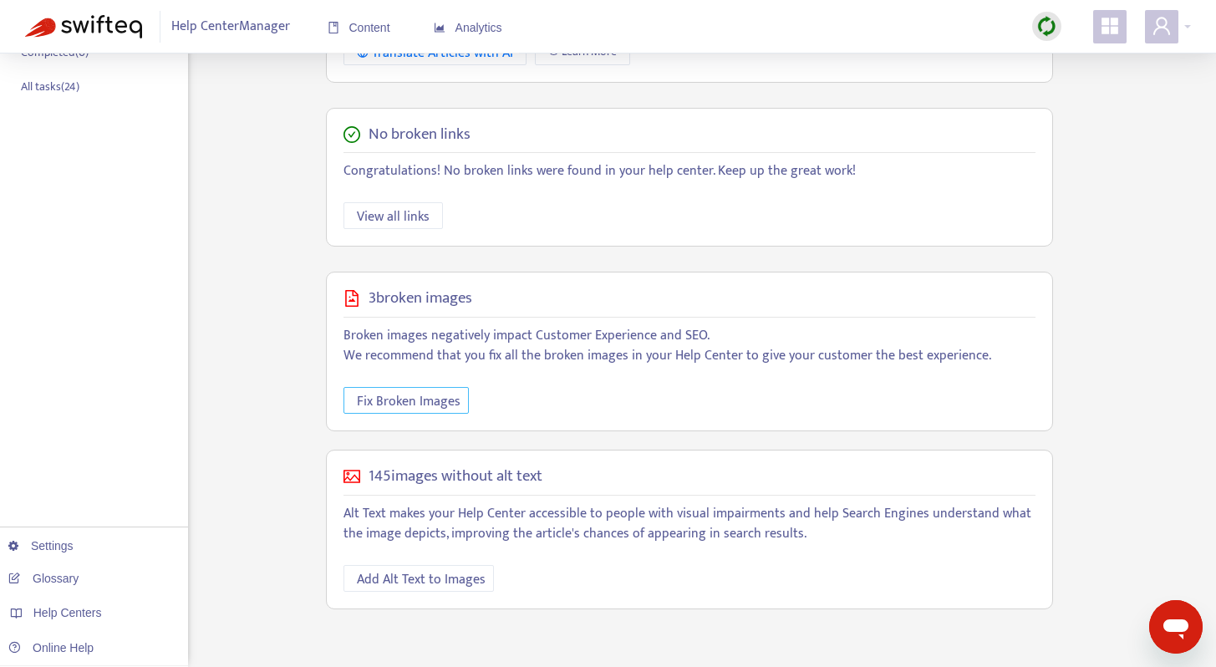
drag, startPoint x: 442, startPoint y: 402, endPoint x: 641, endPoint y: 390, distance: 199.3
click at [442, 402] on span "Fix Broken Images" at bounding box center [409, 401] width 104 height 21
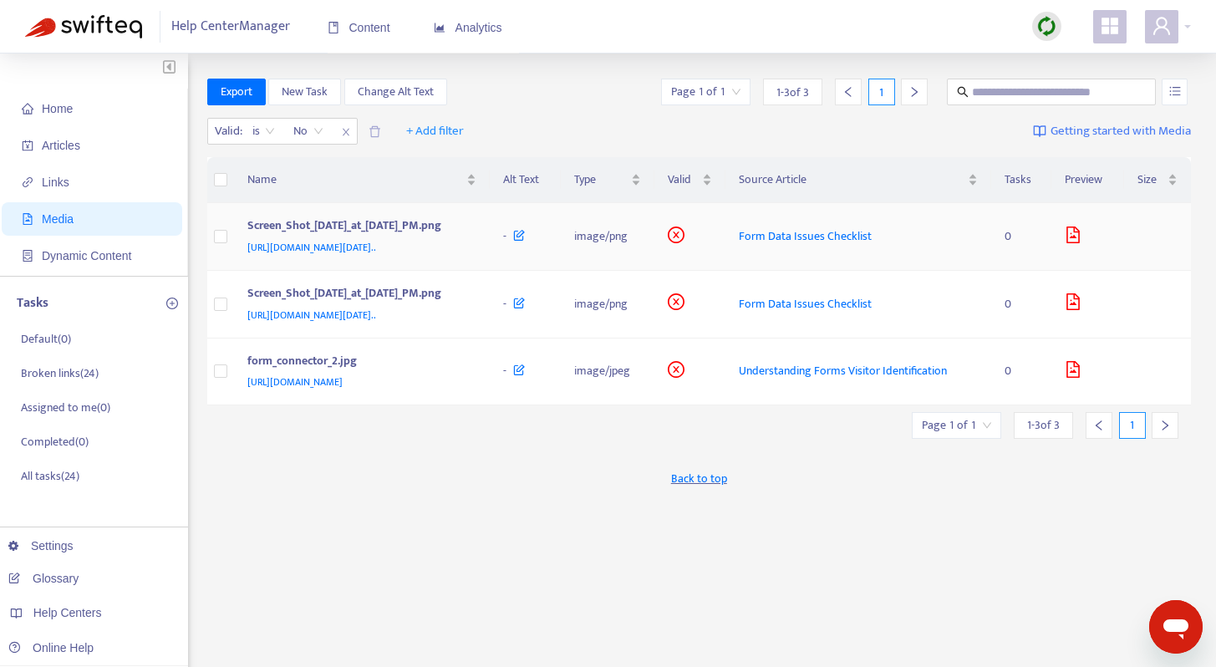
click at [471, 257] on div "https://support.demandbase.com/hc/en-us/article_attachments/115000359166/Screen…" at bounding box center [358, 247] width 223 height 18
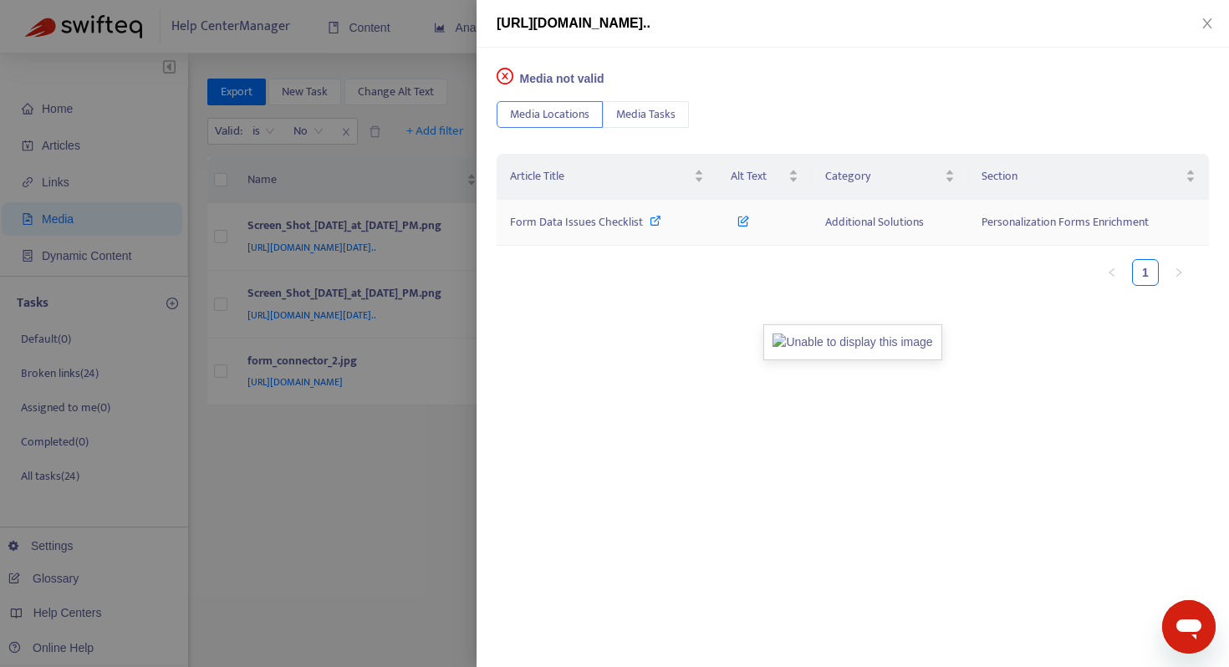
click at [637, 225] on span "Form Data Issues Checklist" at bounding box center [576, 221] width 133 height 19
click at [1202, 26] on icon "close" at bounding box center [1206, 23] width 13 height 13
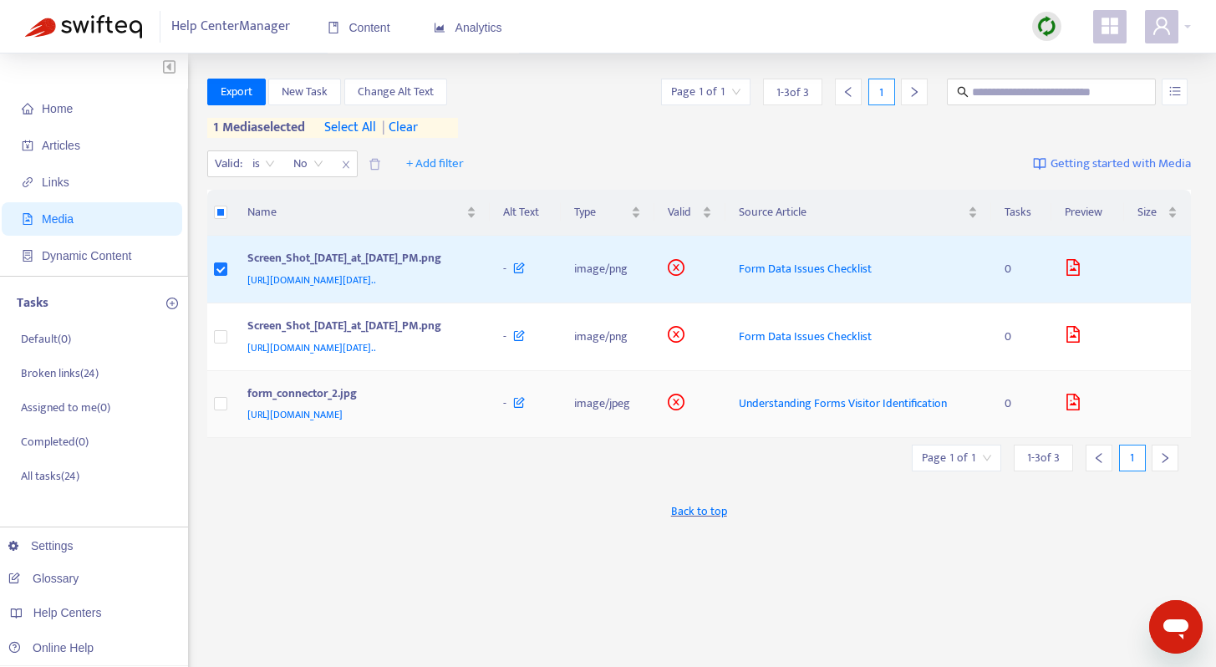
click at [471, 424] on div "https://support.demandbase.com/hc/en-us/article_attachments/201834694/form_conn…" at bounding box center [358, 414] width 223 height 18
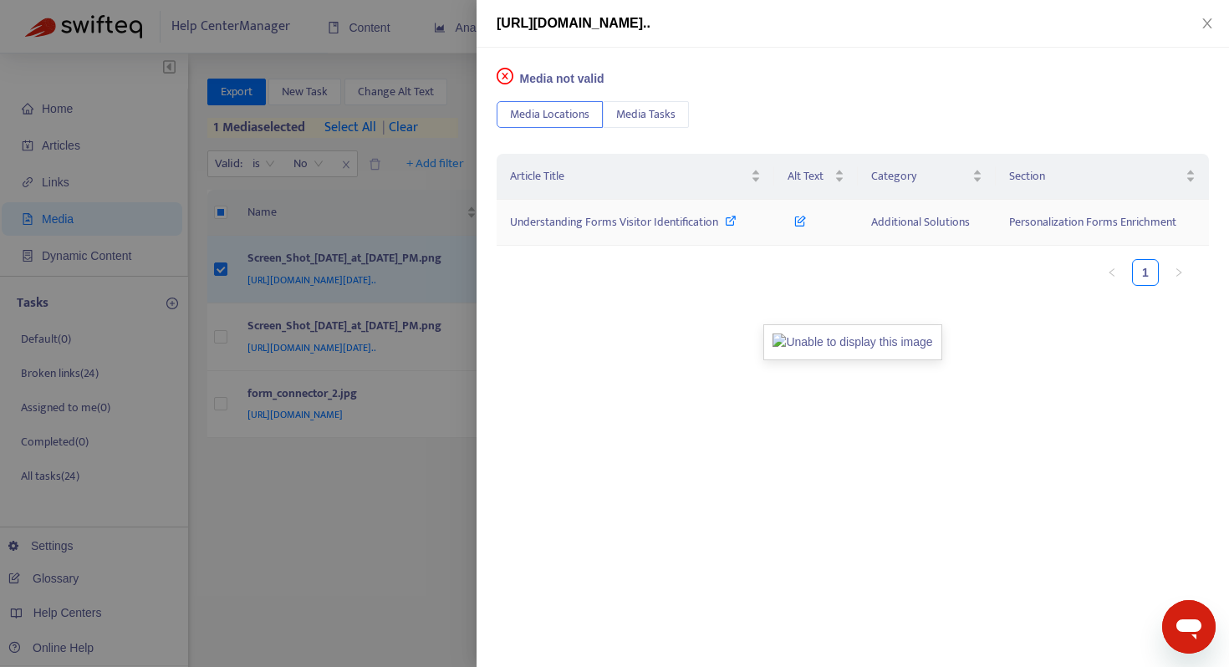
click at [703, 224] on span "Understanding Forms Visitor Identification" at bounding box center [614, 221] width 208 height 19
